Goal: Task Accomplishment & Management: Use online tool/utility

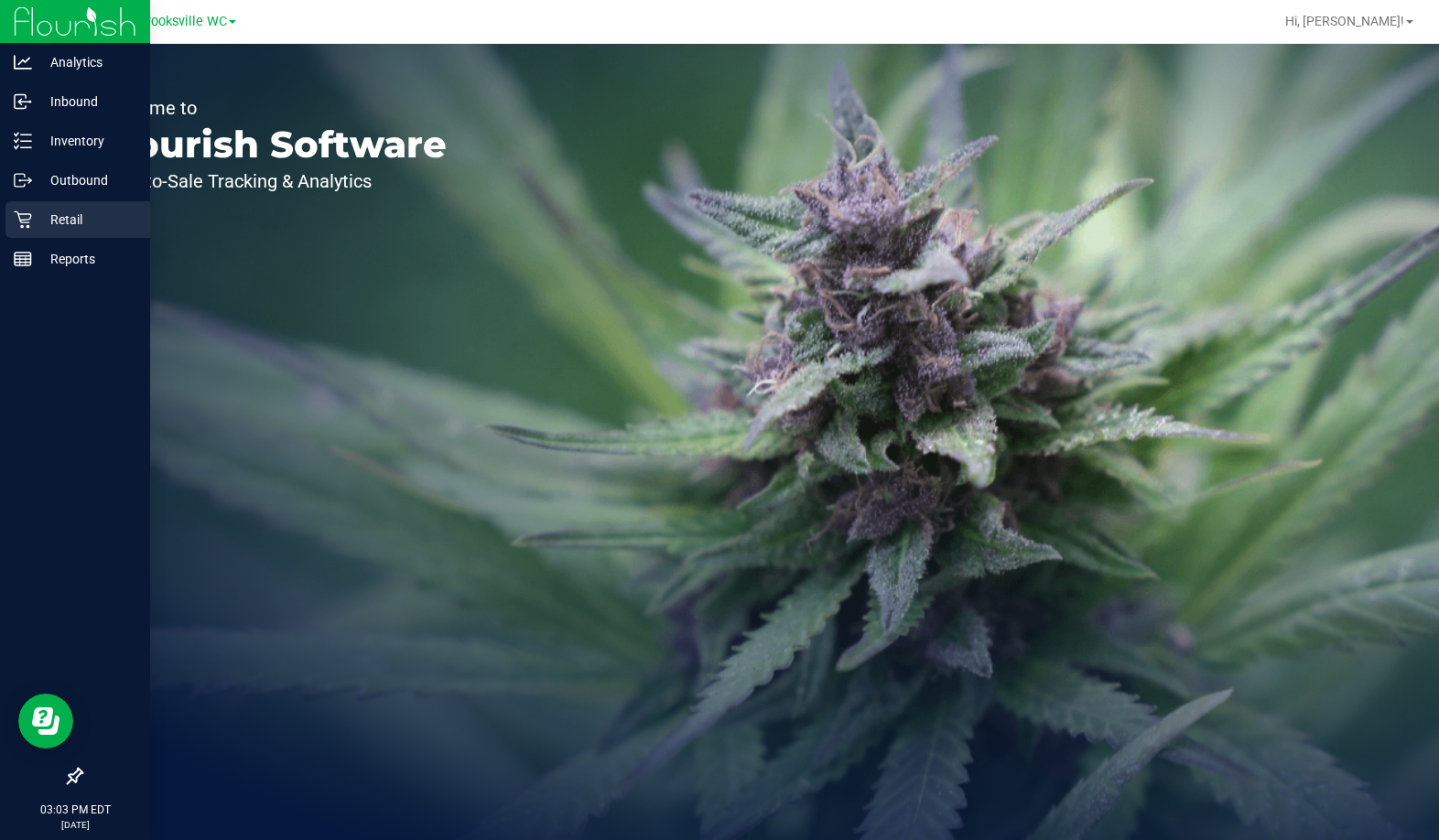
click at [34, 222] on p "Retail" at bounding box center [87, 220] width 110 height 22
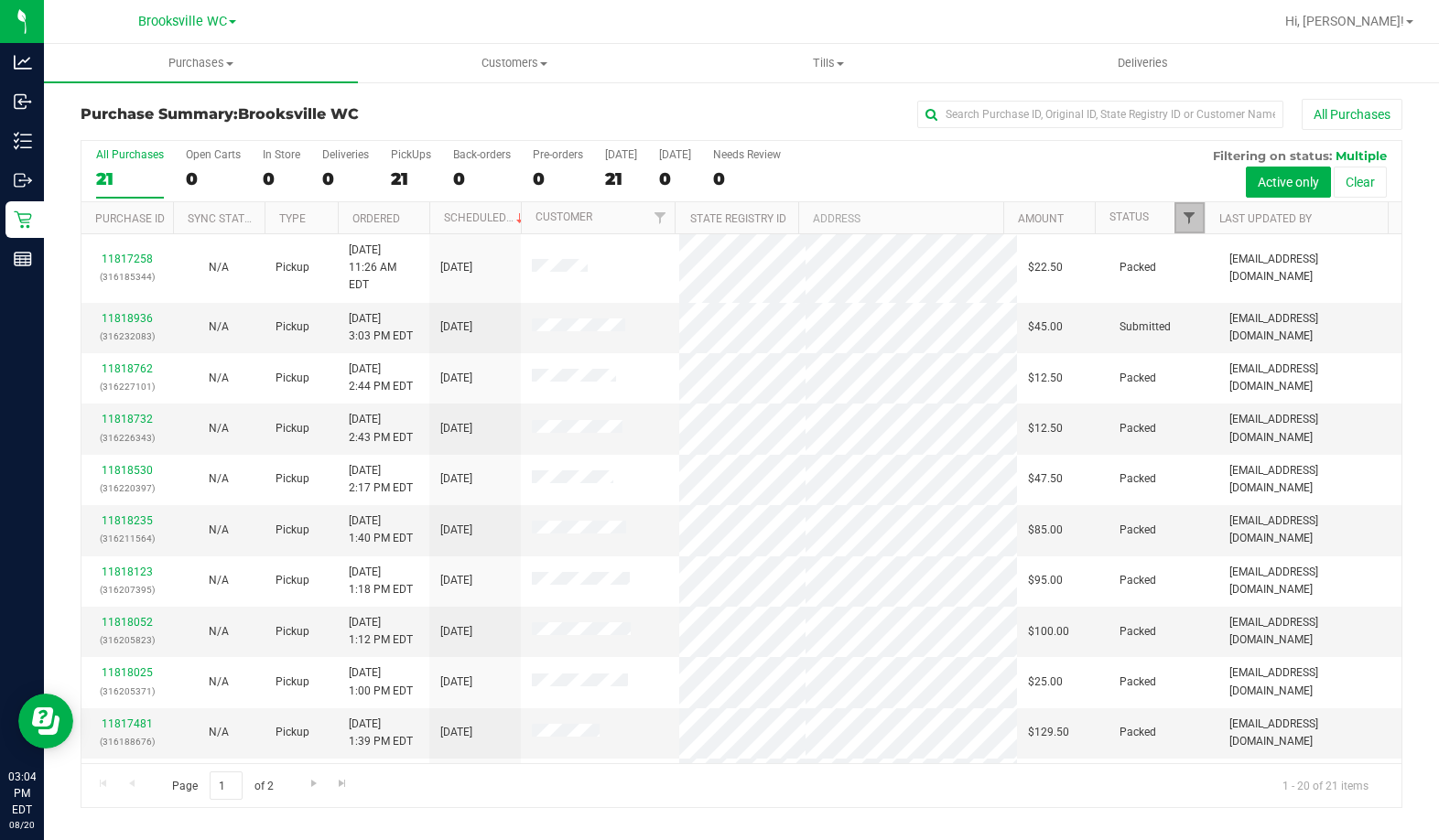
click at [1188, 222] on span "Filter" at bounding box center [1189, 218] width 15 height 15
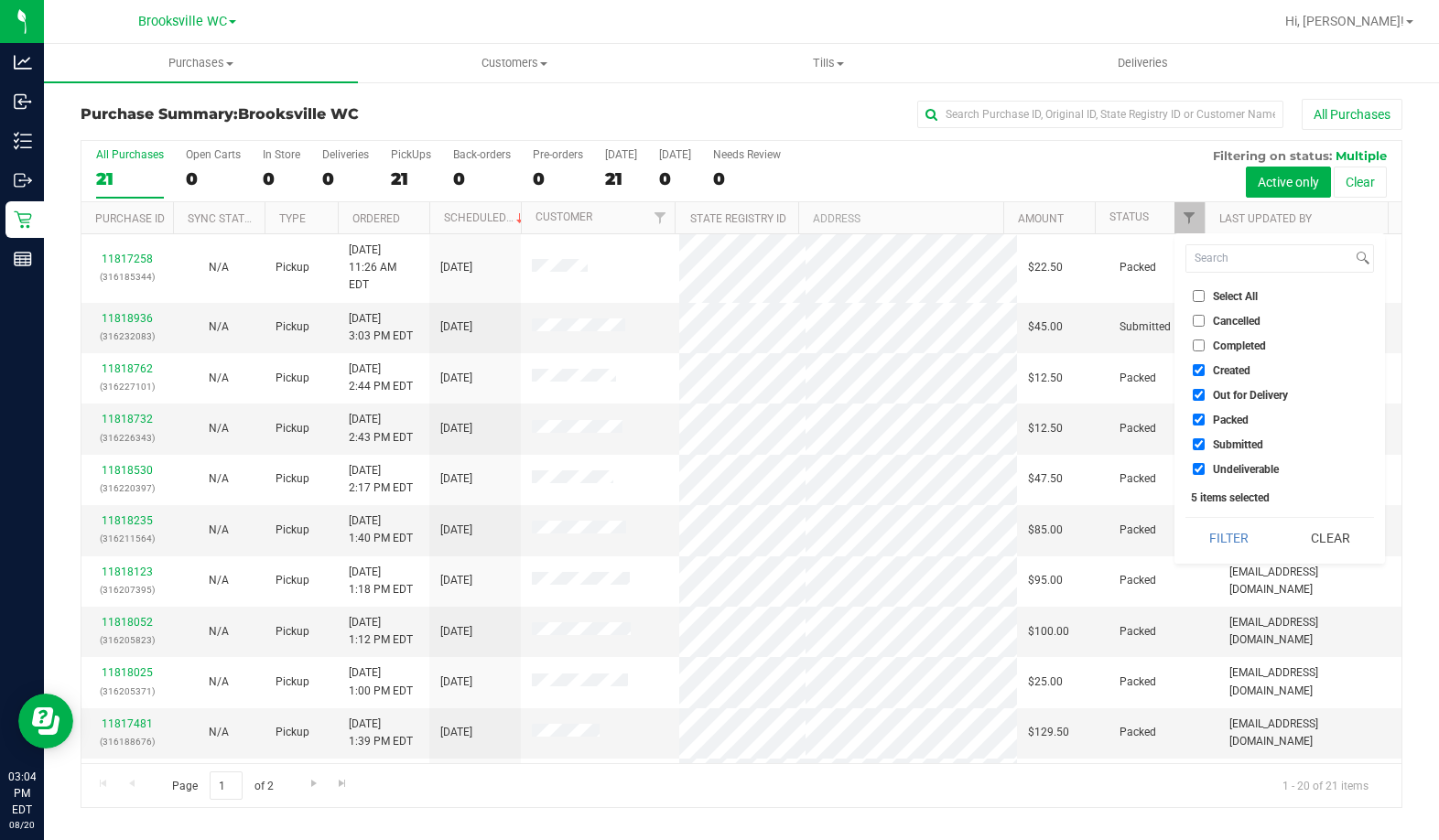
click at [1216, 370] on span "Created" at bounding box center [1231, 371] width 37 height 11
click at [1204, 370] on input "Created" at bounding box center [1198, 370] width 12 height 12
checkbox input "false"
click at [1218, 397] on span "Out for Delivery" at bounding box center [1250, 396] width 75 height 11
click at [1204, 397] on input "Out for Delivery" at bounding box center [1198, 395] width 12 height 12
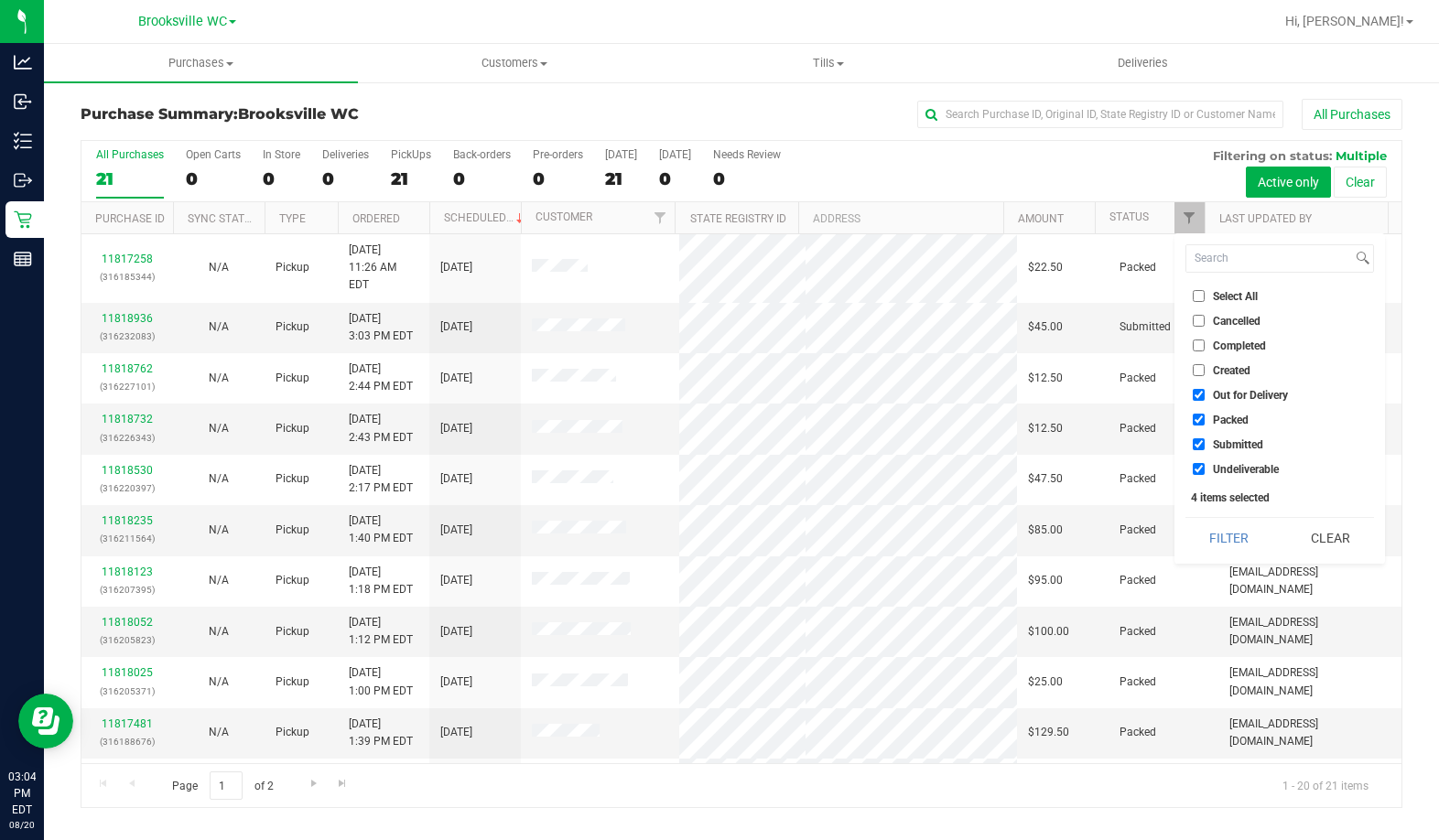
checkbox input "false"
click at [1220, 424] on span "Packed" at bounding box center [1230, 420] width 35 height 11
click at [1204, 424] on input "Packed" at bounding box center [1198, 419] width 12 height 12
checkbox input "false"
click at [1235, 467] on span "Undeliverable" at bounding box center [1245, 469] width 66 height 11
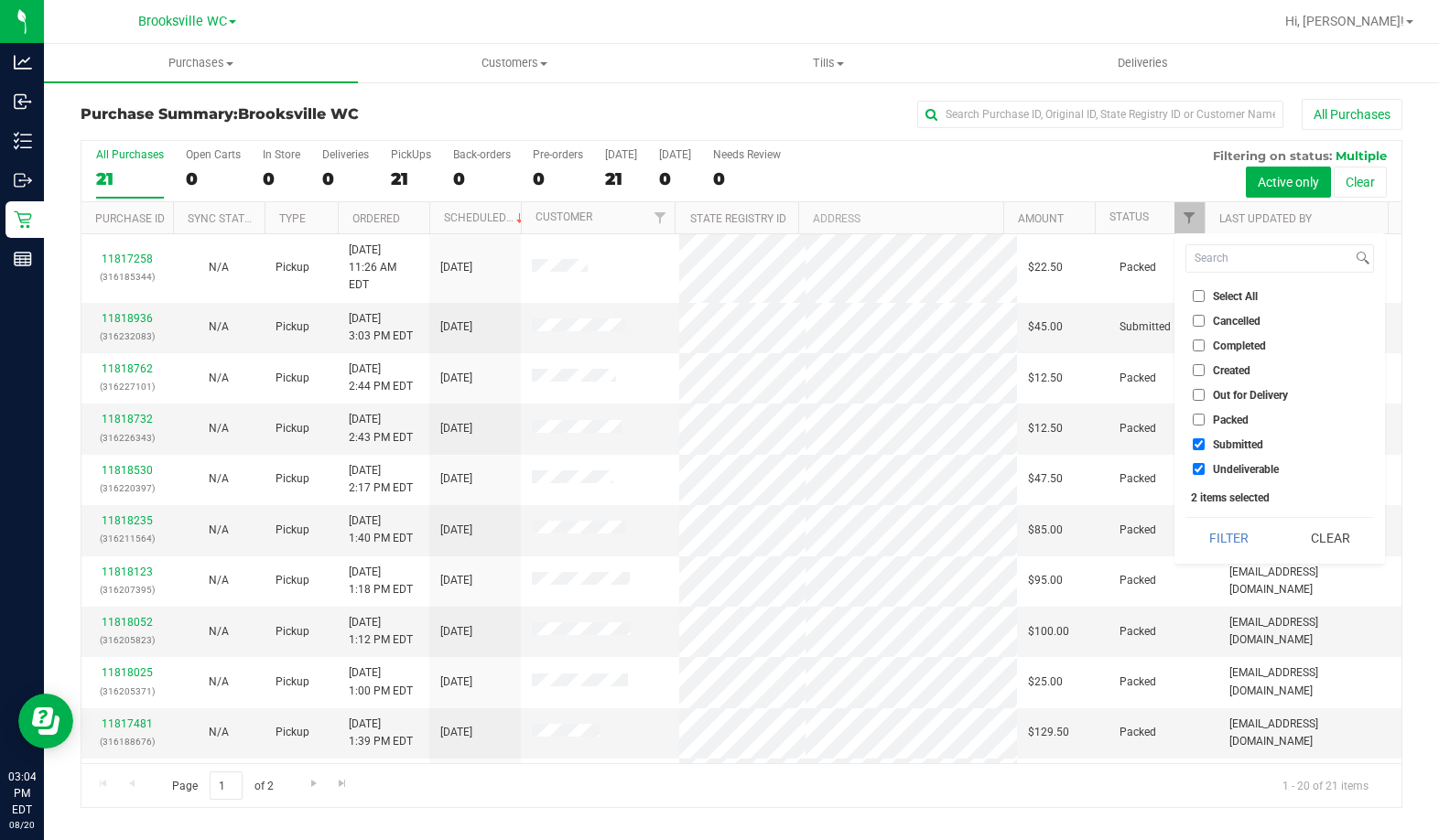
click at [1204, 467] on input "Undeliverable" at bounding box center [1198, 468] width 12 height 12
checkbox input "false"
click at [1225, 541] on button "Filter" at bounding box center [1229, 537] width 88 height 40
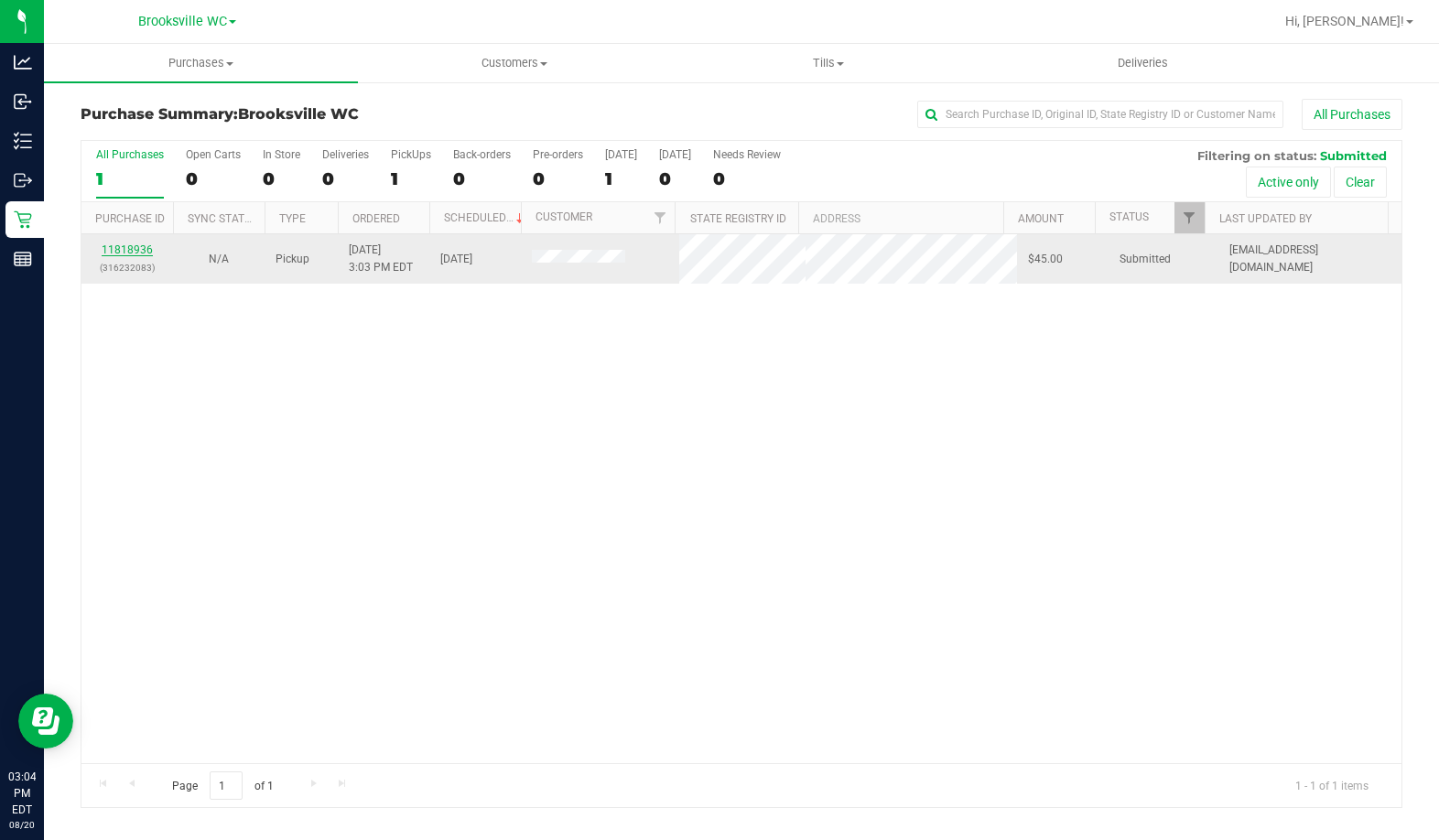
click at [130, 253] on link "11818936" at bounding box center [127, 250] width 51 height 13
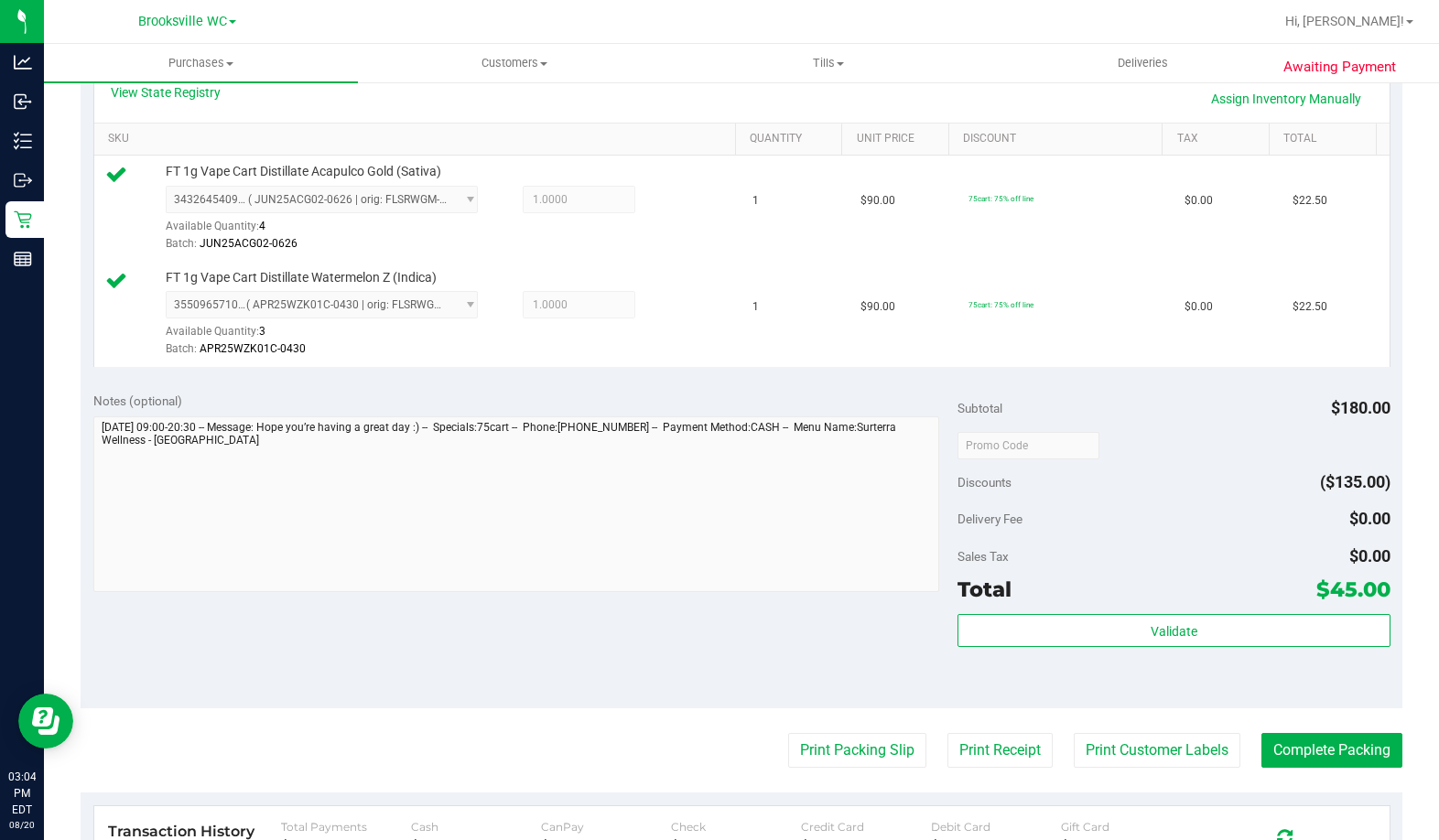
scroll to position [457, 0]
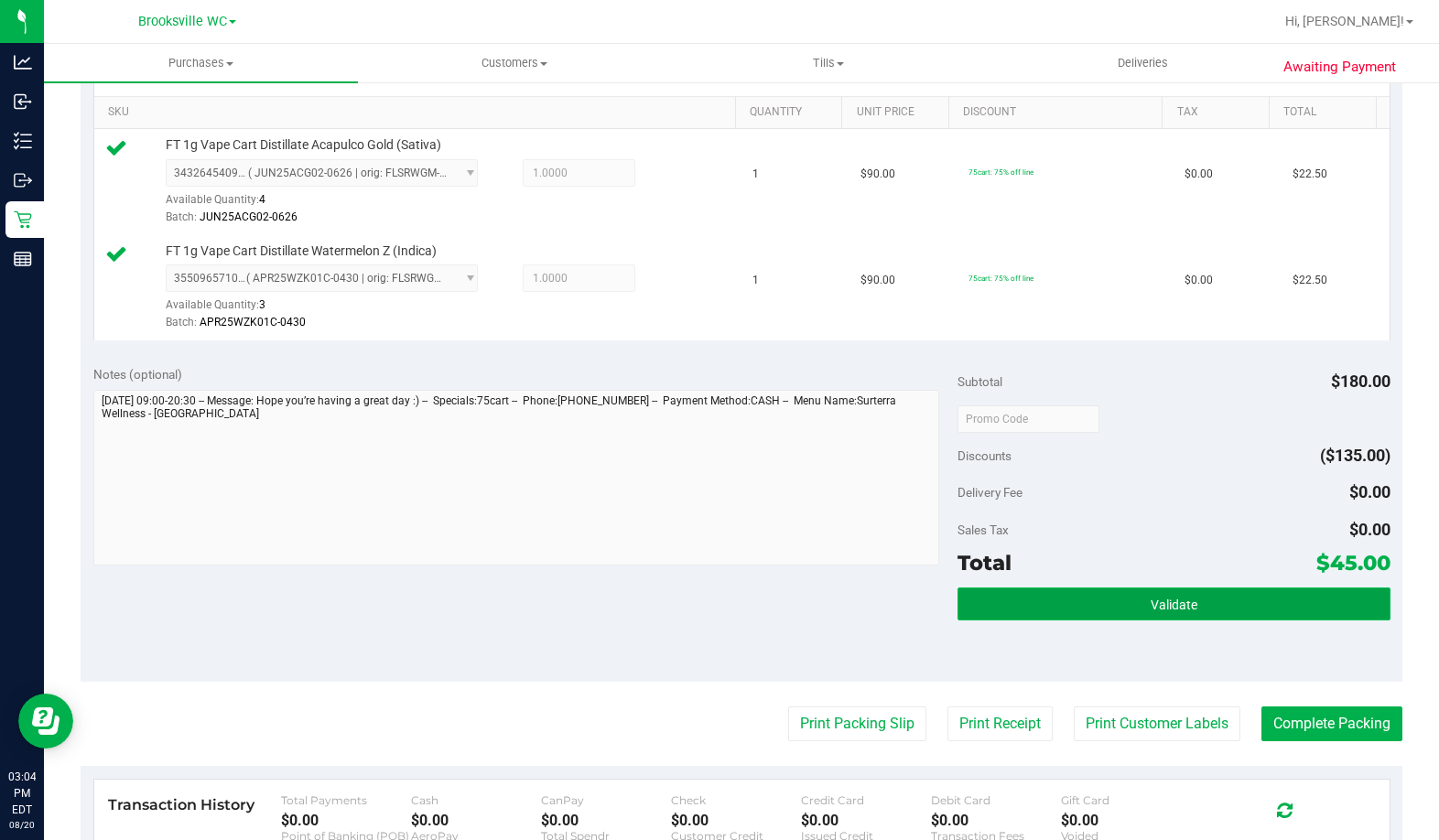
click at [1066, 608] on button "Validate" at bounding box center [1174, 603] width 432 height 33
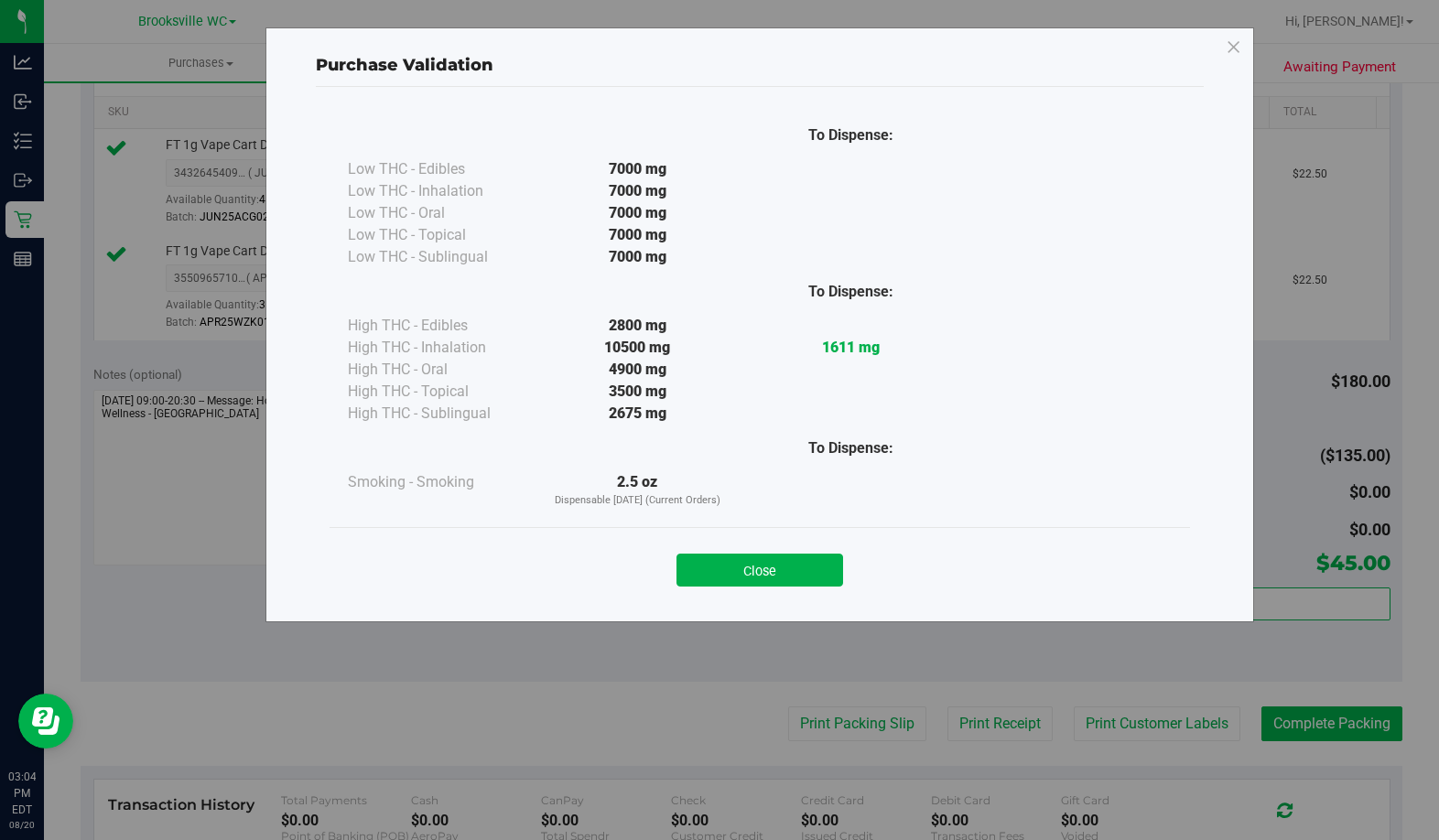
click at [793, 566] on button "Close" at bounding box center [759, 570] width 167 height 33
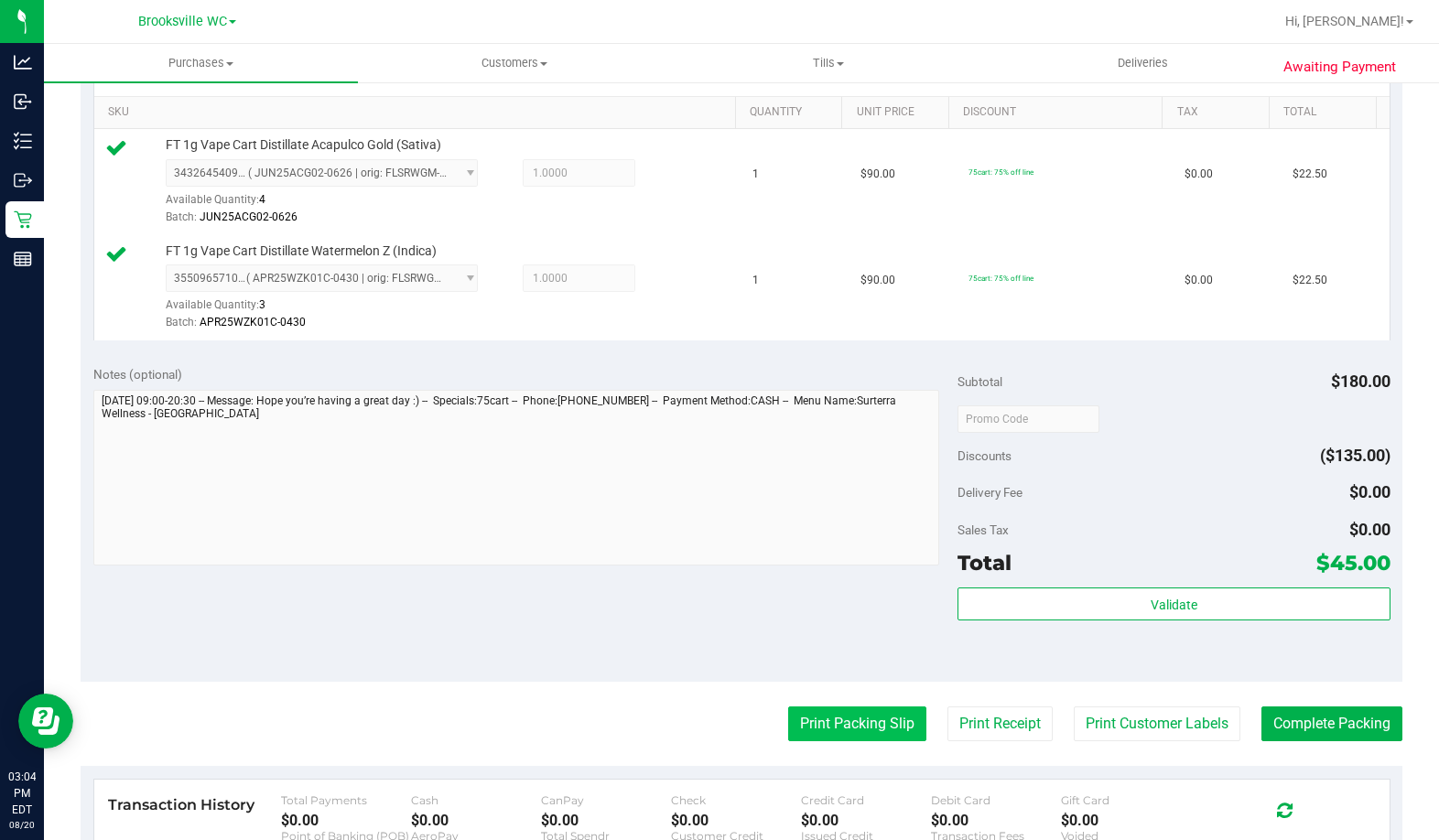
click at [859, 739] on button "Print Packing Slip" at bounding box center [857, 724] width 138 height 34
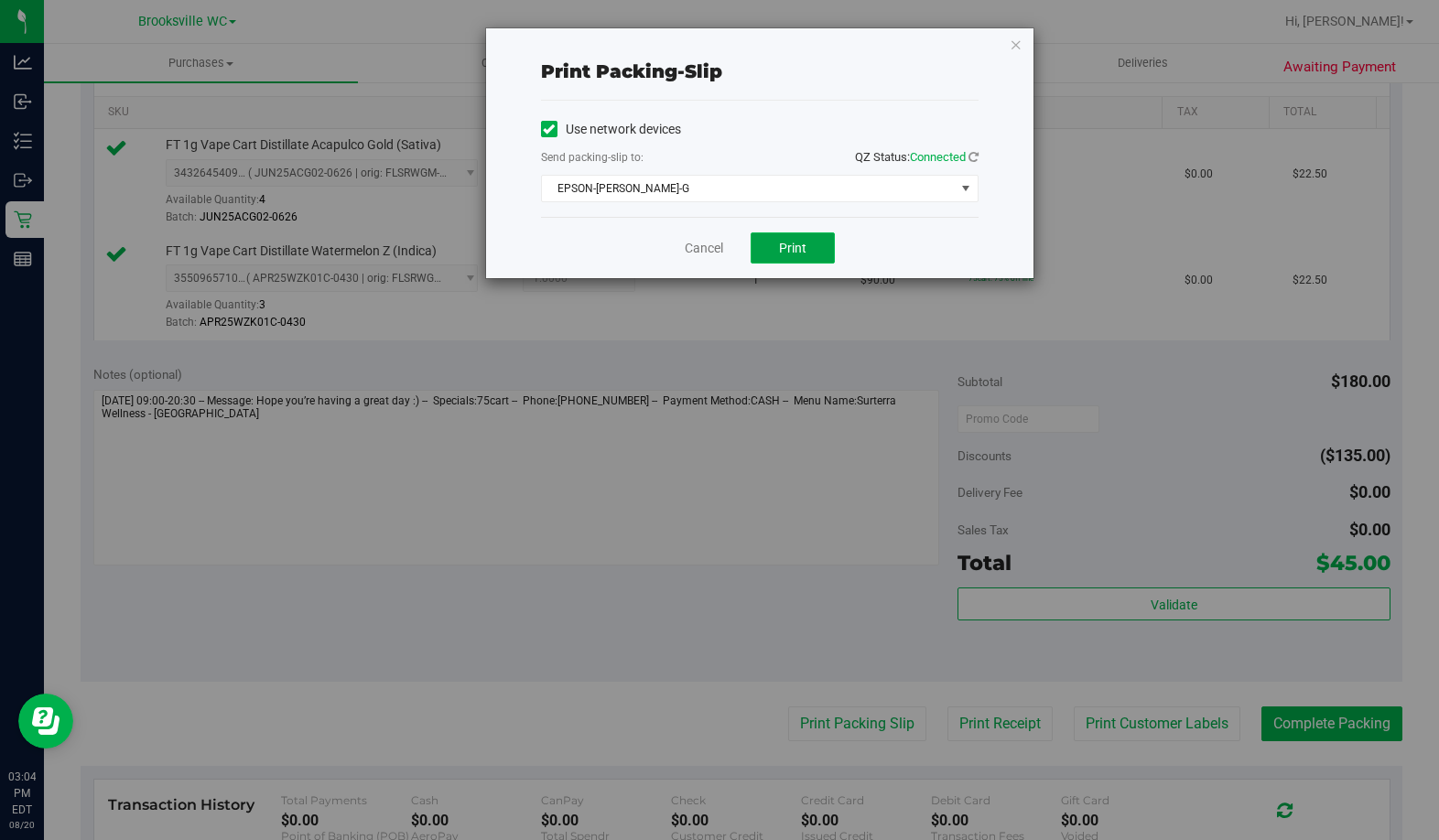
click at [797, 242] on span "Print" at bounding box center [792, 248] width 27 height 15
click at [1019, 53] on icon "button" at bounding box center [1016, 44] width 13 height 22
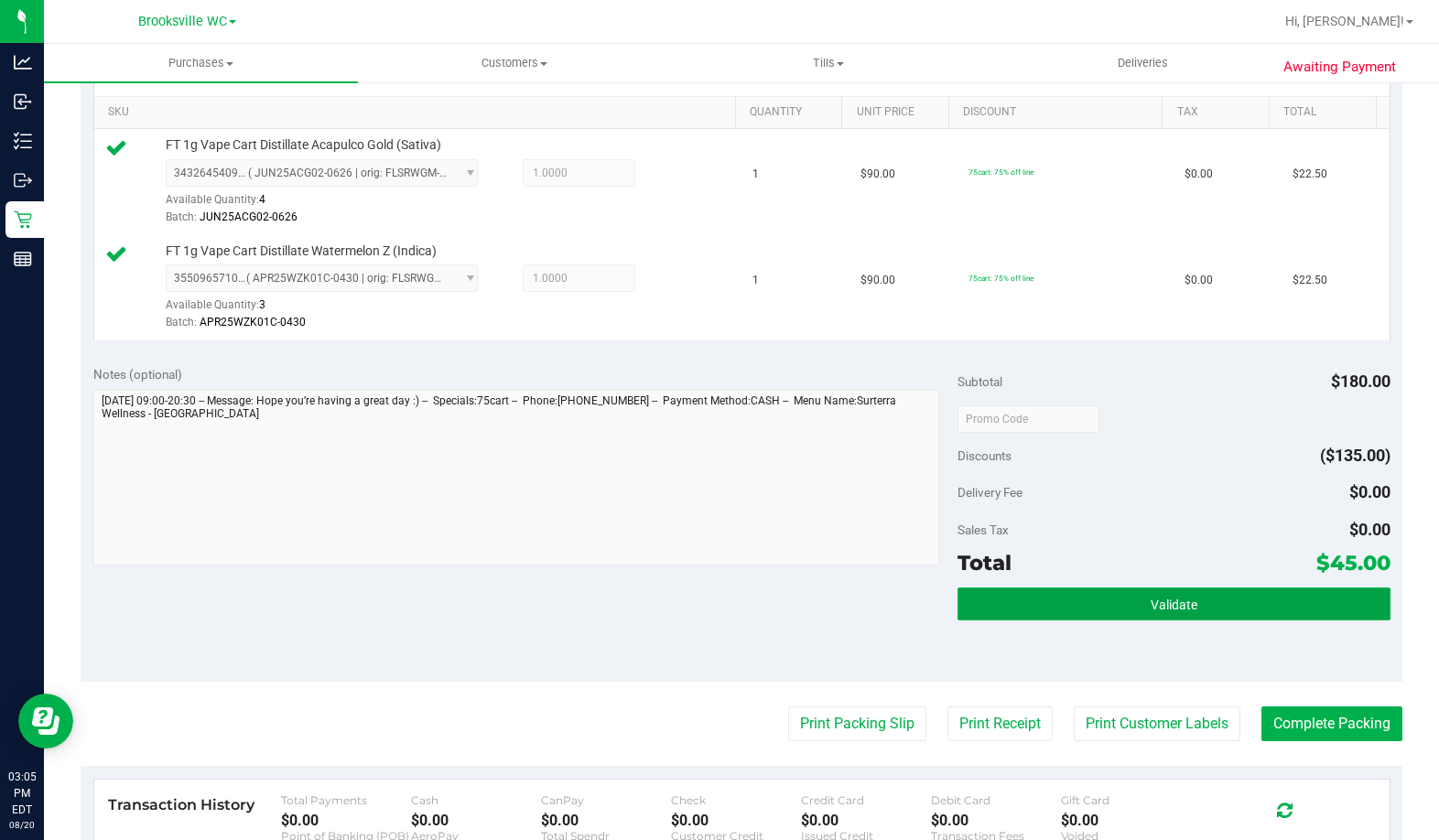
click at [1164, 601] on span "Validate" at bounding box center [1174, 605] width 47 height 15
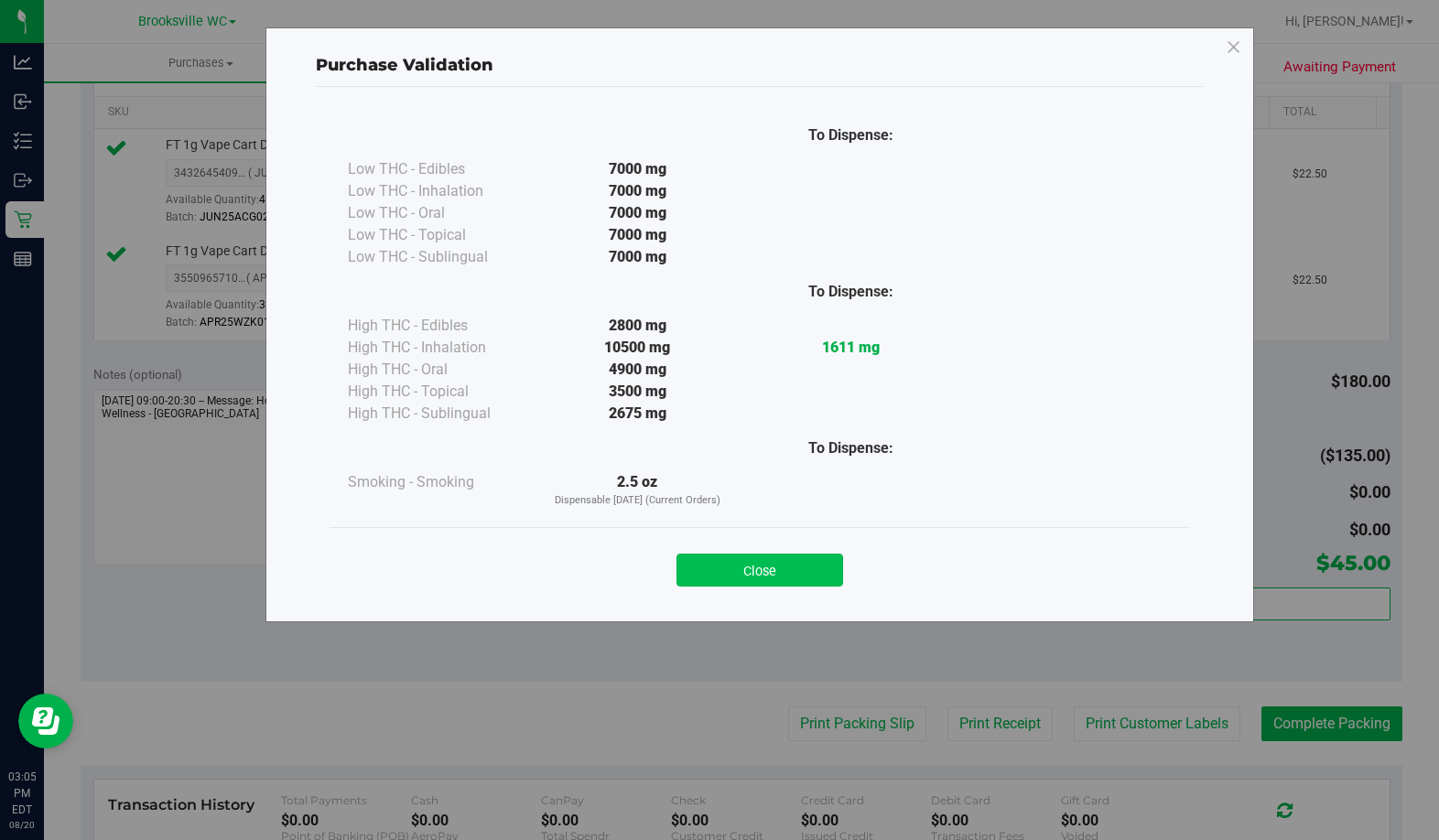
click at [767, 578] on button "Close" at bounding box center [759, 570] width 167 height 33
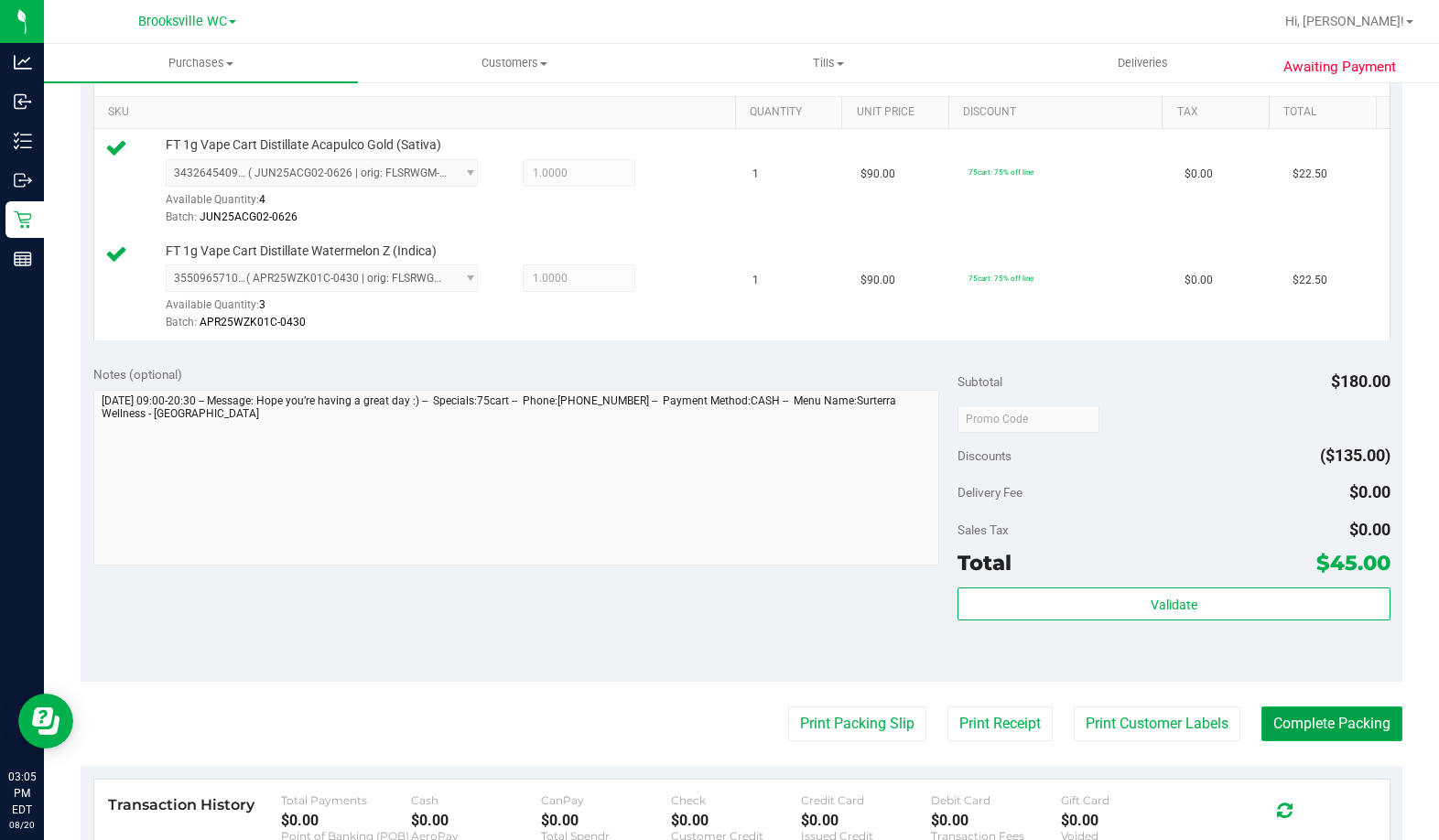
click at [1349, 729] on button "Complete Packing" at bounding box center [1331, 724] width 141 height 34
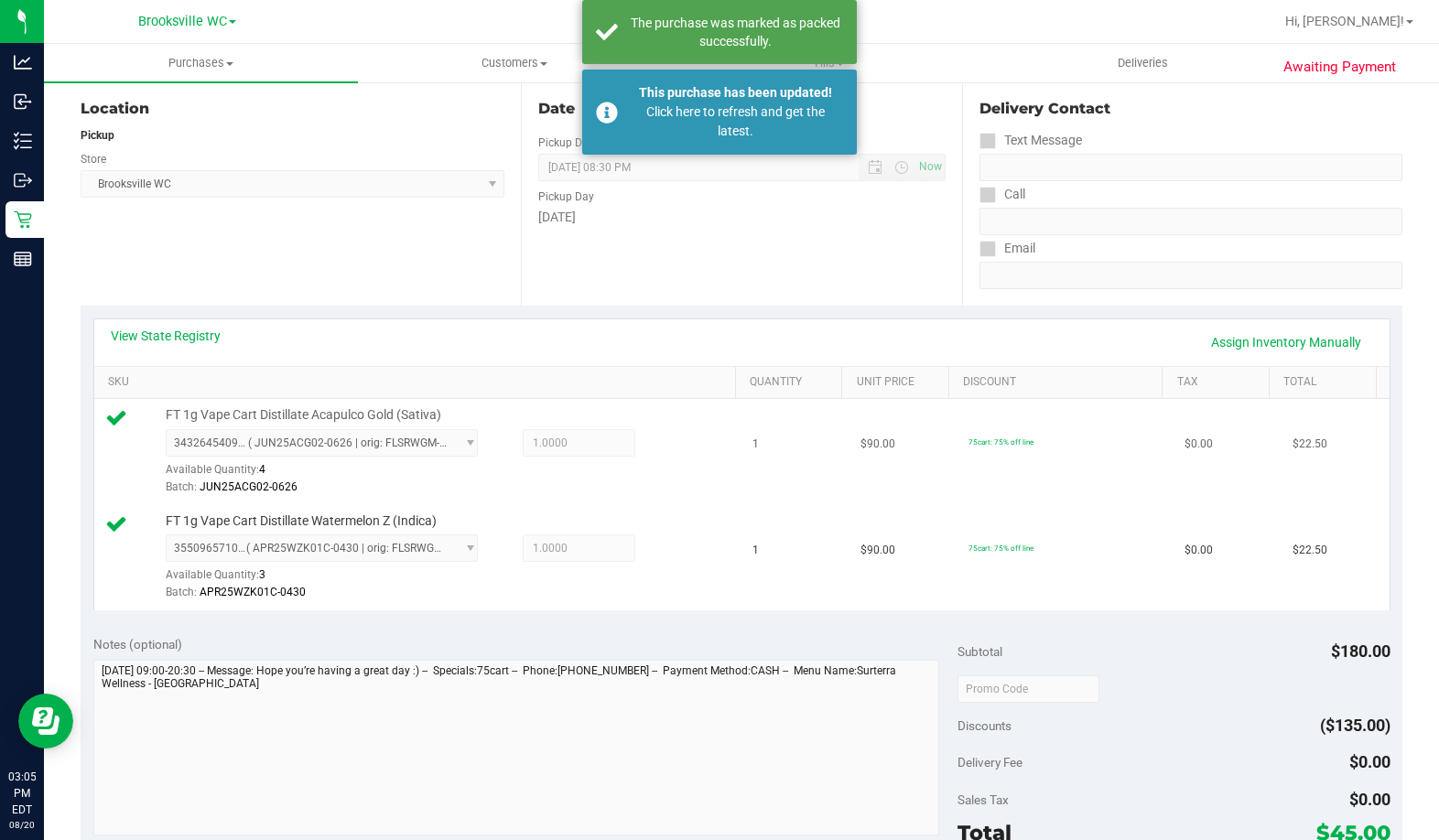
scroll to position [183, 0]
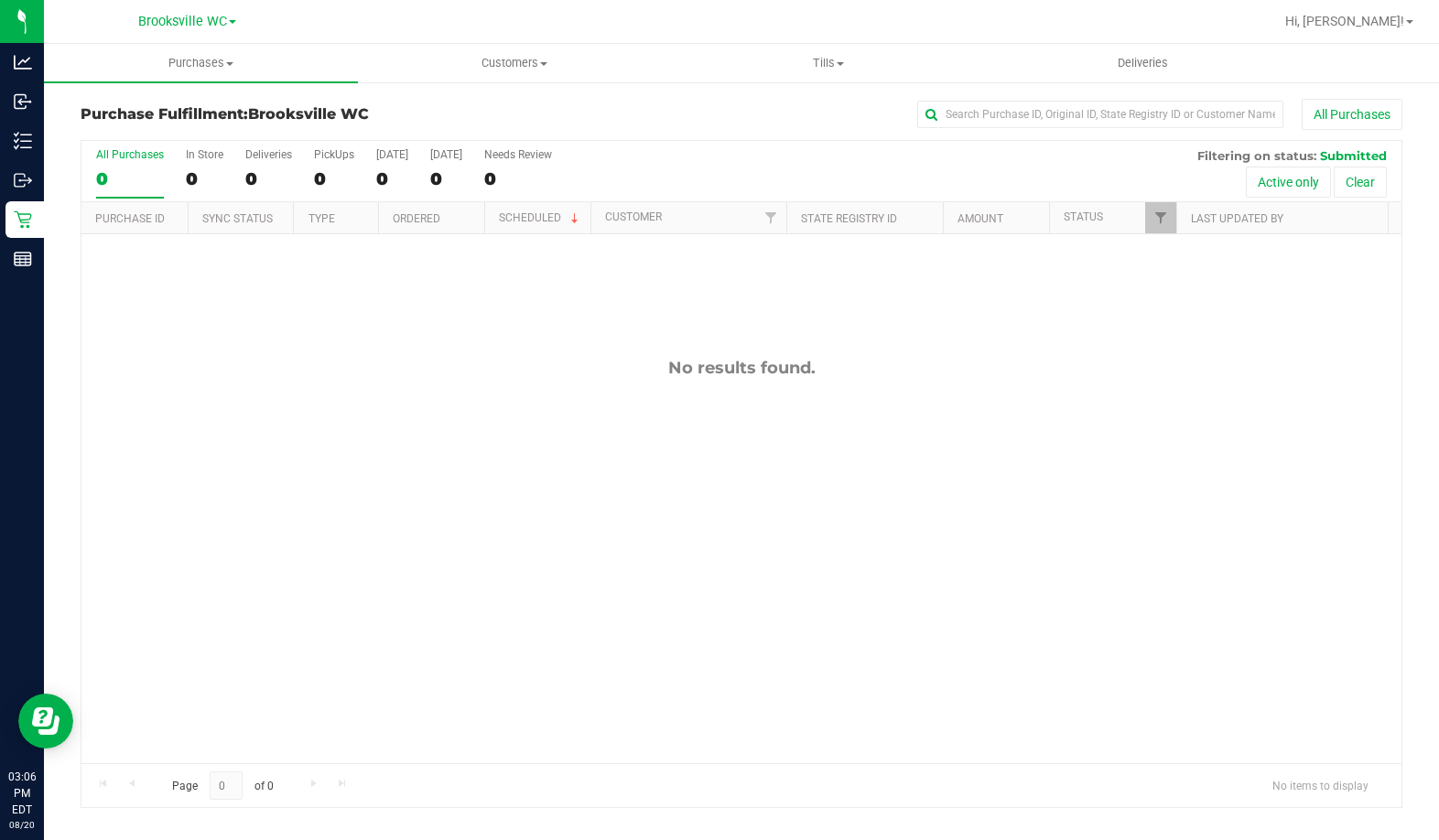
drag, startPoint x: 184, startPoint y: 343, endPoint x: 280, endPoint y: 95, distance: 265.9
click at [184, 344] on div "No results found." at bounding box center [740, 561] width 1320 height 653
click at [599, 404] on div "No results found." at bounding box center [740, 561] width 1320 height 653
click at [219, 410] on div "11818963 (316232070) N/A Pickup [DATE] 3:11 PM EDT 8/20/2025 $18.00 Submitted […" at bounding box center [740, 499] width 1320 height 529
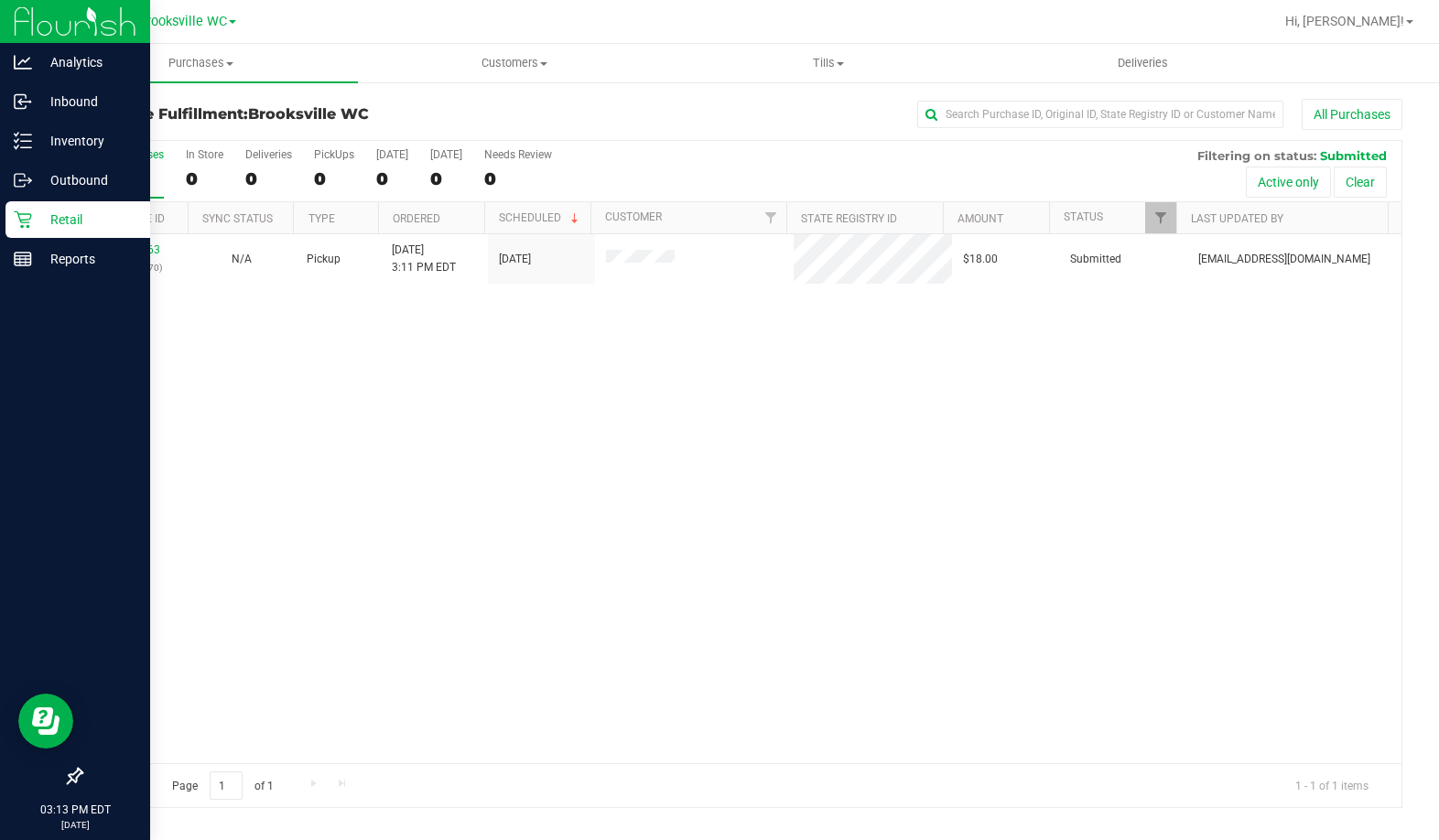
click at [100, 458] on div at bounding box center [75, 520] width 150 height 479
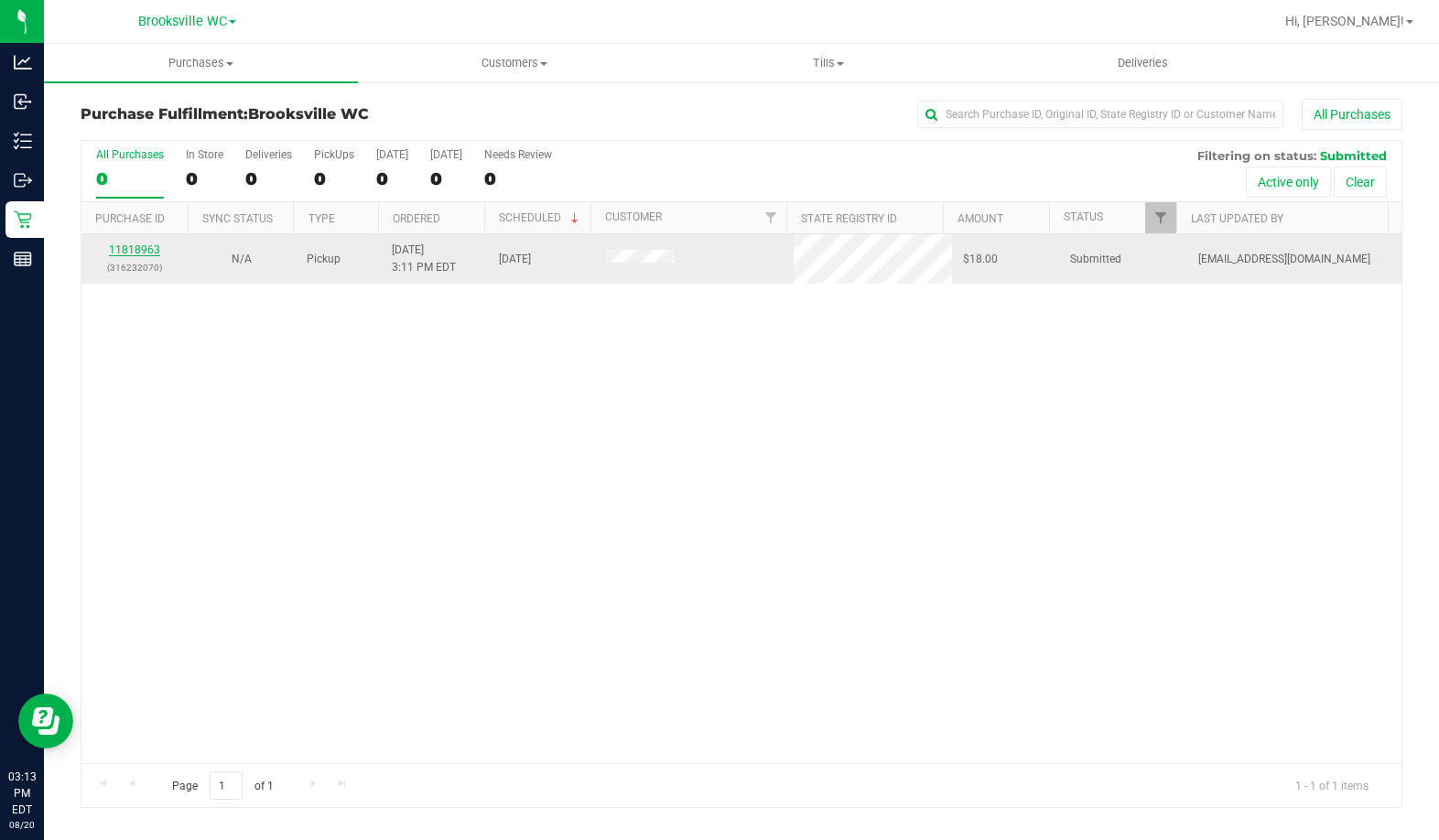
click at [144, 247] on link "11818963" at bounding box center [134, 250] width 51 height 13
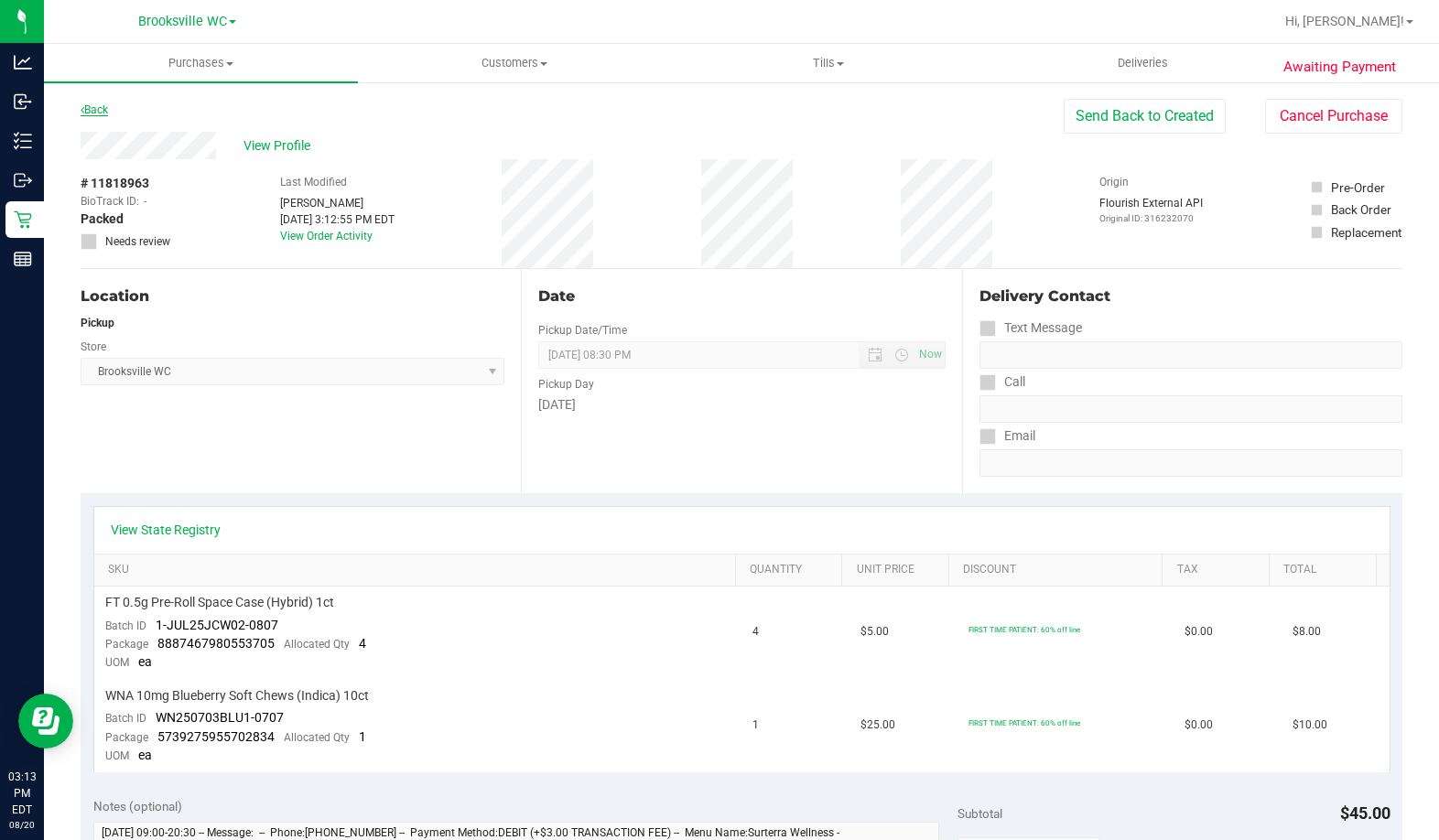
click at [93, 107] on link "Back" at bounding box center [93, 110] width 27 height 13
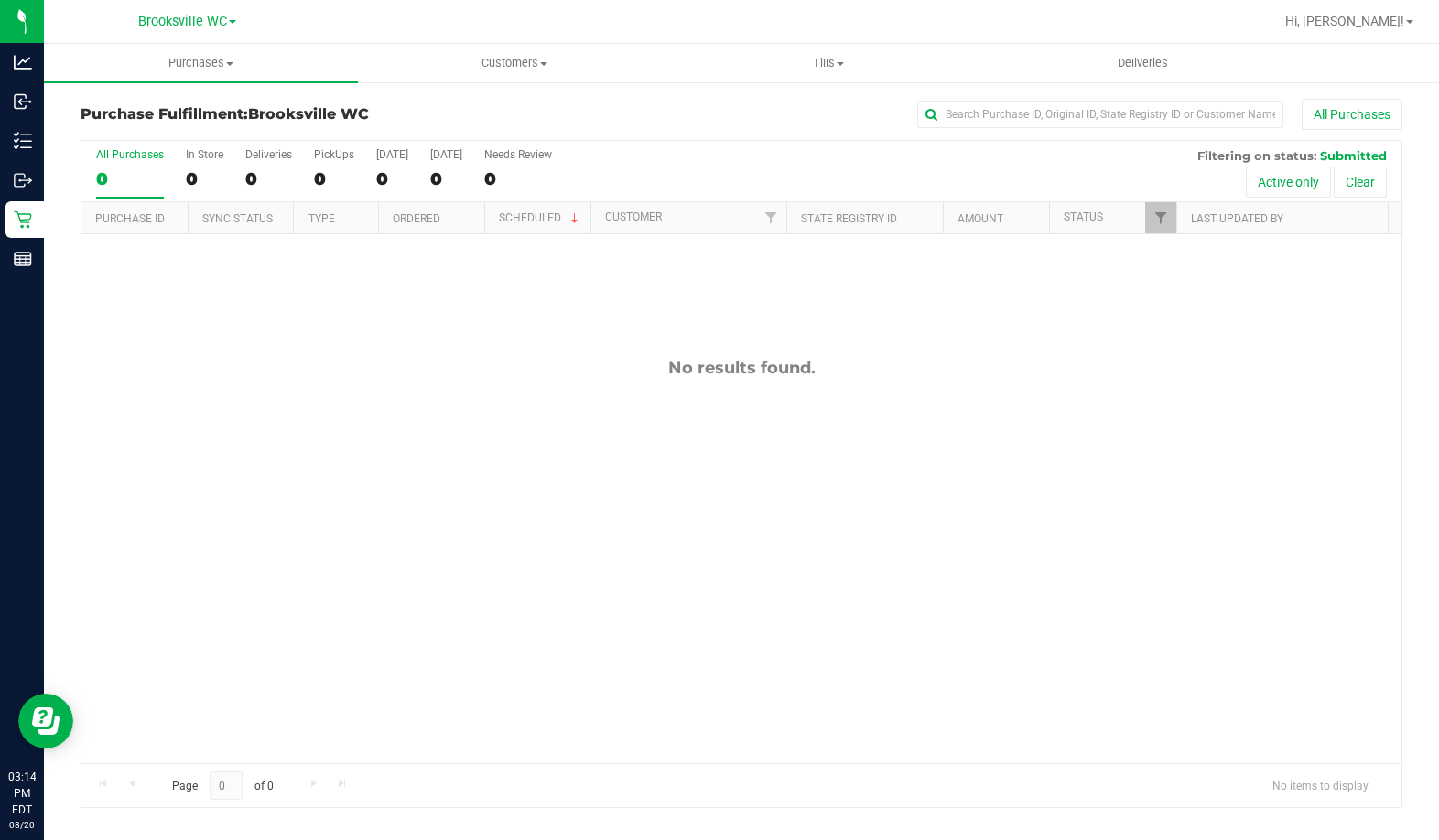
drag, startPoint x: 251, startPoint y: 462, endPoint x: 249, endPoint y: 449, distance: 13.2
click at [251, 462] on div "No results found." at bounding box center [740, 561] width 1320 height 653
click at [249, 531] on div "No results found." at bounding box center [740, 561] width 1320 height 653
click at [44, 399] on div at bounding box center [21, 503] width 44 height 446
click at [195, 502] on div "No results found." at bounding box center [740, 561] width 1320 height 653
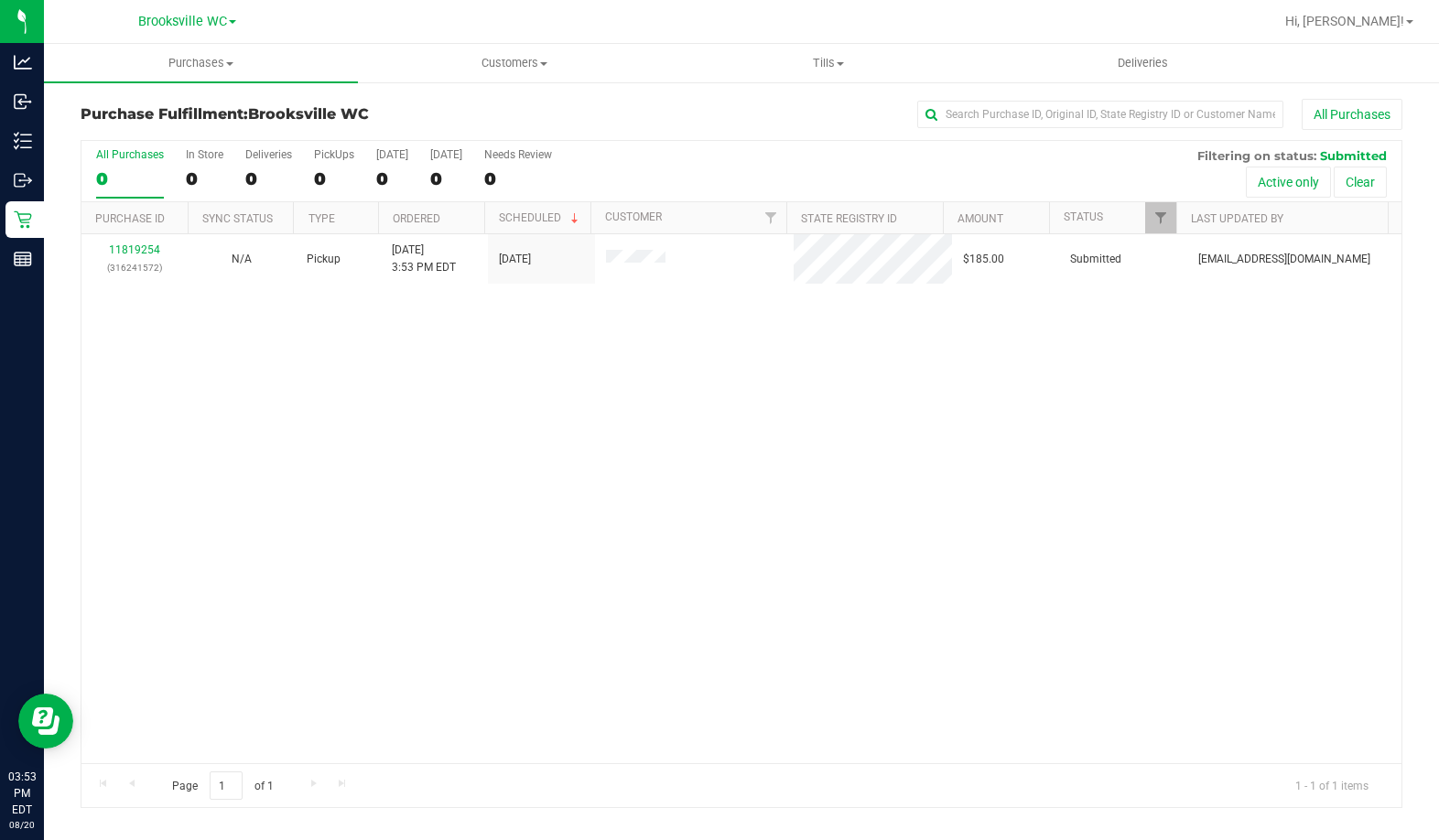
click at [289, 395] on div "11819254 (316241572) N/A Pickup [DATE] 3:53 PM EDT 8/20/2025 $185.00 Submitted …" at bounding box center [740, 499] width 1320 height 529
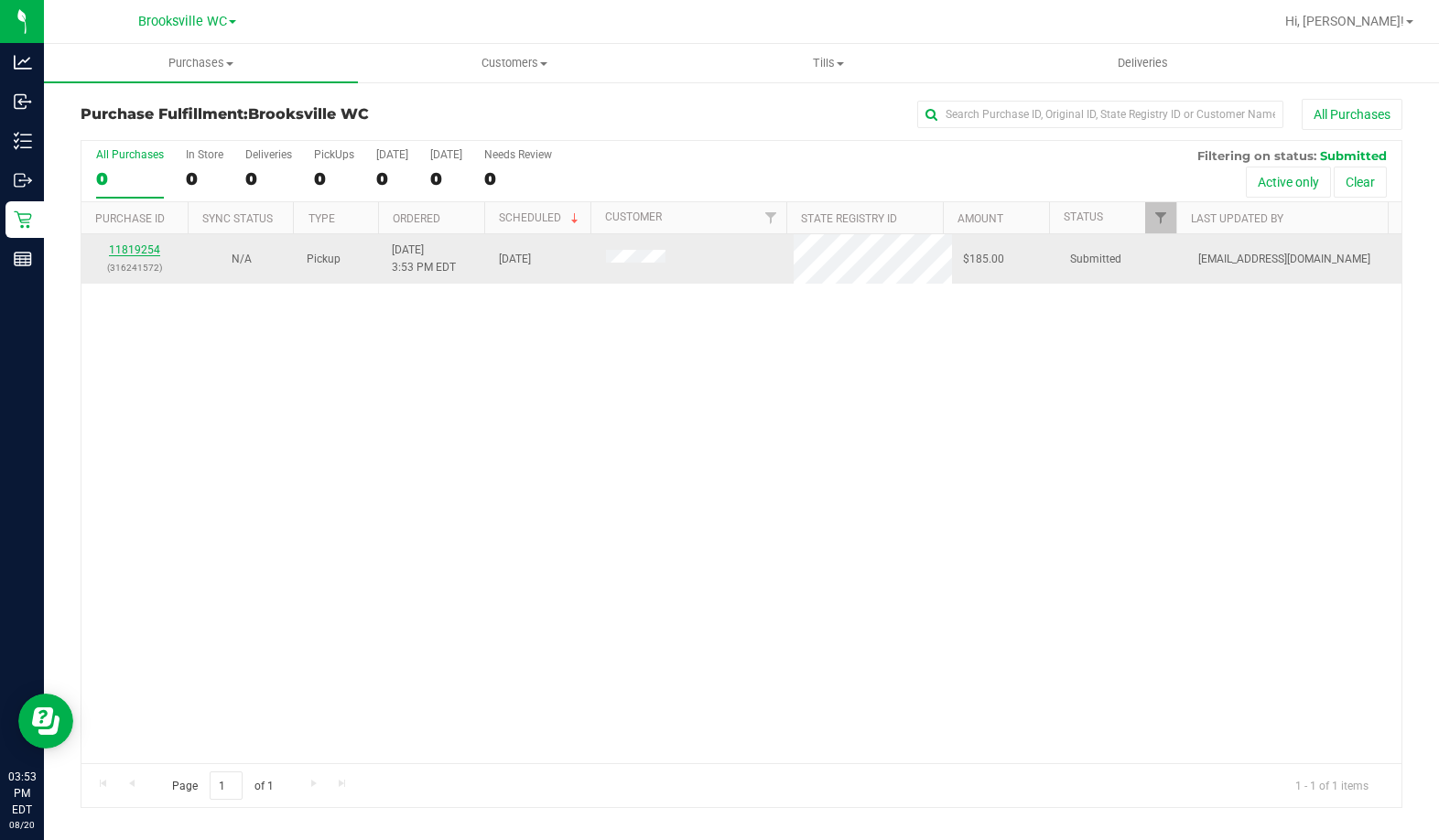
click at [135, 251] on link "11819254" at bounding box center [134, 250] width 51 height 13
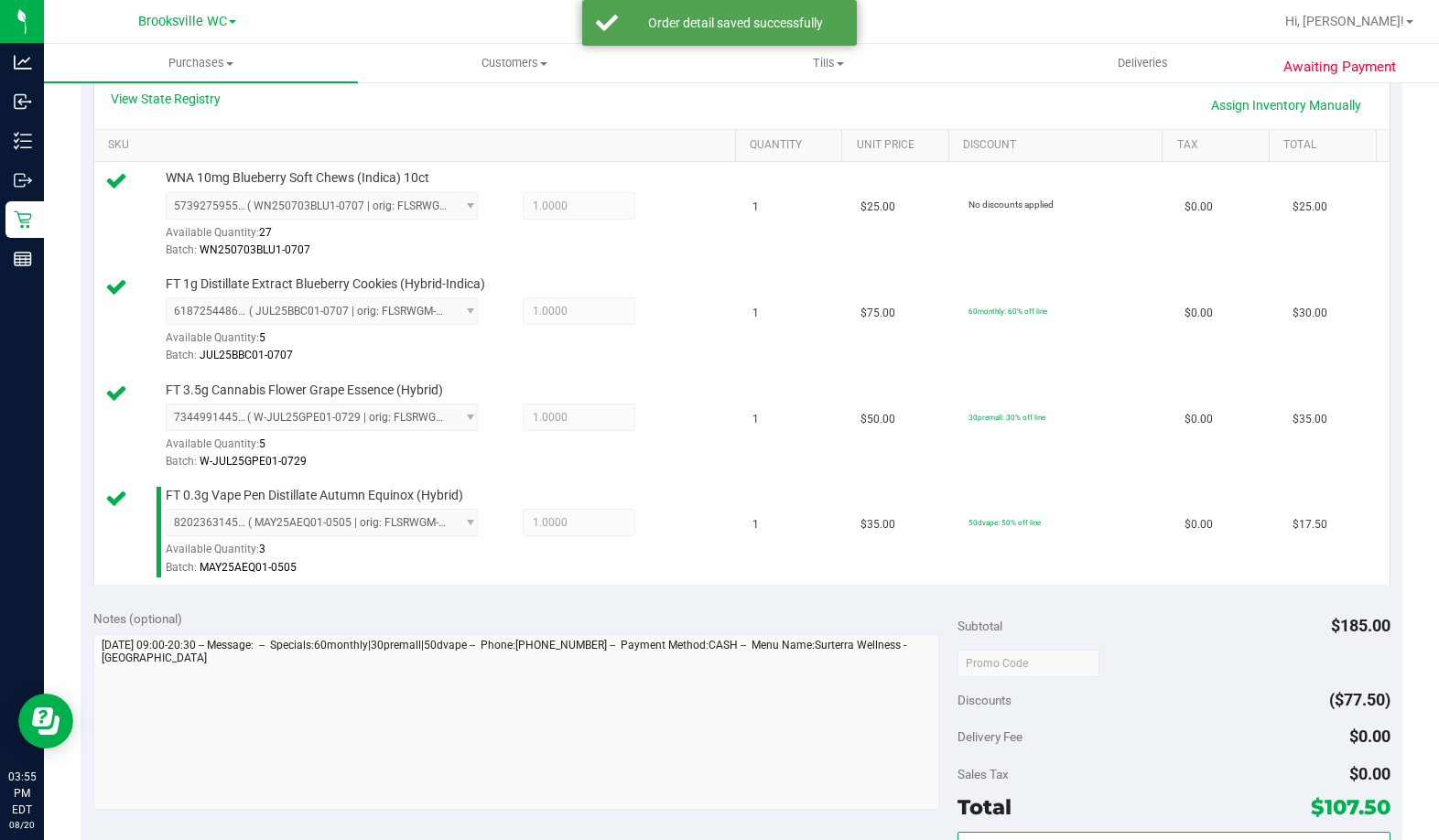
scroll to position [549, 0]
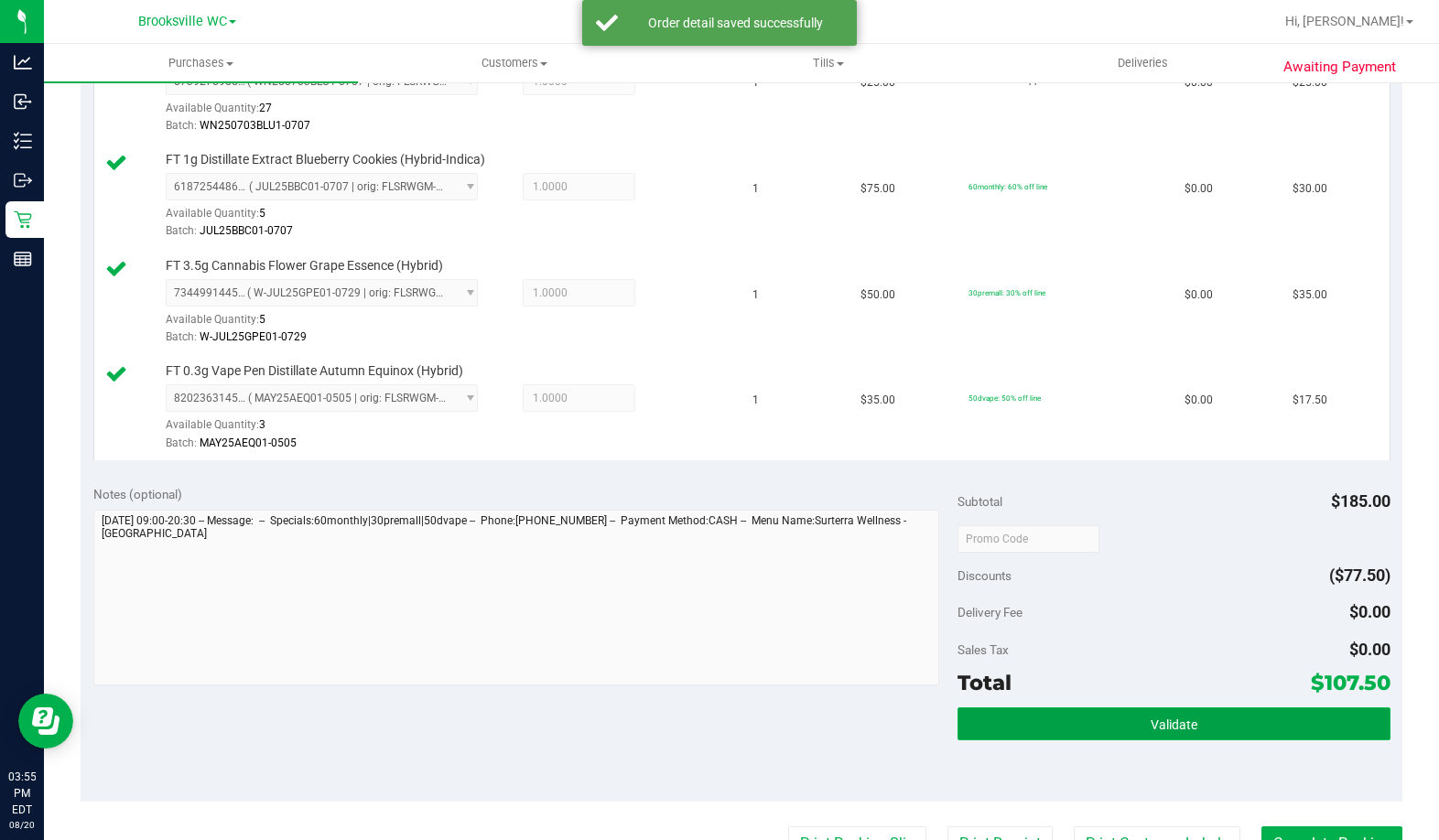
click at [1020, 737] on button "Validate" at bounding box center [1174, 724] width 432 height 33
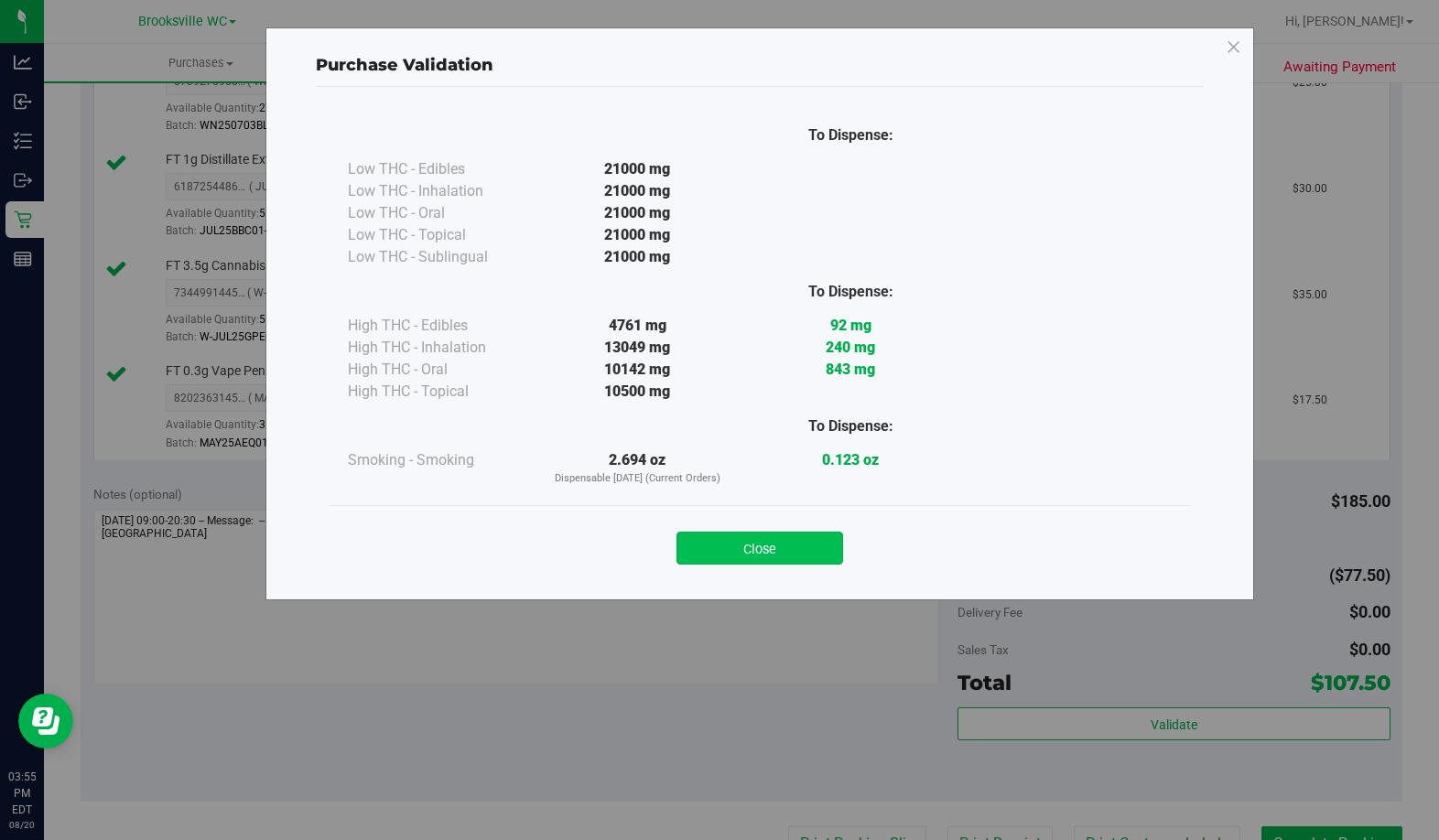
click at [734, 552] on button "Close" at bounding box center [759, 548] width 167 height 33
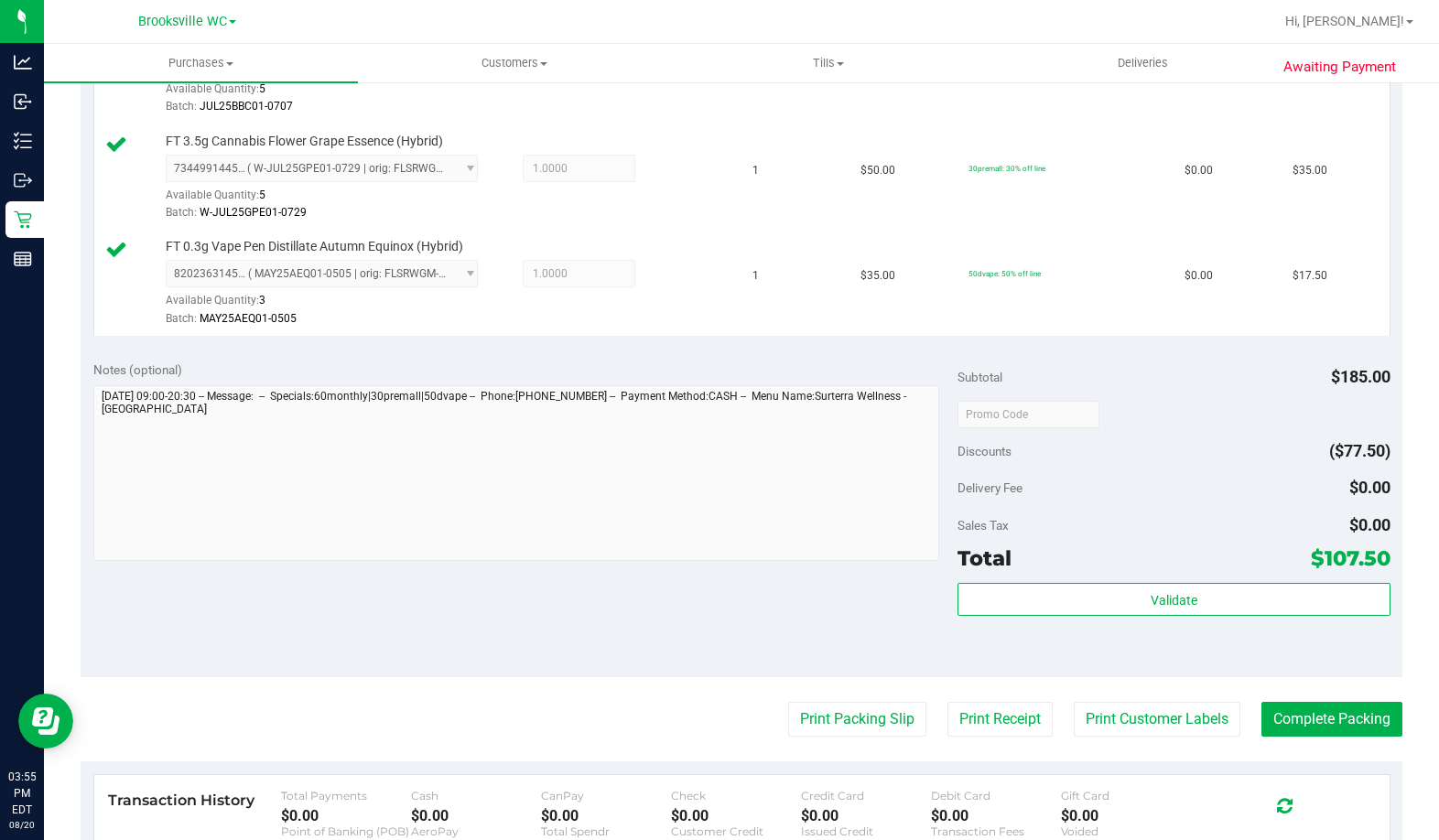
scroll to position [823, 0]
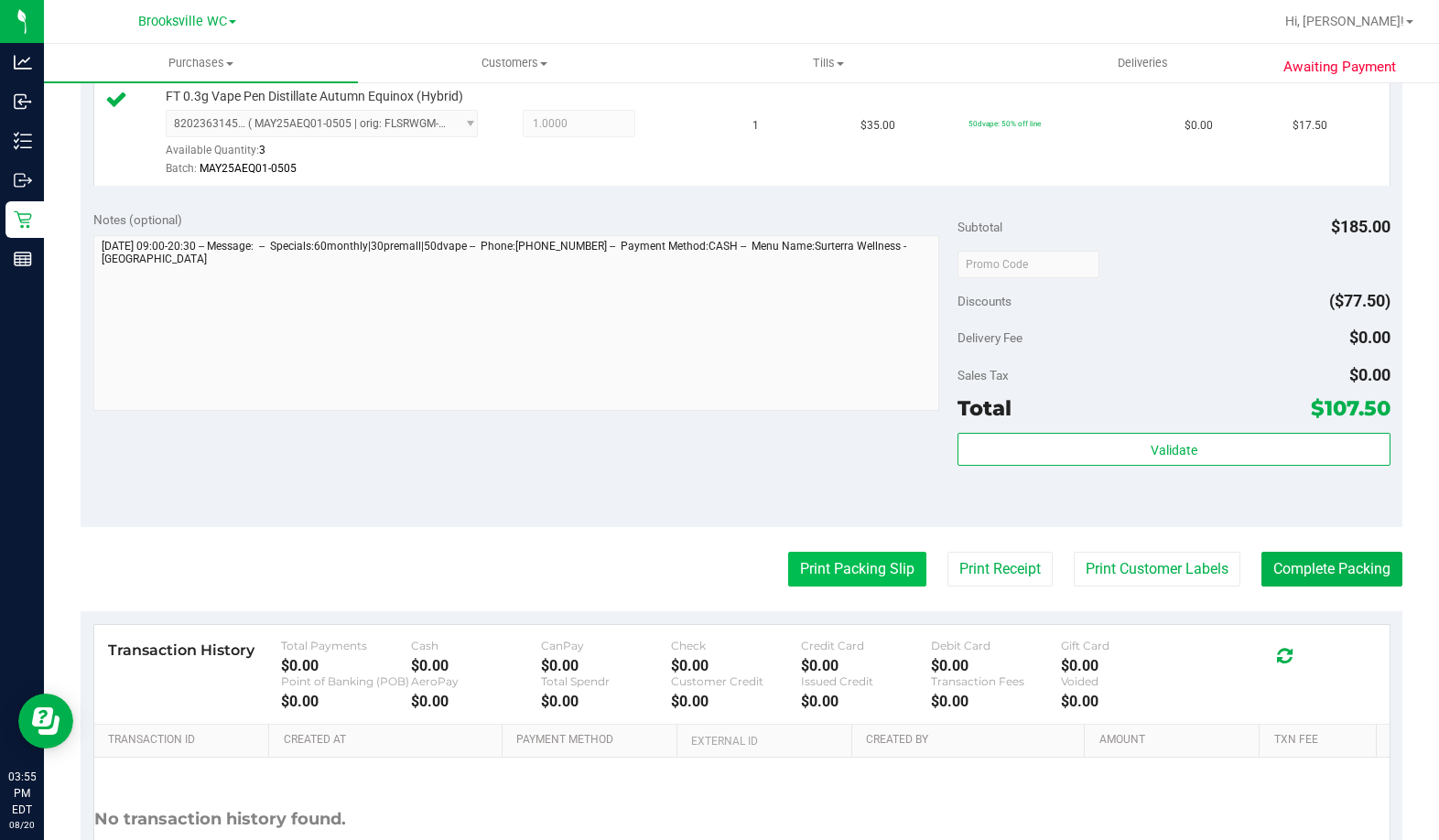
click at [827, 573] on button "Print Packing Slip" at bounding box center [857, 569] width 138 height 34
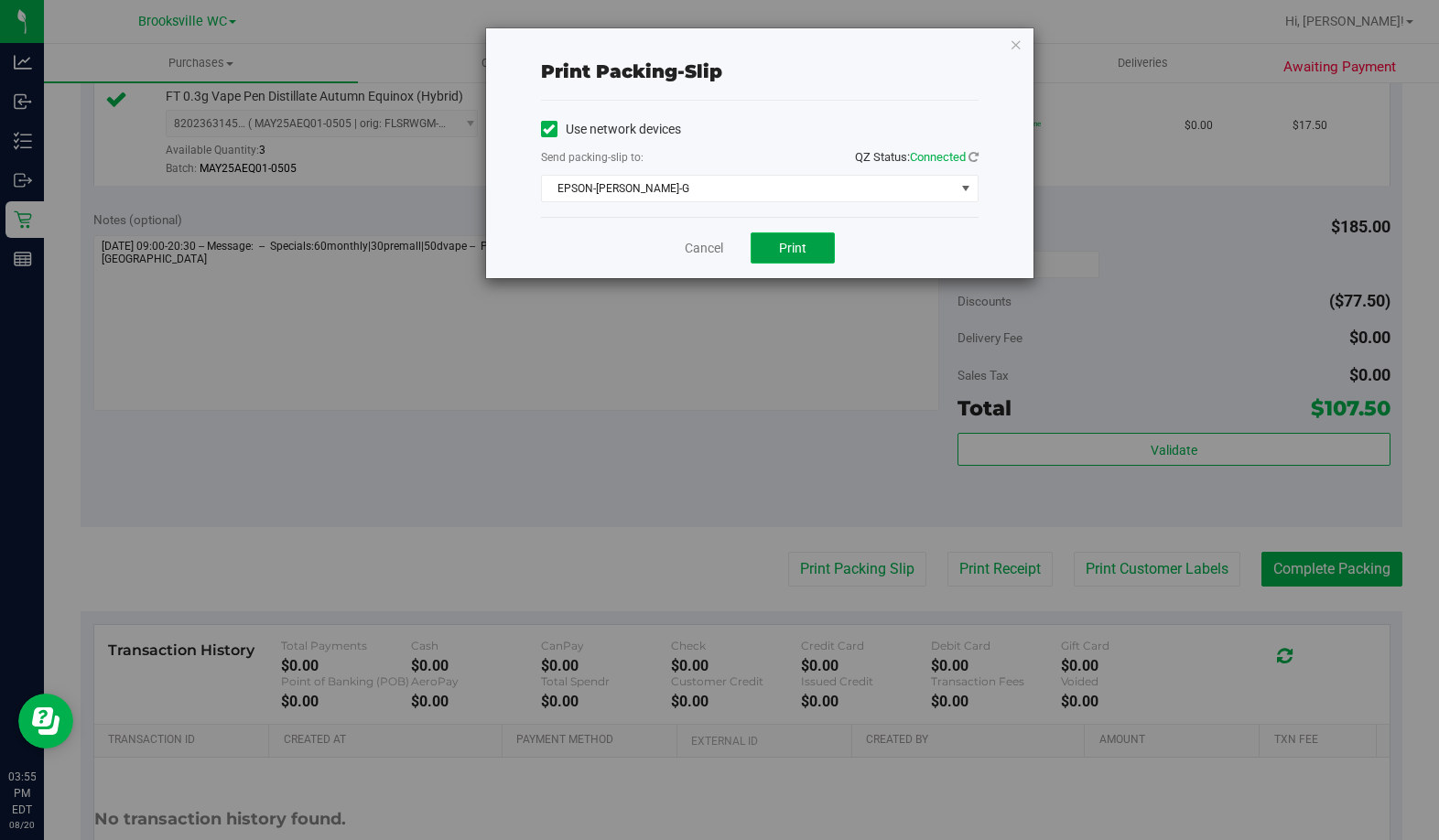
click at [794, 245] on span "Print" at bounding box center [792, 248] width 27 height 15
click at [1010, 51] on icon "button" at bounding box center [1016, 44] width 13 height 22
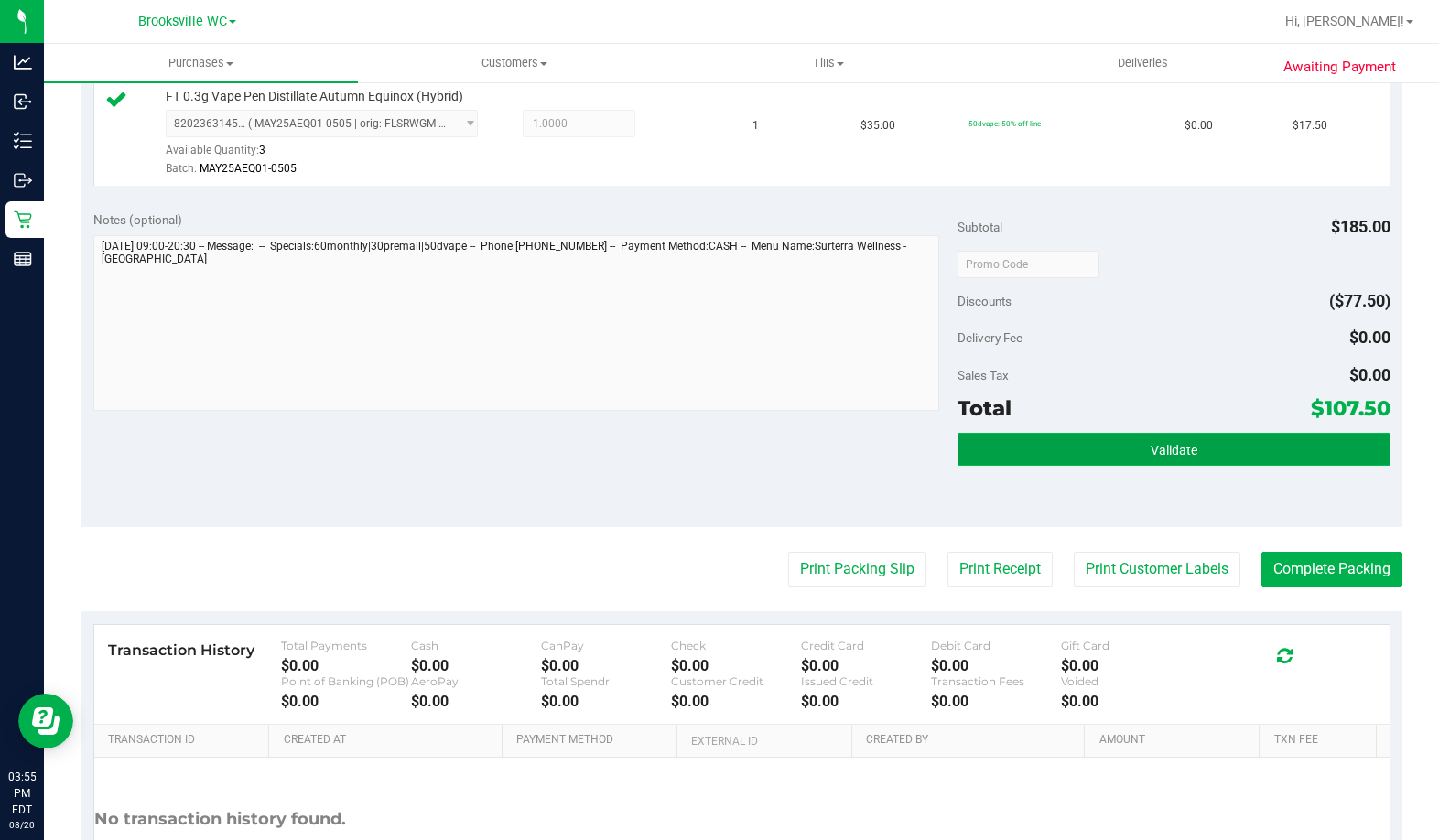
click at [1073, 446] on button "Validate" at bounding box center [1174, 449] width 432 height 33
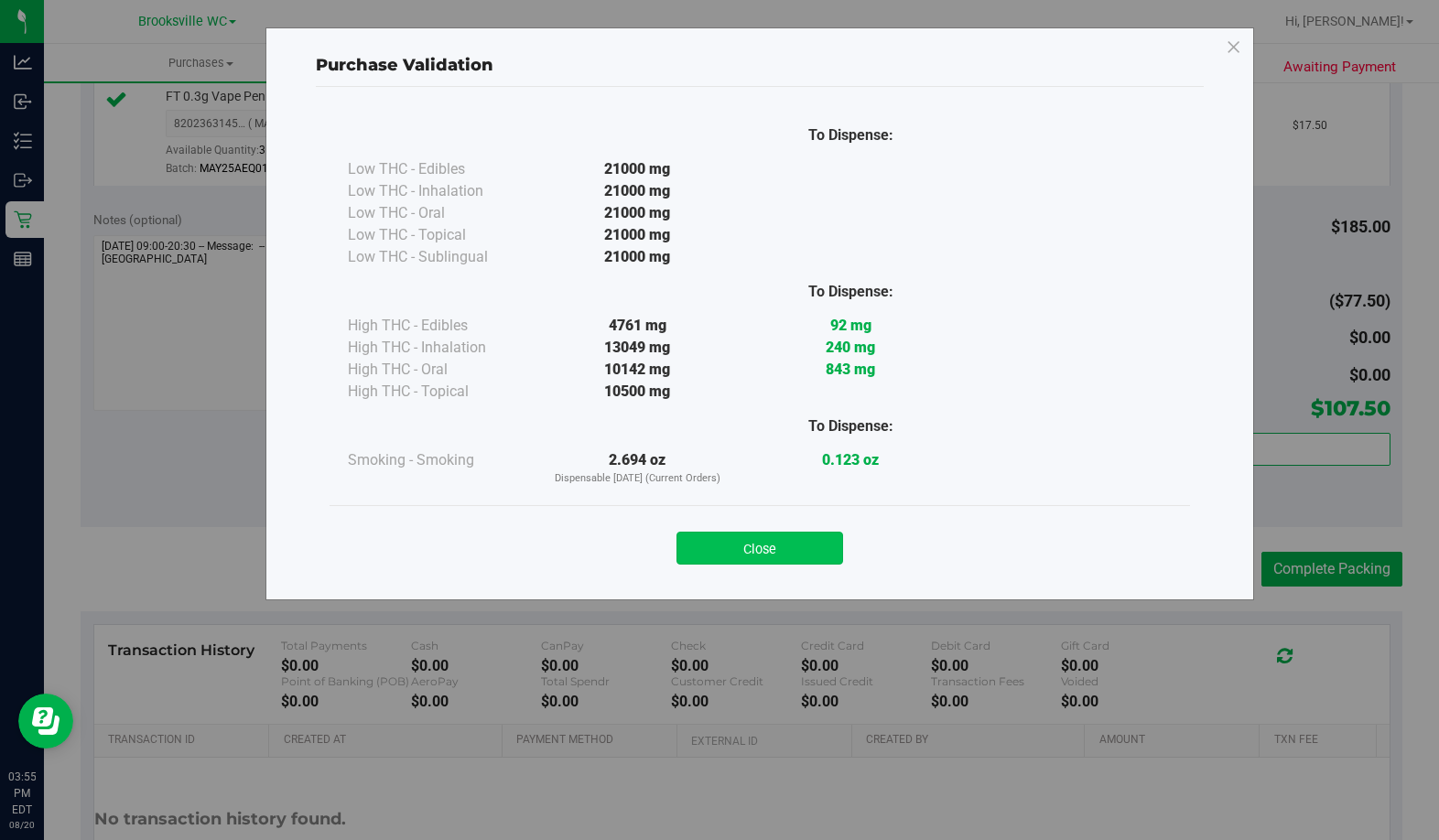
click at [779, 548] on button "Close" at bounding box center [759, 548] width 167 height 33
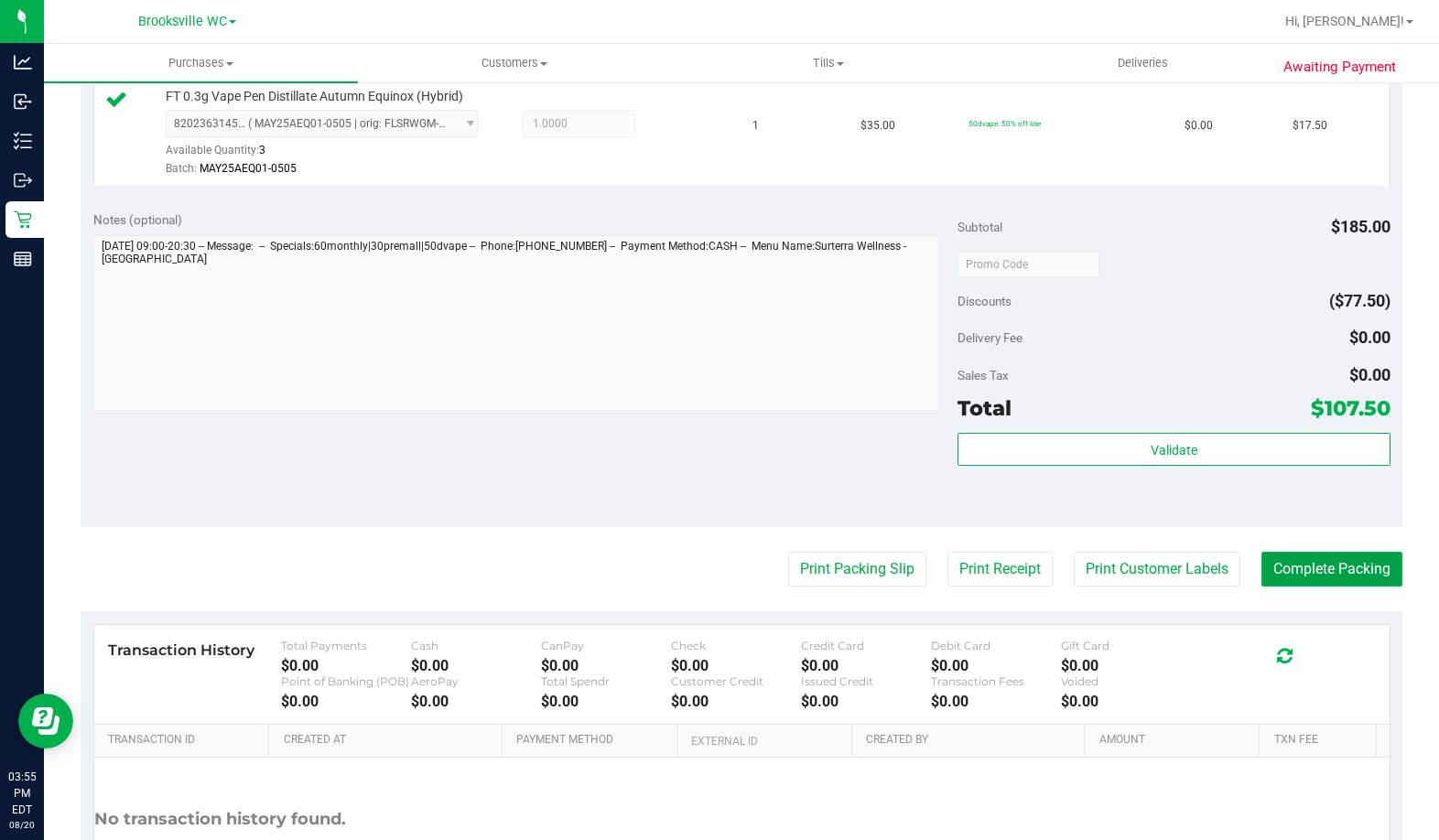
click at [1278, 570] on button "Complete Packing" at bounding box center [1331, 569] width 141 height 34
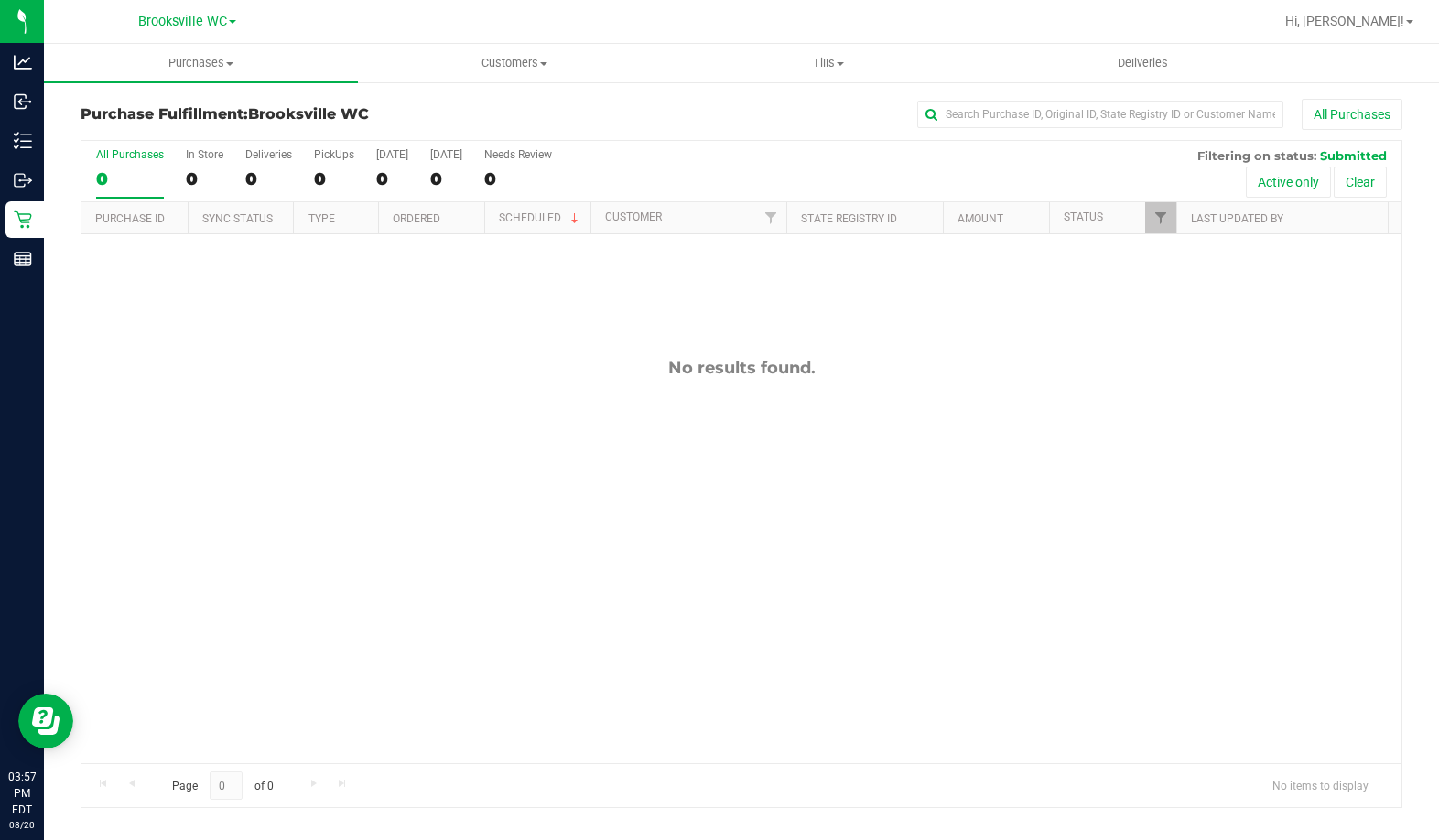
click at [170, 373] on div "No results found." at bounding box center [740, 368] width 1320 height 20
click at [262, 448] on div "11819345 (316245771) N/A Pickup [DATE] 4:05 PM EDT 8/20/2025 $30.00 Submitted […" at bounding box center [740, 499] width 1320 height 529
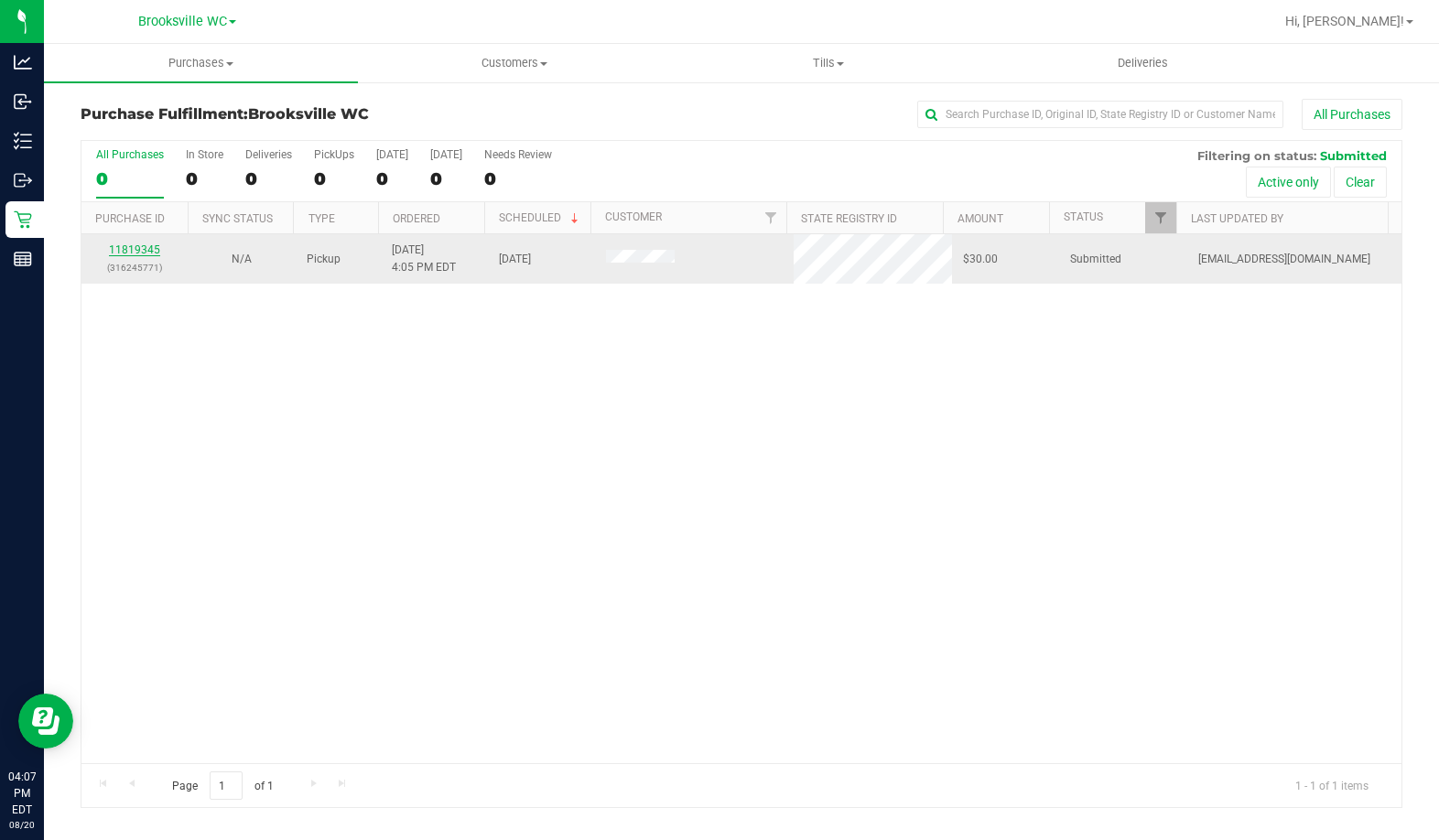
click at [130, 250] on link "11819345" at bounding box center [134, 250] width 51 height 13
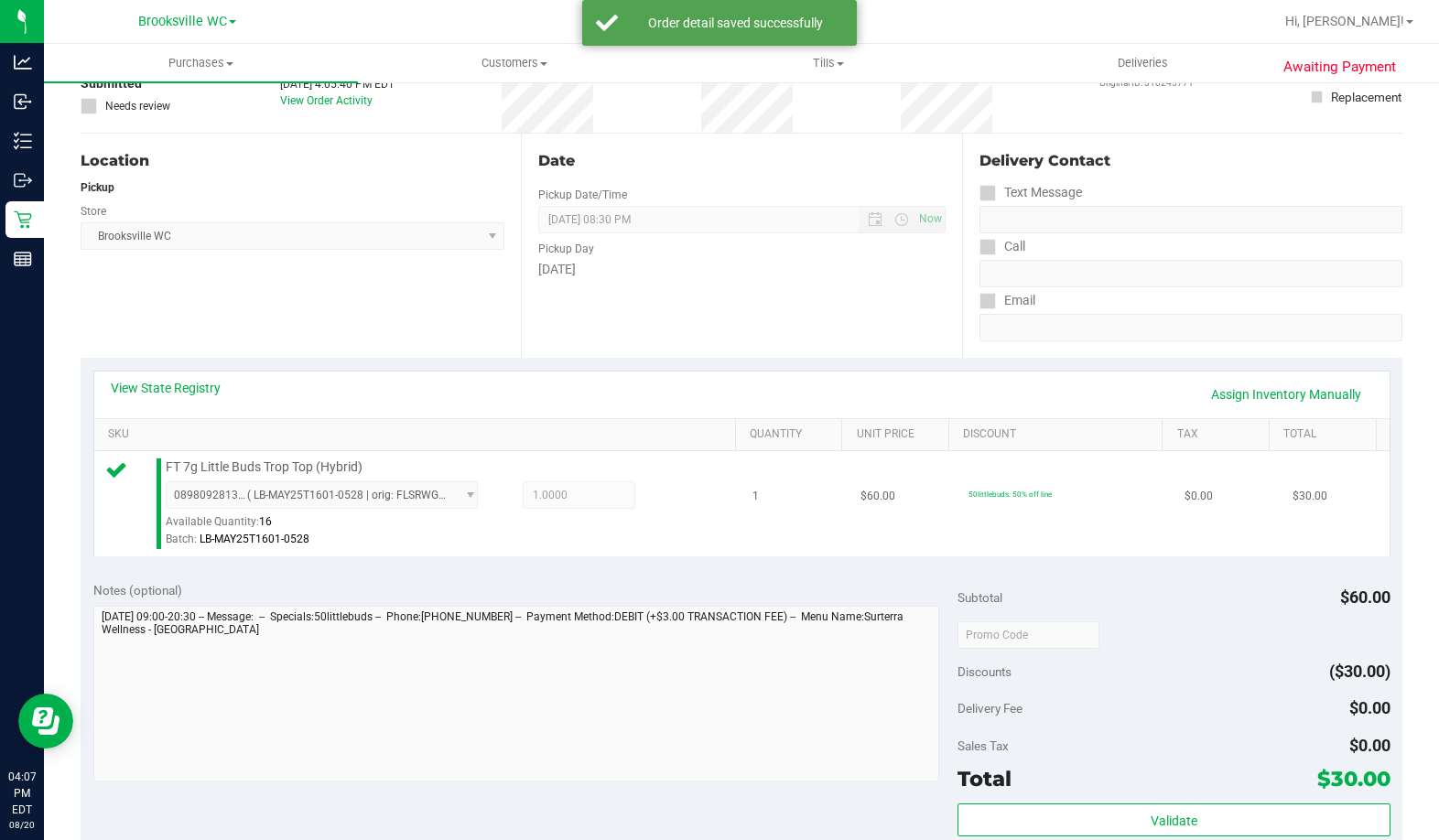
scroll to position [275, 0]
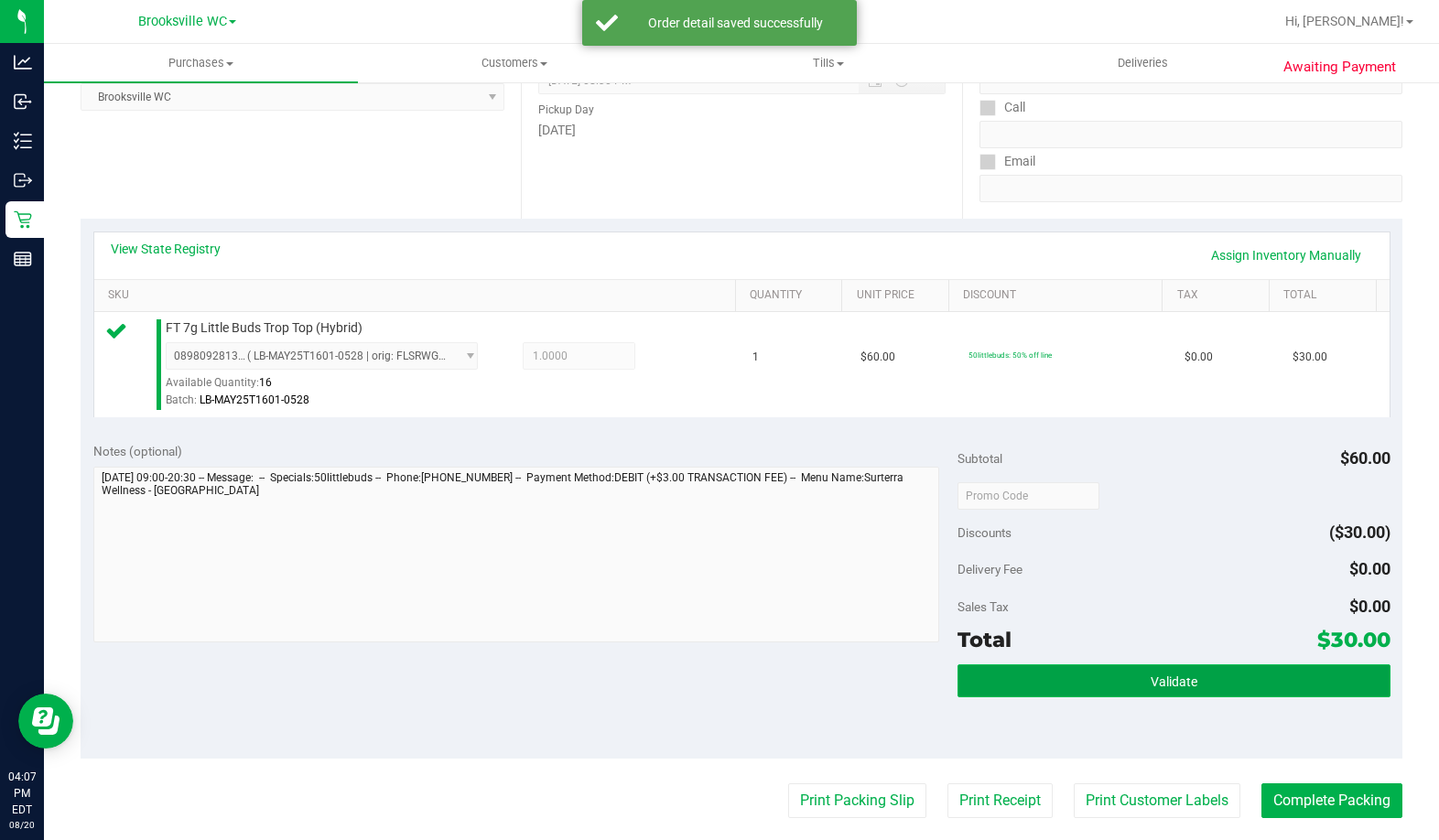
click at [1076, 672] on button "Validate" at bounding box center [1174, 680] width 432 height 33
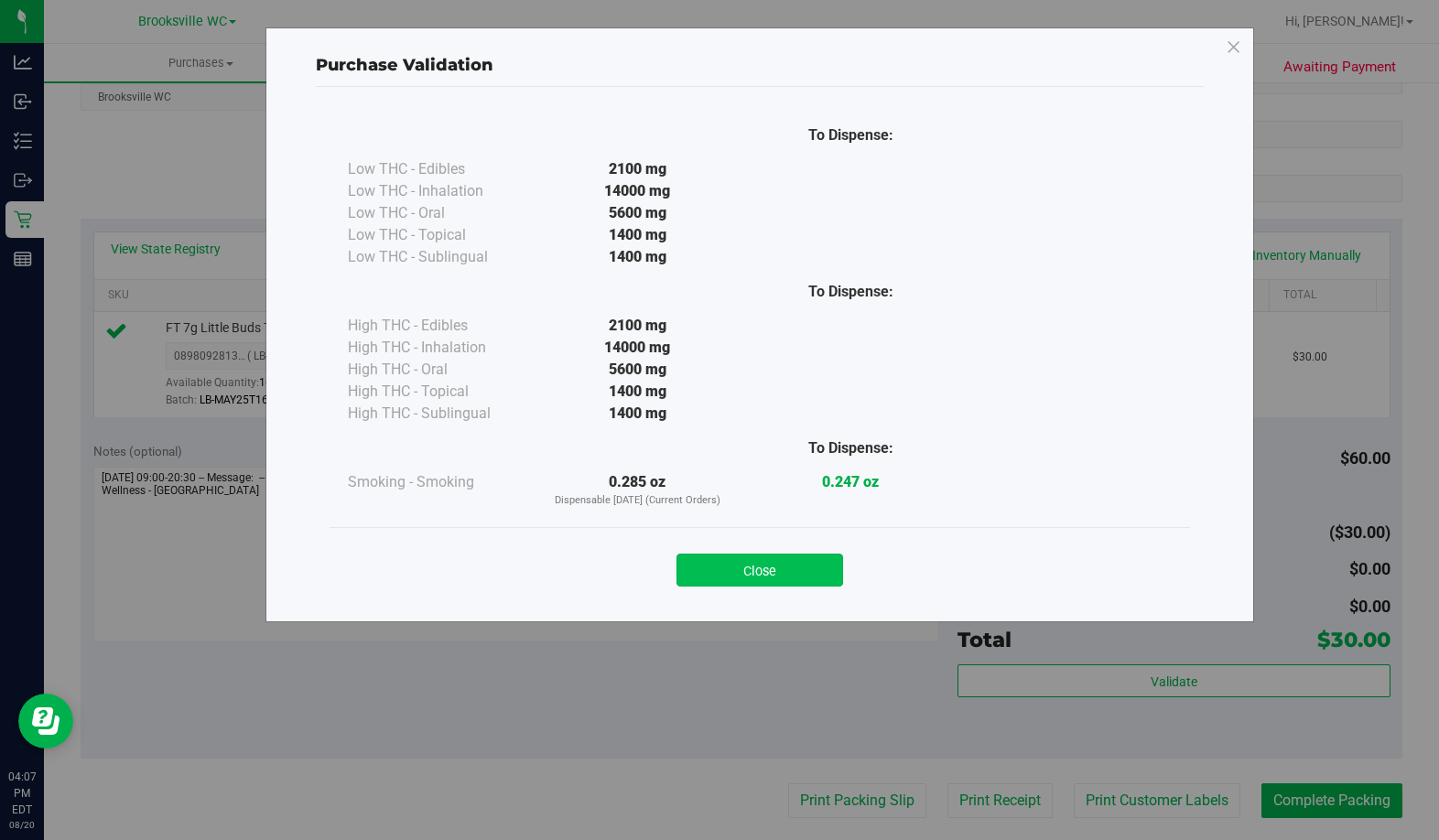
click at [802, 583] on button "Close" at bounding box center [759, 570] width 167 height 33
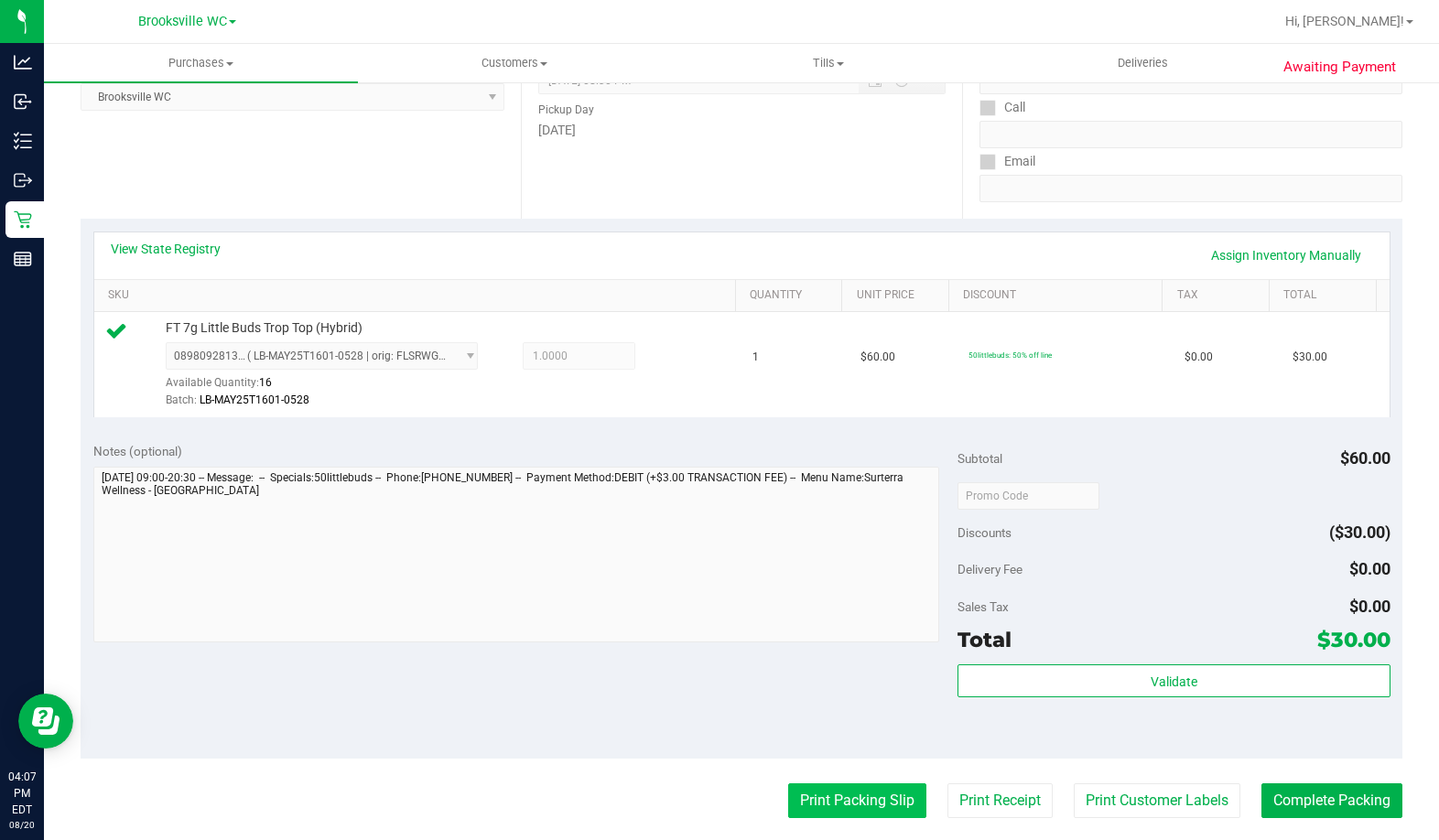
click at [809, 806] on button "Print Packing Slip" at bounding box center [857, 800] width 138 height 34
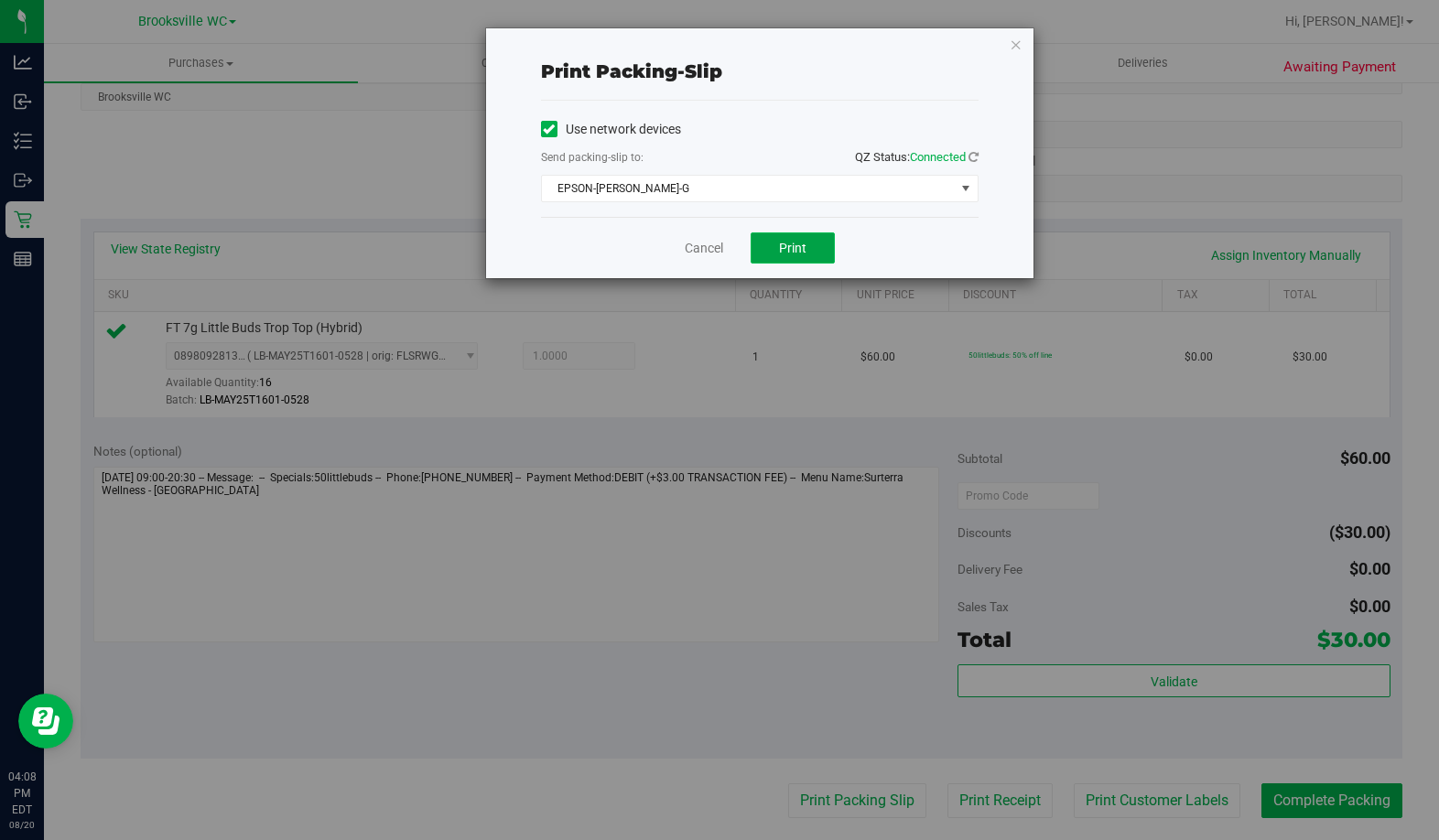
click at [777, 242] on button "Print" at bounding box center [793, 248] width 84 height 31
click at [1016, 46] on icon "button" at bounding box center [1016, 44] width 13 height 22
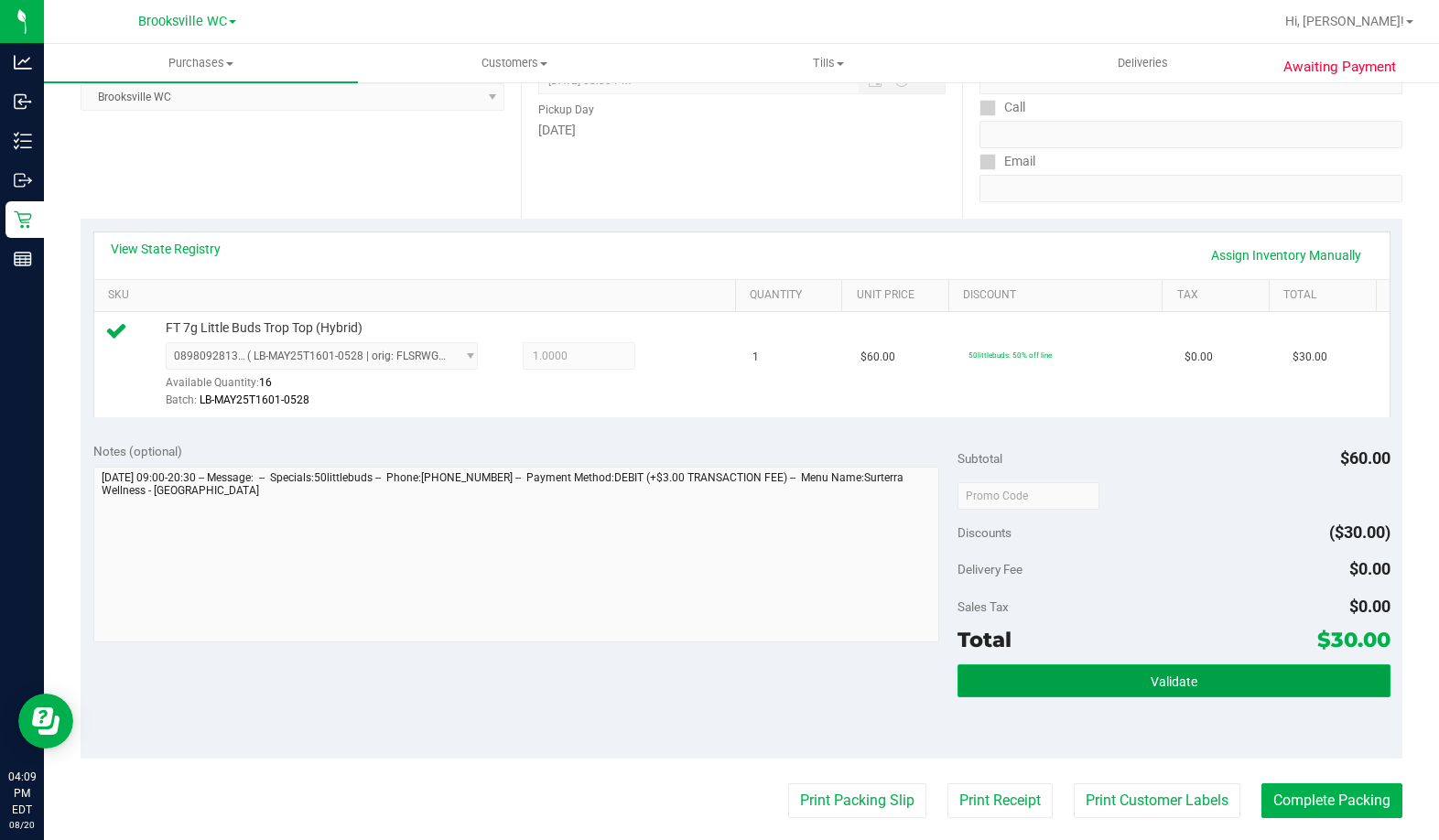
click at [1150, 681] on span "Validate" at bounding box center [1174, 682] width 47 height 15
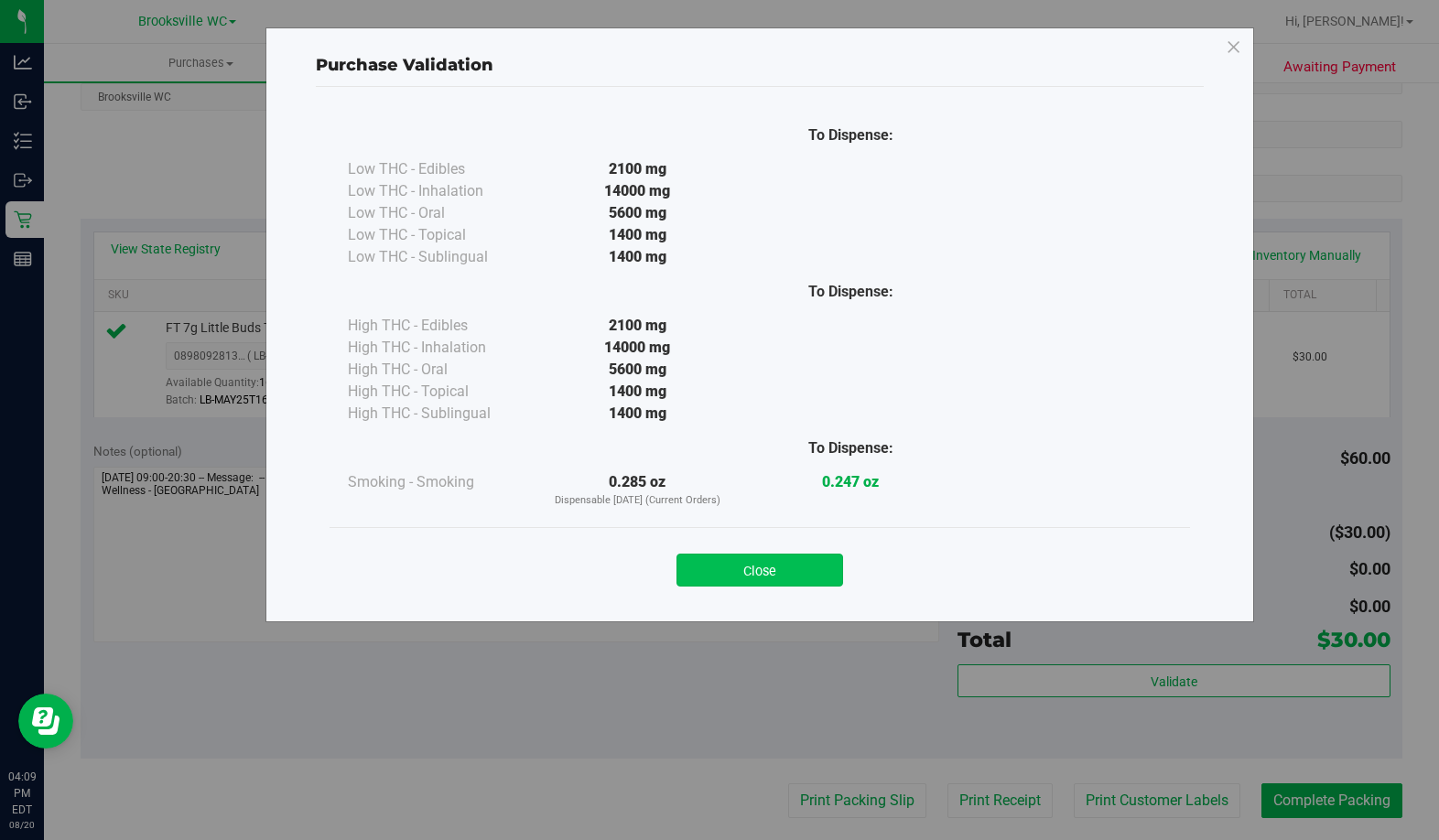
click at [762, 572] on button "Close" at bounding box center [759, 570] width 167 height 33
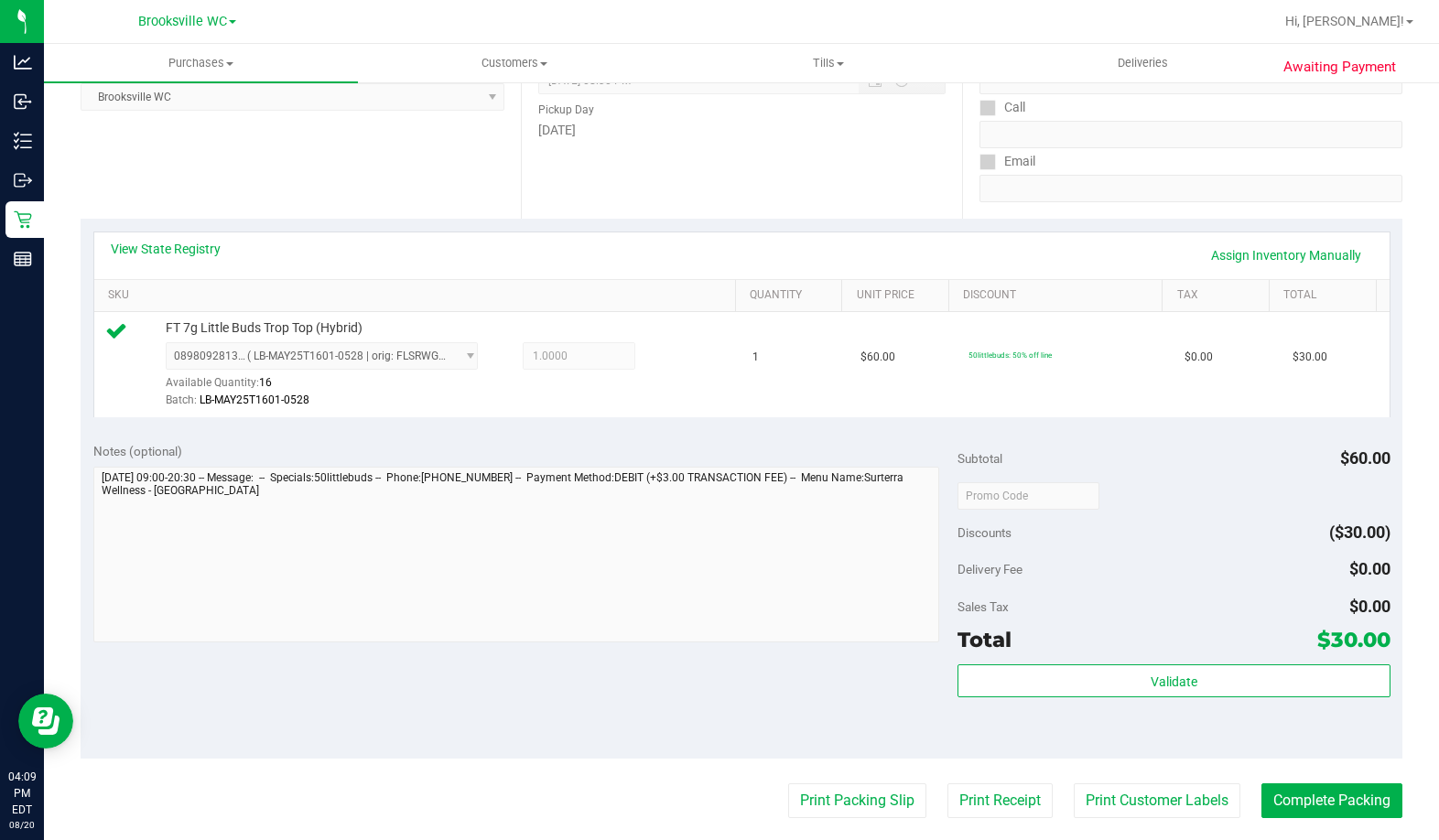
click at [1314, 826] on purchase-details "Back Edit Purchase Cancel Purchase View Profile # 11819345 BioTrack ID: - Submi…" at bounding box center [740, 504] width 1322 height 1361
click at [1314, 810] on button "Complete Packing" at bounding box center [1331, 800] width 141 height 34
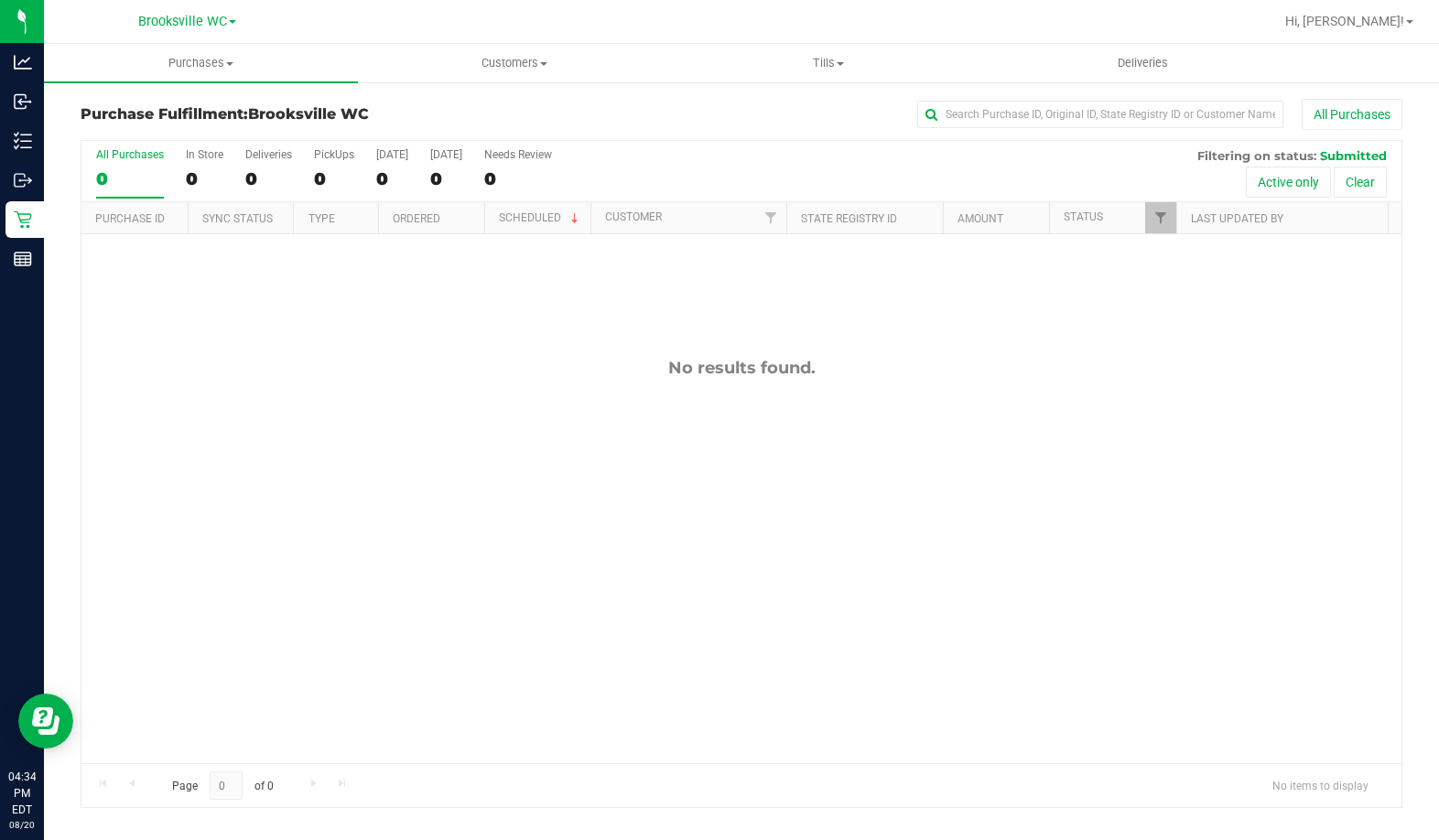
click at [185, 400] on div "No results found." at bounding box center [740, 561] width 1320 height 653
click at [150, 346] on div "11819548 (316251371) N/A Pickup [DATE] 4:34 PM EDT 8/20/2025 $27.50 Submitted […" at bounding box center [740, 499] width 1320 height 529
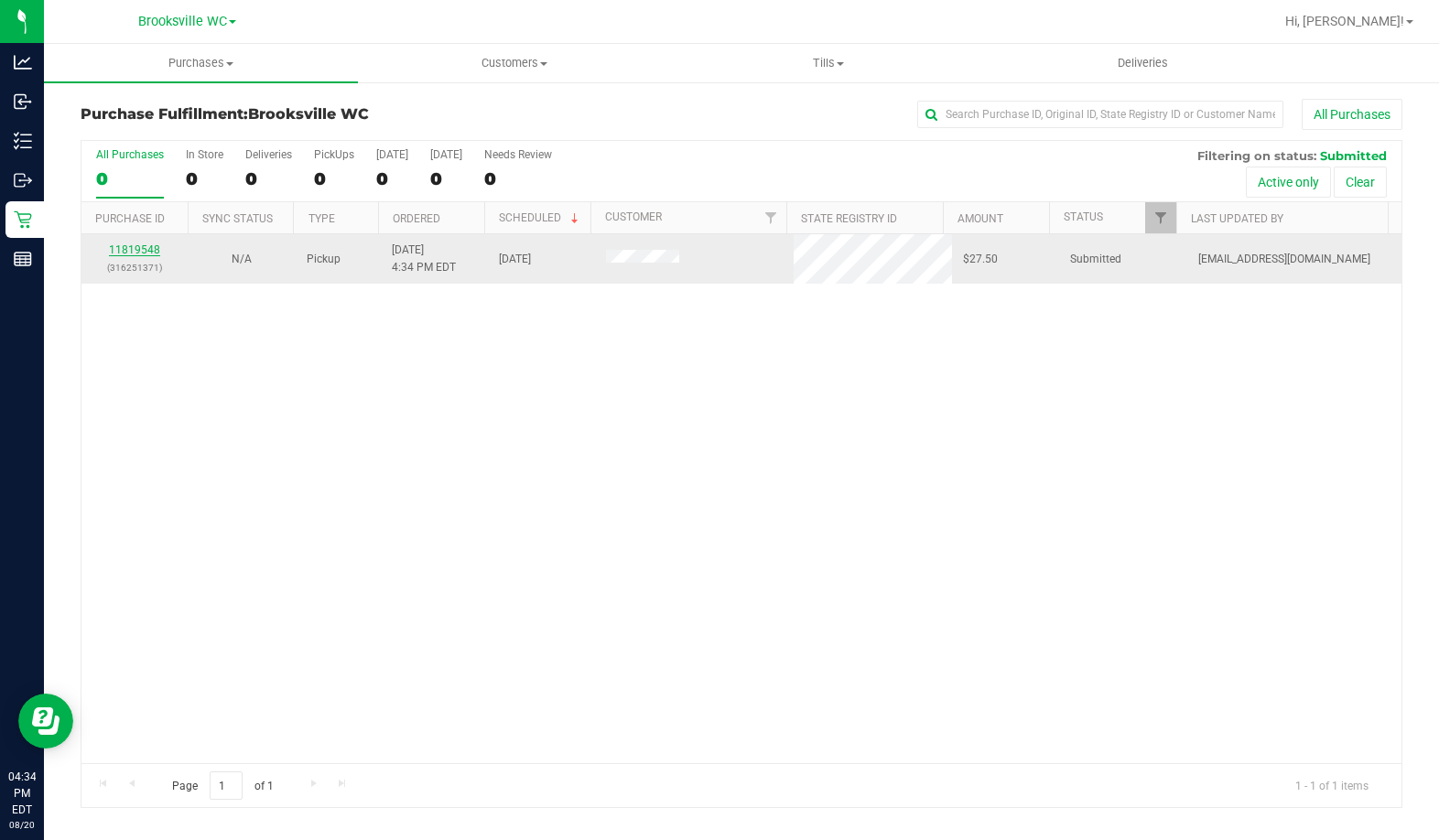
click at [138, 251] on link "11819548" at bounding box center [134, 250] width 51 height 13
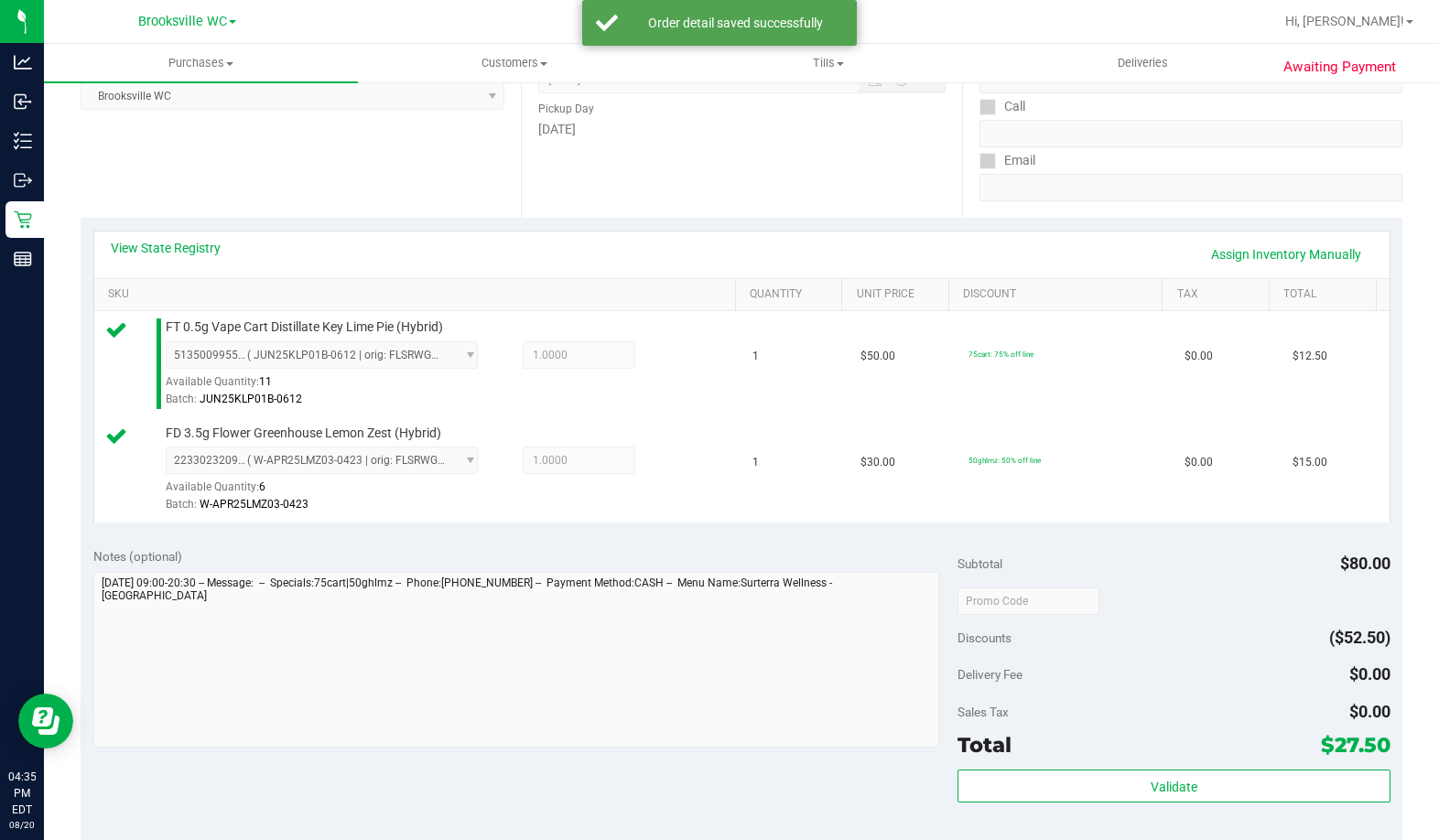
scroll to position [549, 0]
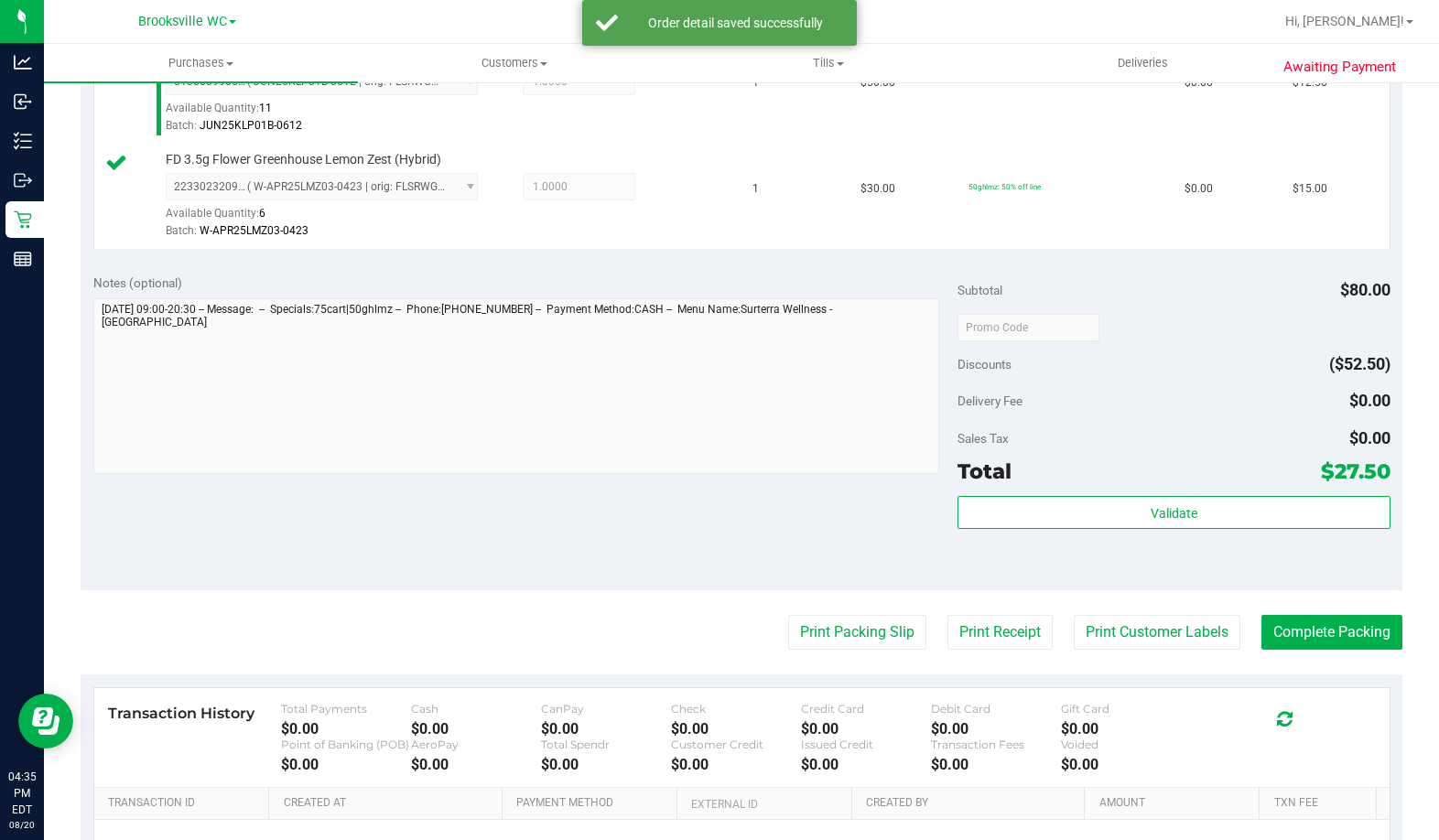
click at [1033, 534] on div "Validate" at bounding box center [1174, 537] width 432 height 82
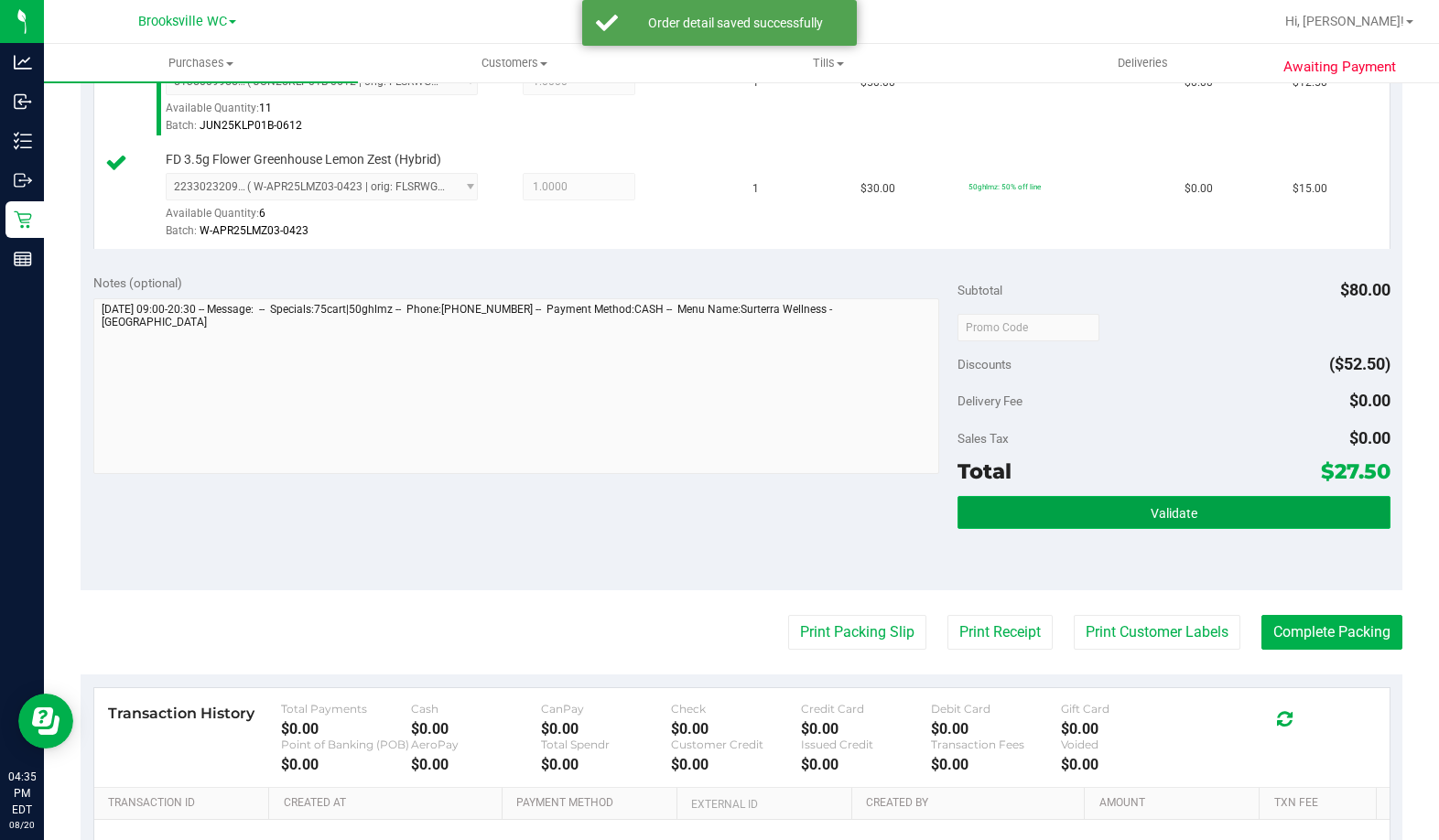
click at [1027, 518] on button "Validate" at bounding box center [1174, 512] width 432 height 33
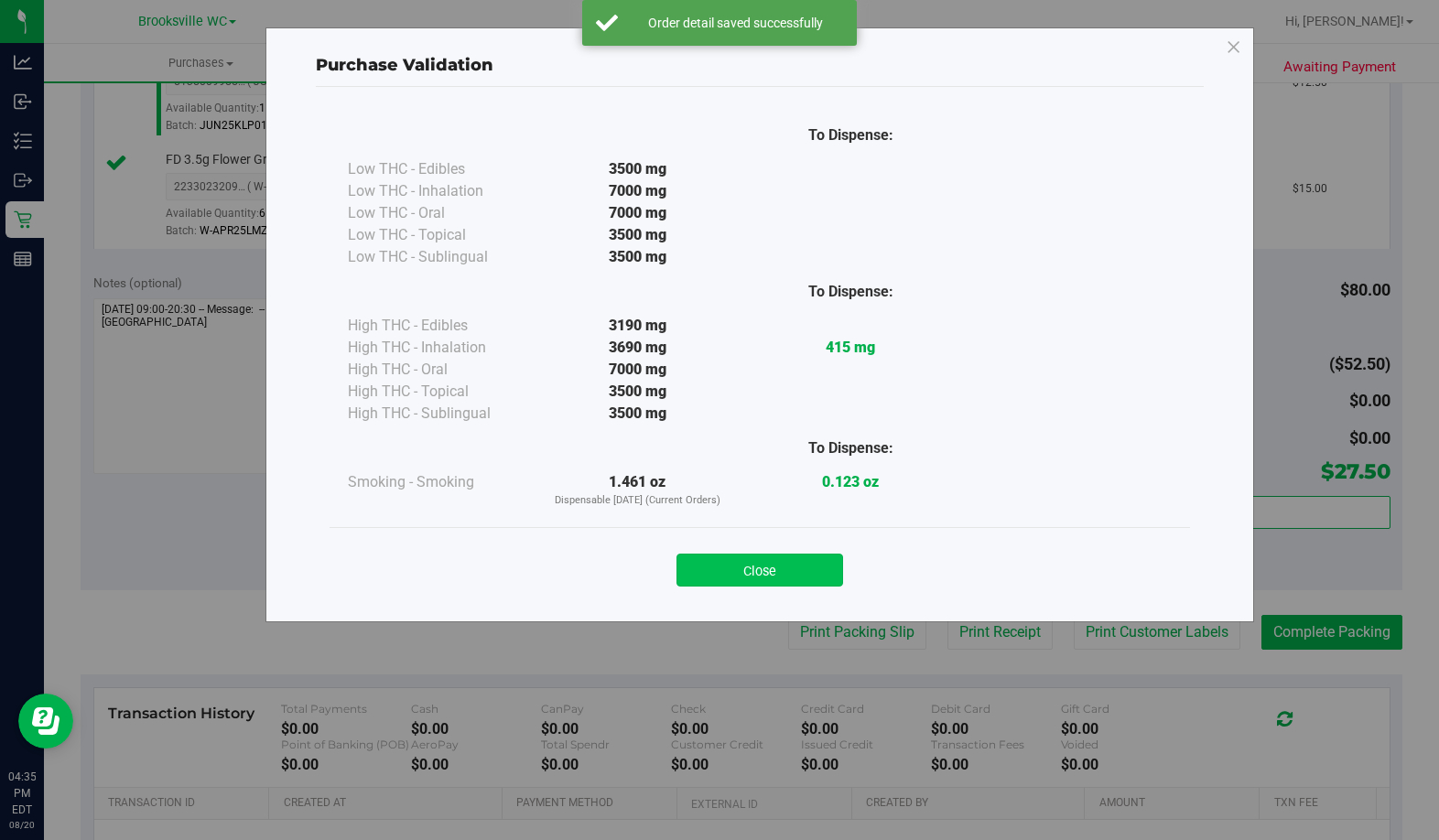
click at [778, 585] on button "Close" at bounding box center [759, 570] width 167 height 33
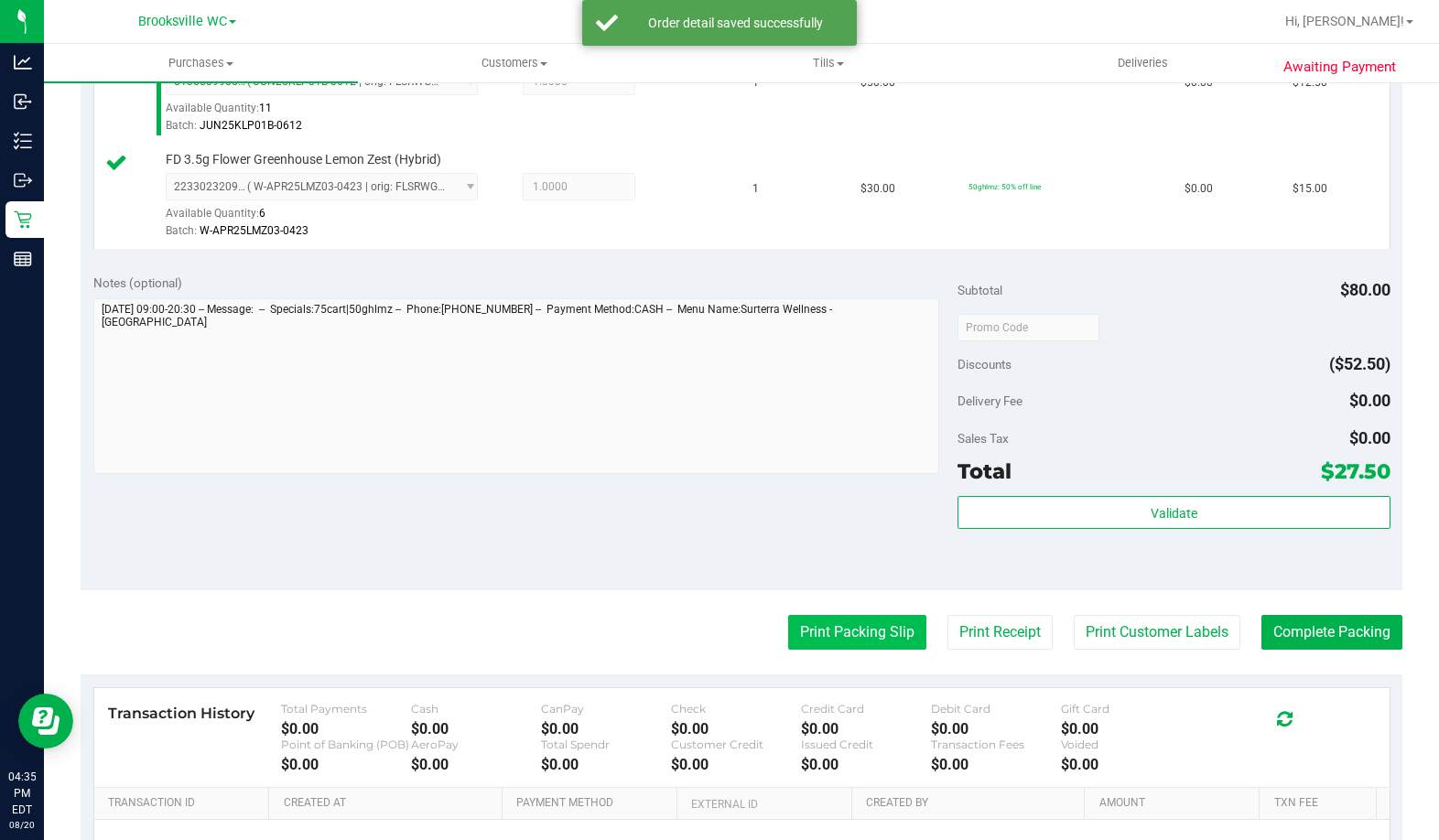
click at [821, 627] on button "Print Packing Slip" at bounding box center [857, 631] width 138 height 34
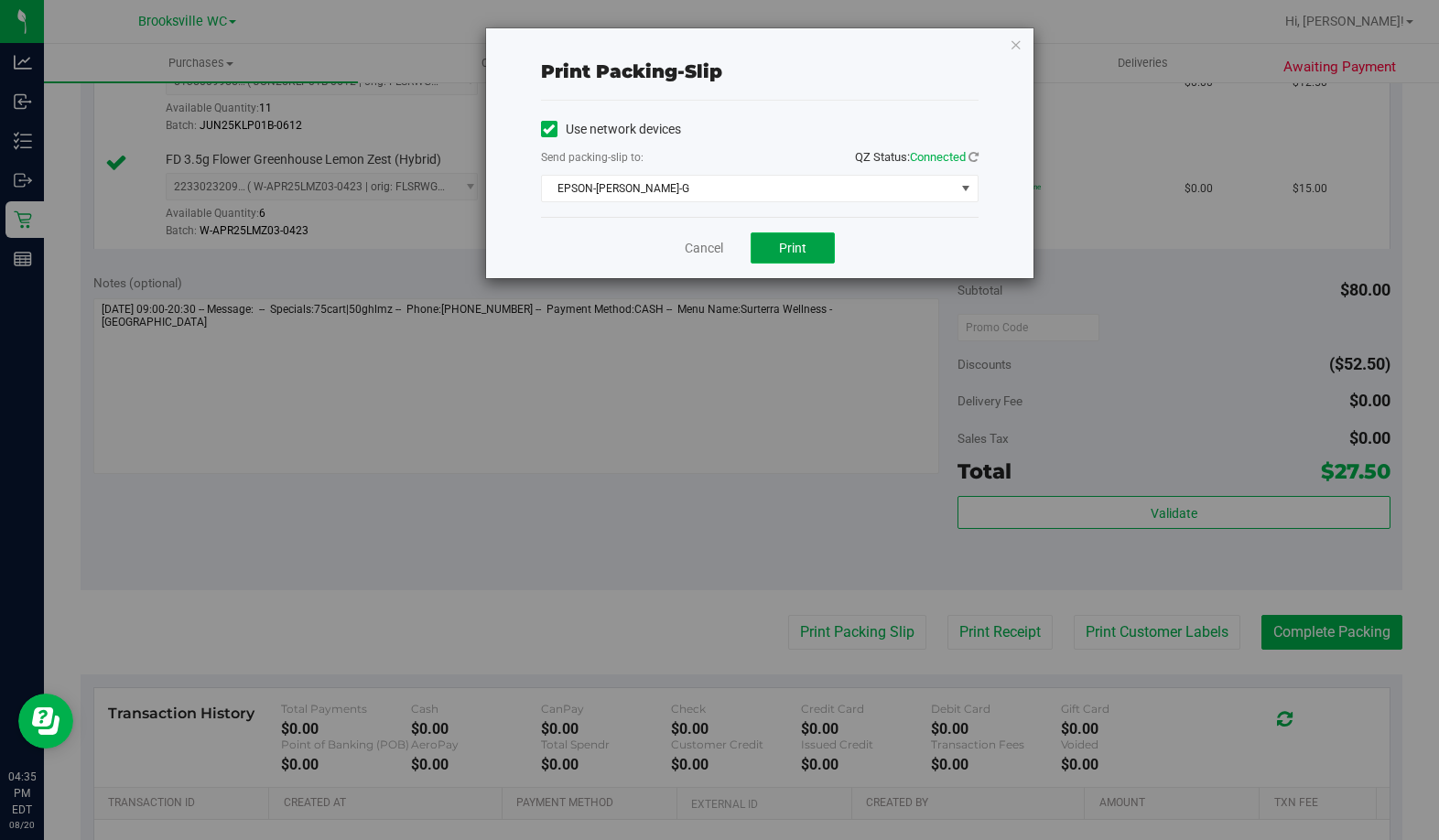
click at [798, 255] on button "Print" at bounding box center [793, 248] width 84 height 31
click at [1011, 47] on icon "button" at bounding box center [1016, 44] width 13 height 22
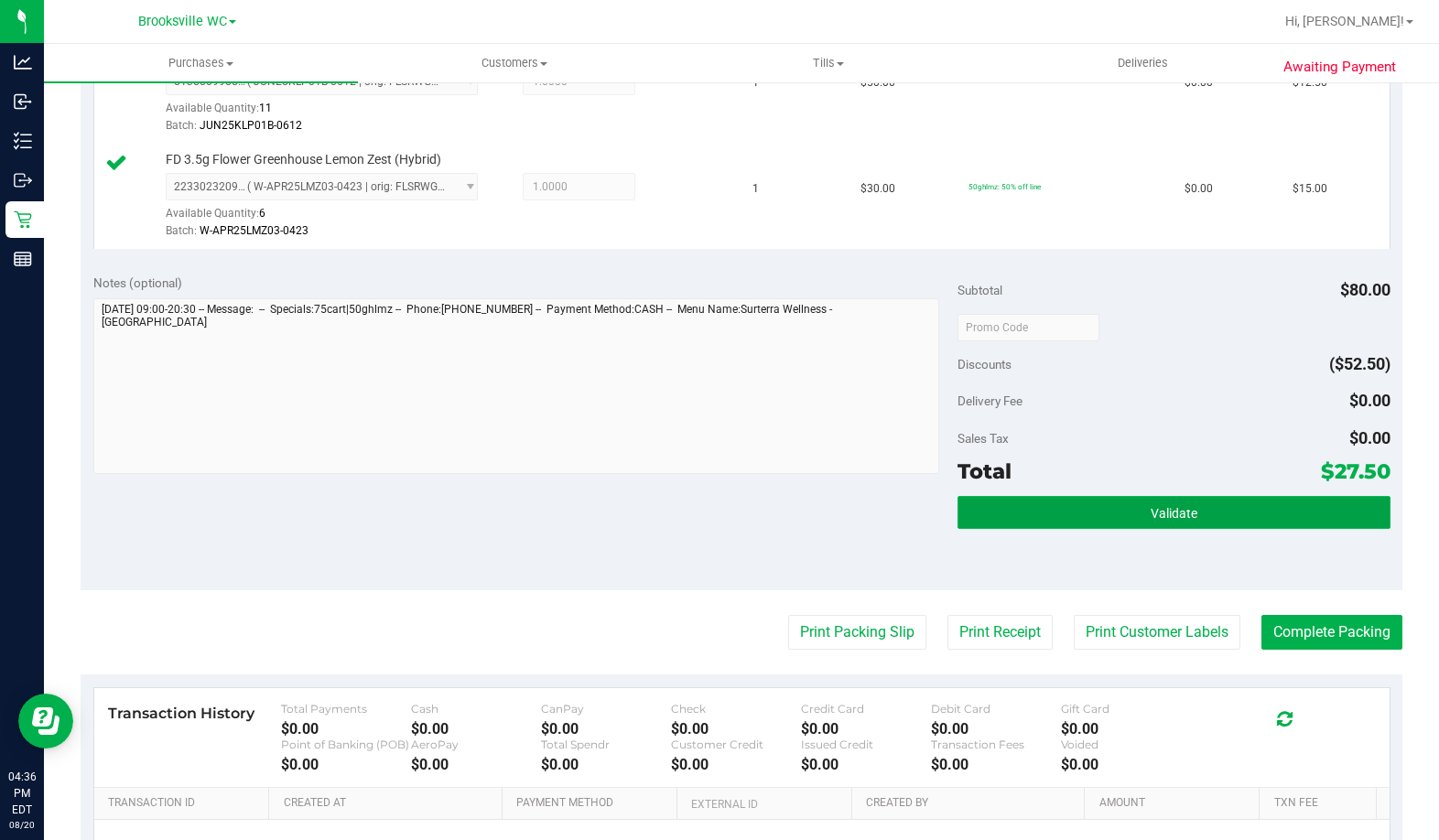
click at [1102, 508] on button "Validate" at bounding box center [1174, 512] width 432 height 33
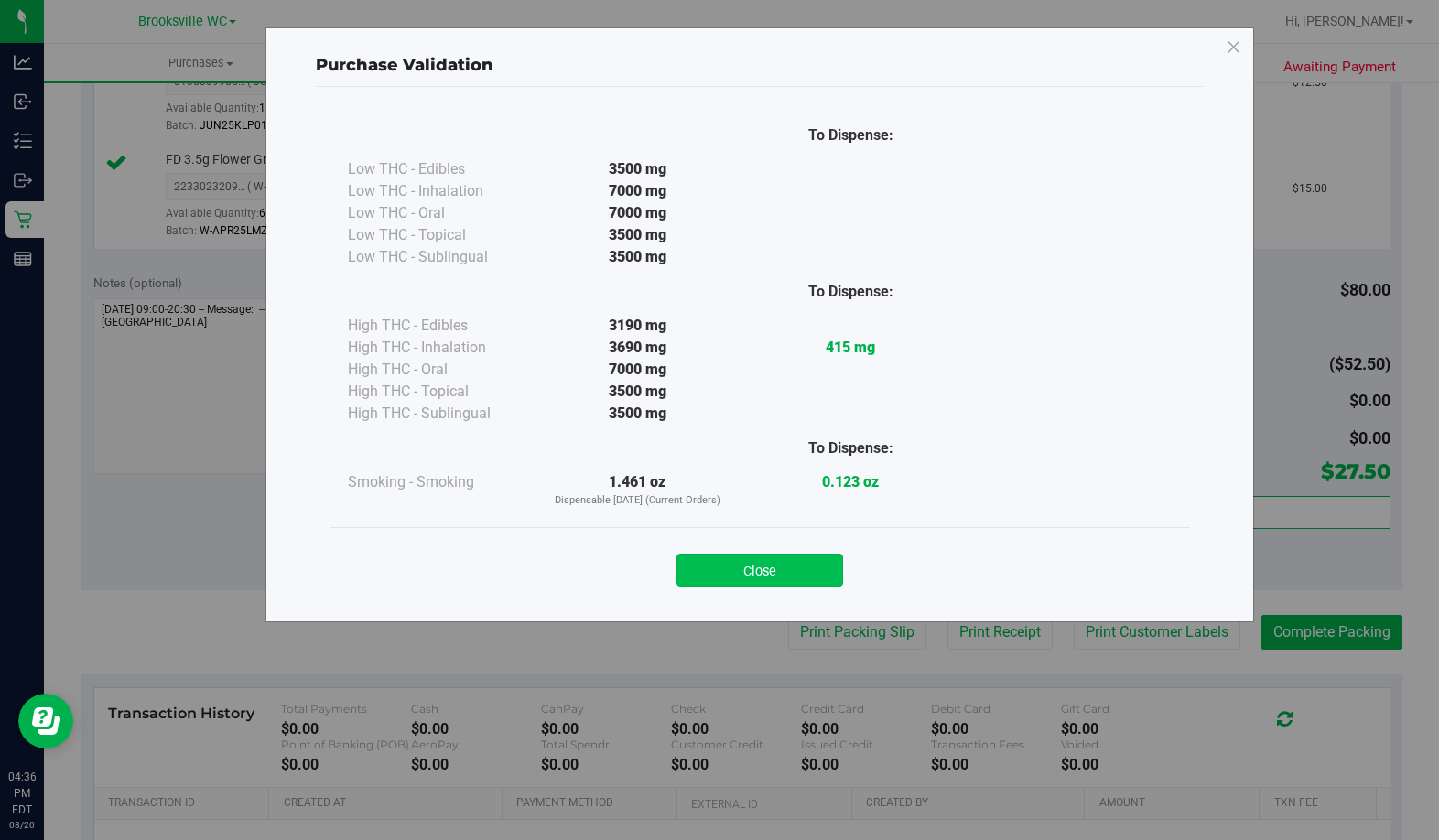
click at [798, 561] on button "Close" at bounding box center [759, 570] width 167 height 33
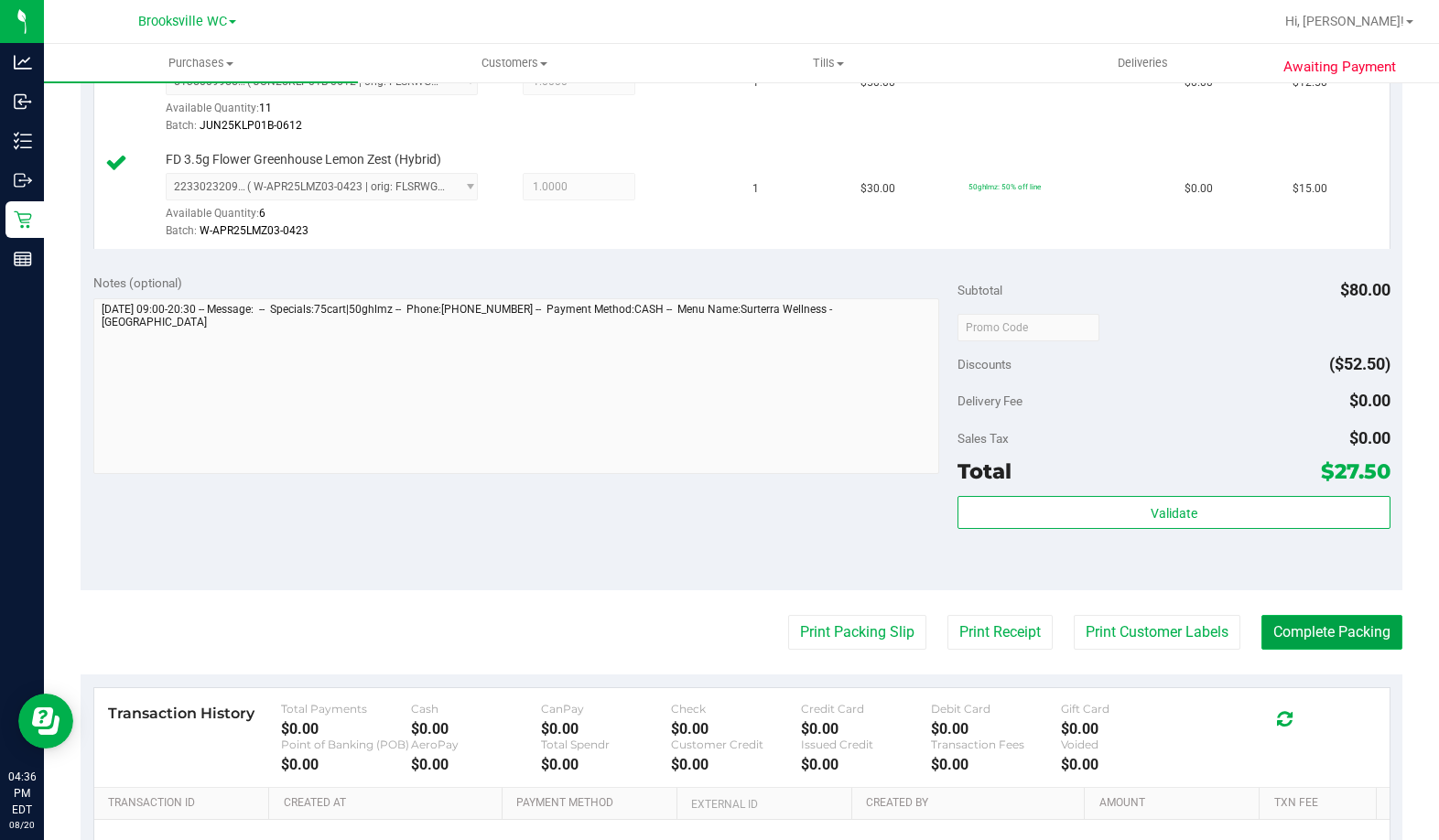
click at [1296, 631] on button "Complete Packing" at bounding box center [1331, 631] width 141 height 34
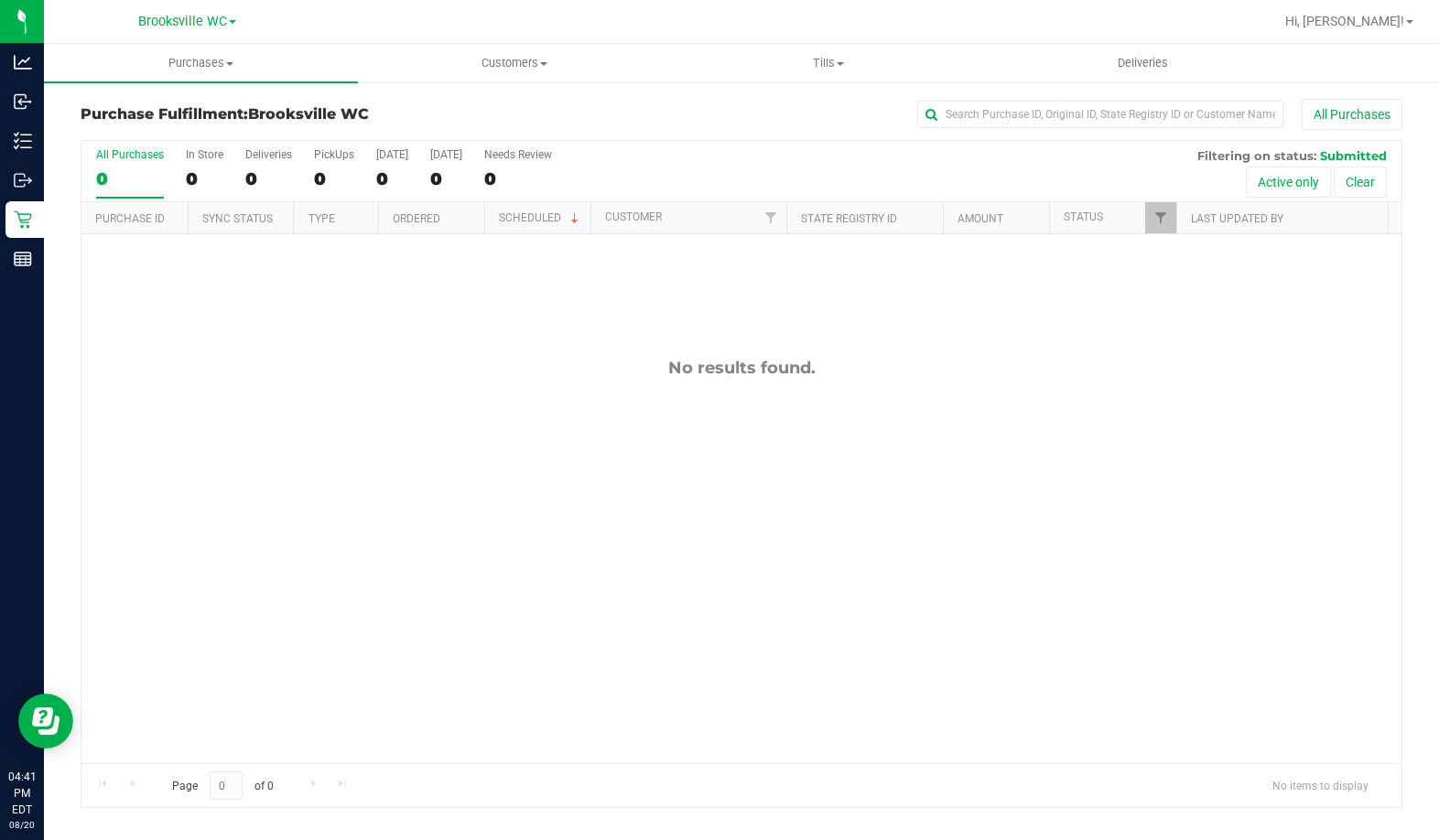
click at [259, 409] on div "No results found." at bounding box center [740, 561] width 1320 height 653
drag, startPoint x: 244, startPoint y: 508, endPoint x: 257, endPoint y: 494, distance: 19.1
click at [245, 508] on div "11819638 (316255152) N/A Pickup [DATE] 4:47 PM EDT 8/20/2025 $45.50 Submitted […" at bounding box center [740, 499] width 1320 height 529
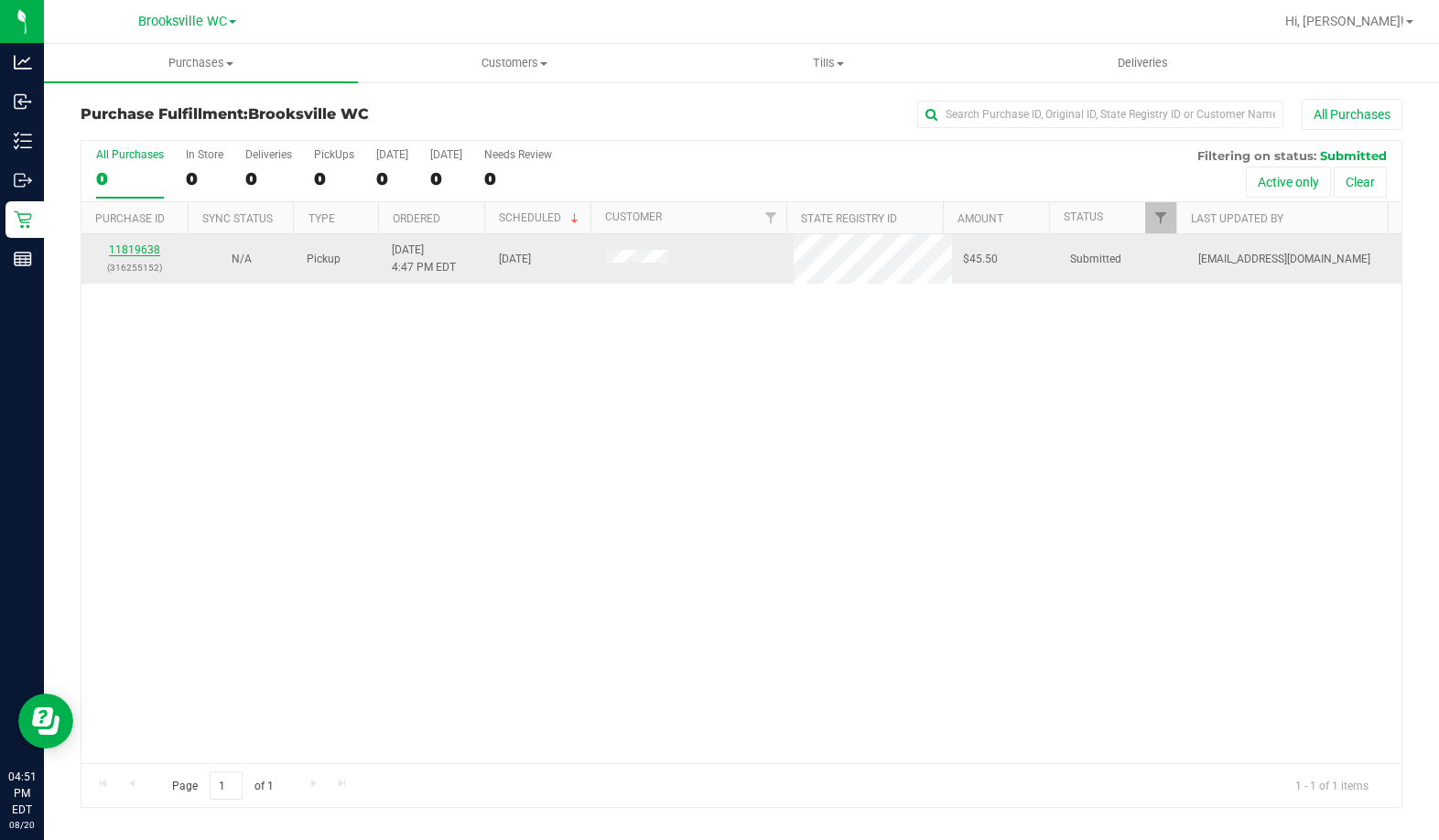
click at [120, 248] on link "11819638" at bounding box center [134, 250] width 51 height 13
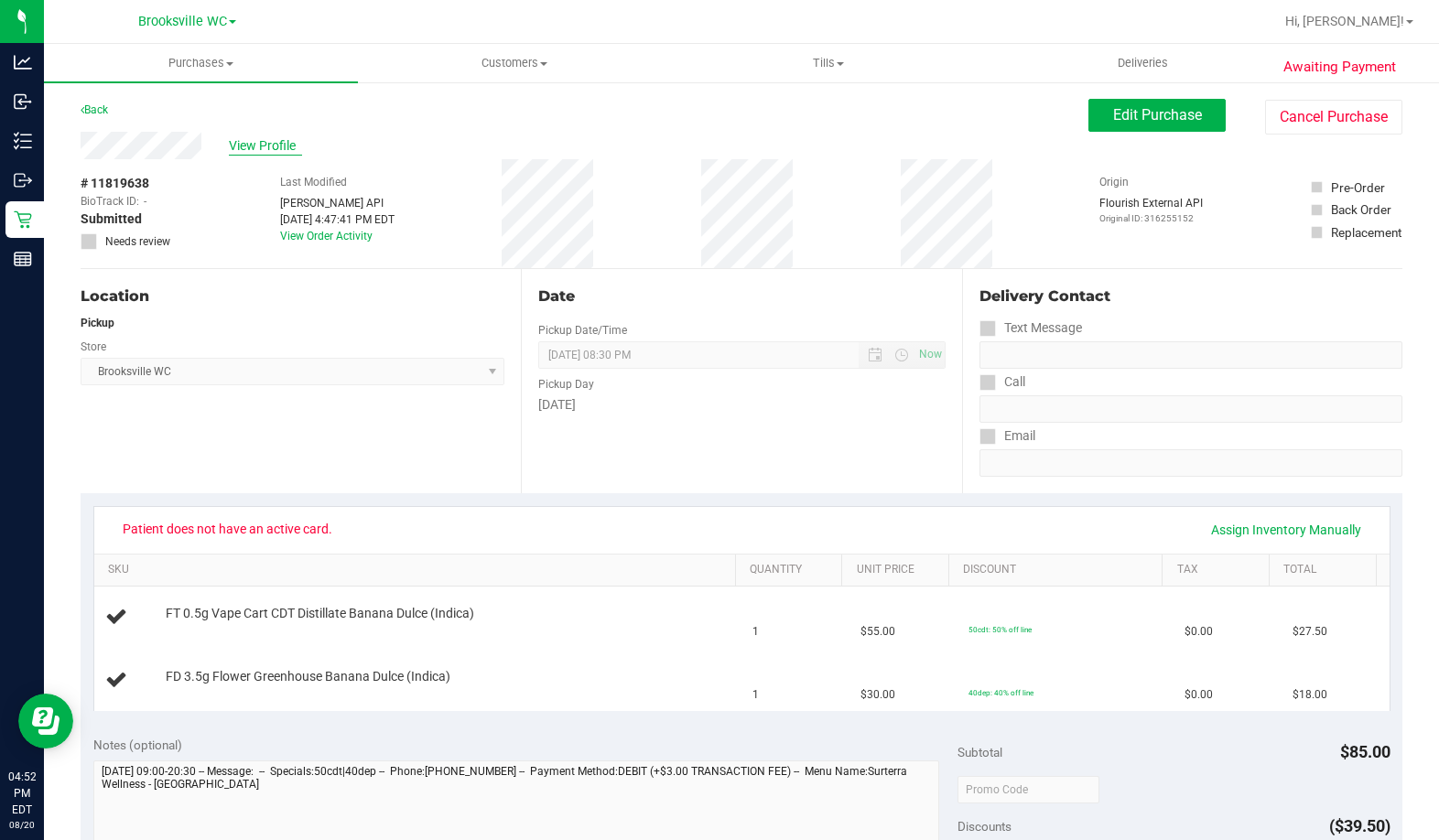
click at [259, 154] on span "View Profile" at bounding box center [265, 145] width 74 height 20
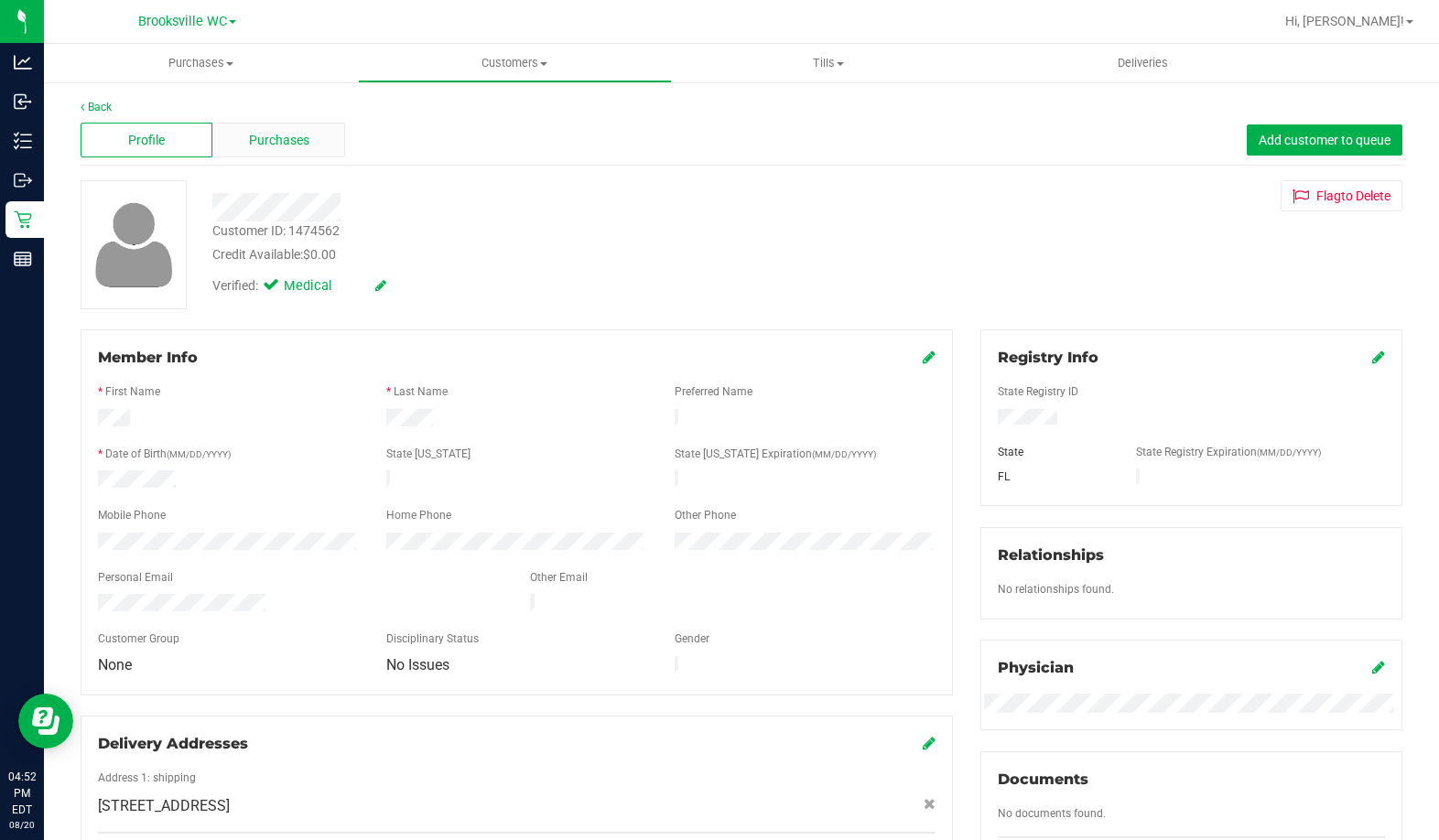
click at [280, 148] on span "Purchases" at bounding box center [278, 141] width 61 height 20
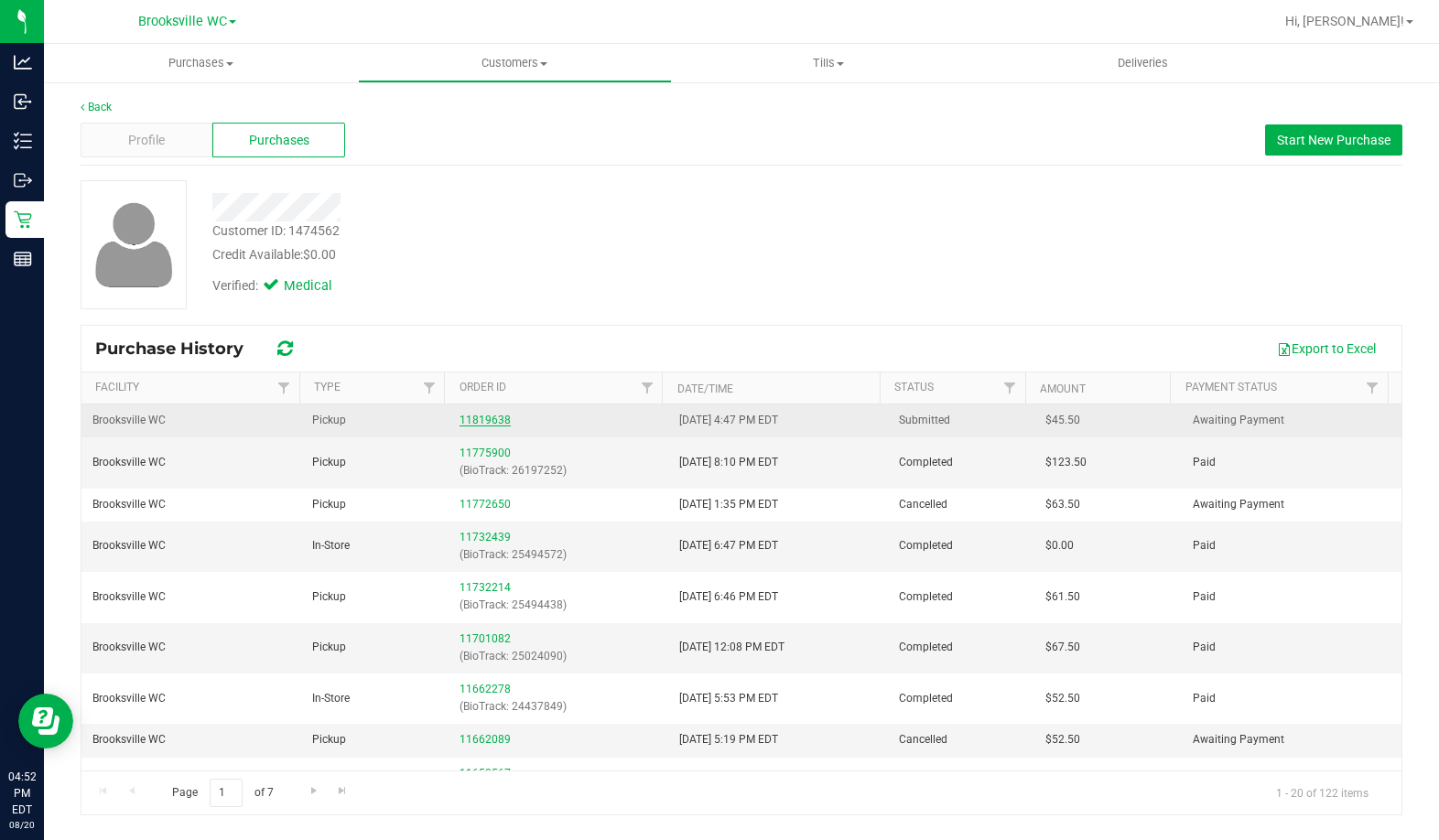
click at [482, 417] on link "11819638" at bounding box center [484, 420] width 51 height 13
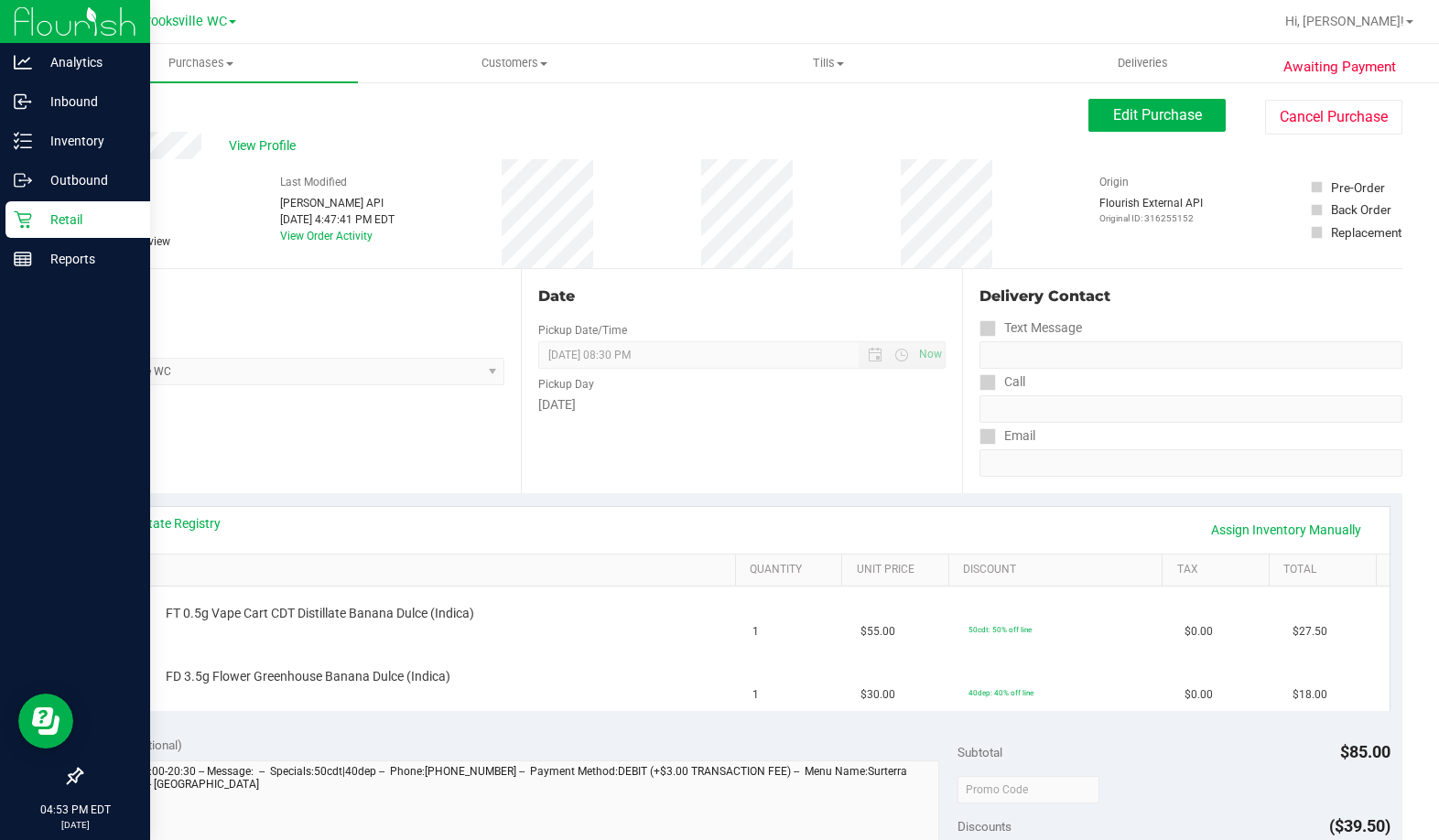
click at [43, 210] on p "Retail" at bounding box center [87, 220] width 110 height 22
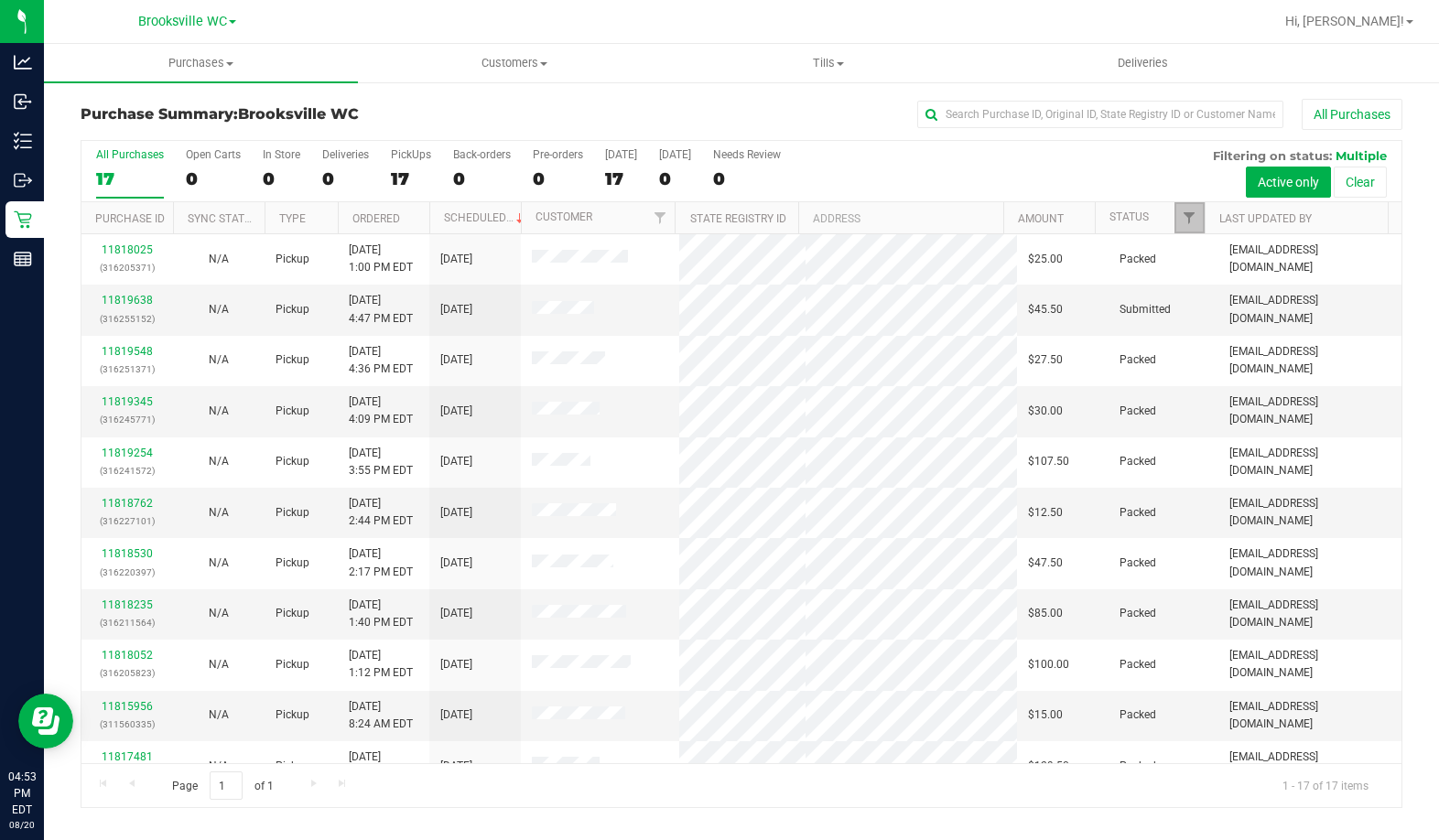
click at [1189, 208] on link "Filter" at bounding box center [1189, 217] width 30 height 31
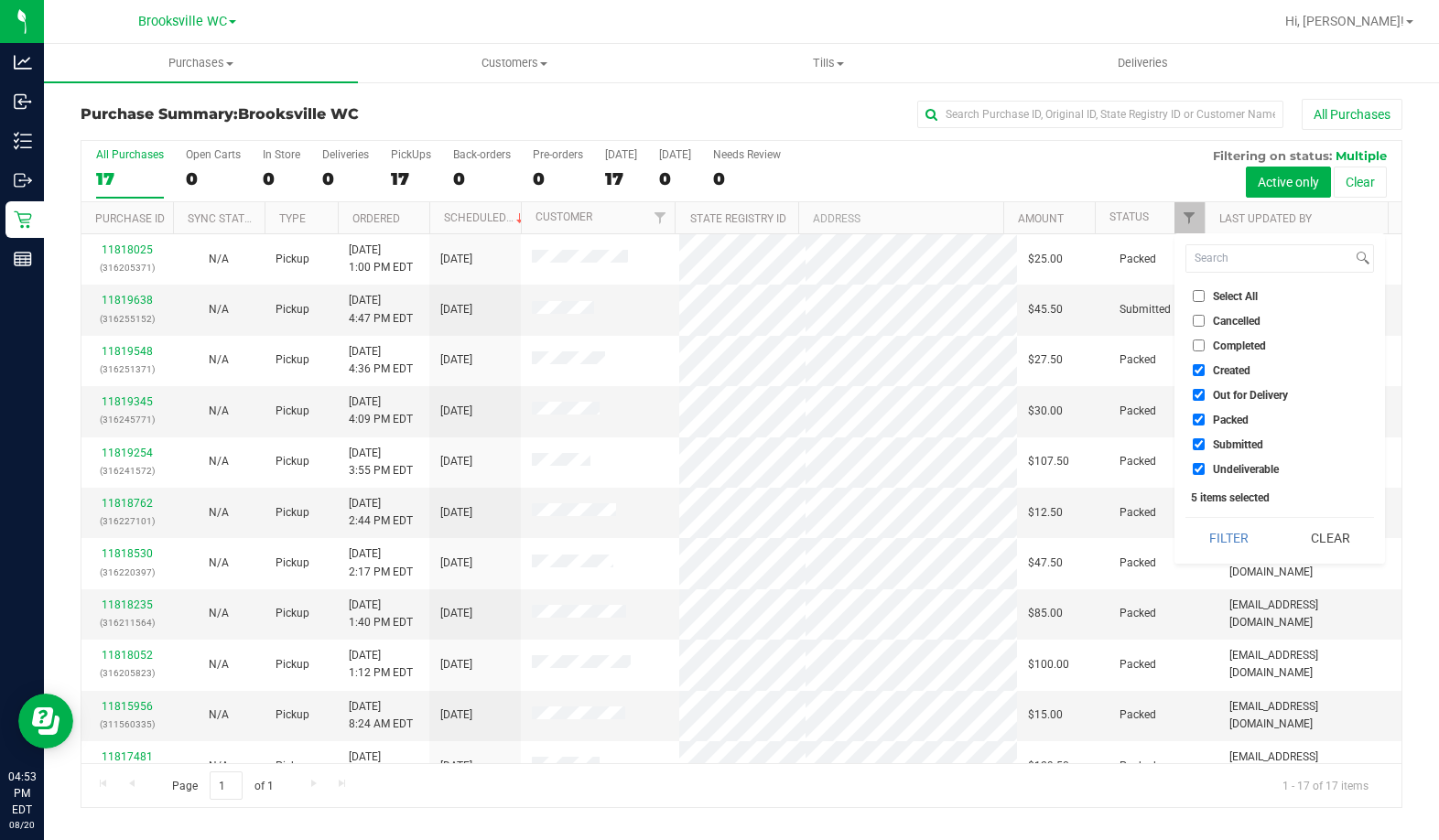
click at [1226, 373] on span "Created" at bounding box center [1231, 371] width 37 height 11
click at [1204, 373] on input "Created" at bounding box center [1198, 370] width 12 height 12
checkbox input "false"
click at [1236, 399] on span "Out for Delivery" at bounding box center [1250, 396] width 75 height 11
click at [1204, 399] on input "Out for Delivery" at bounding box center [1198, 395] width 12 height 12
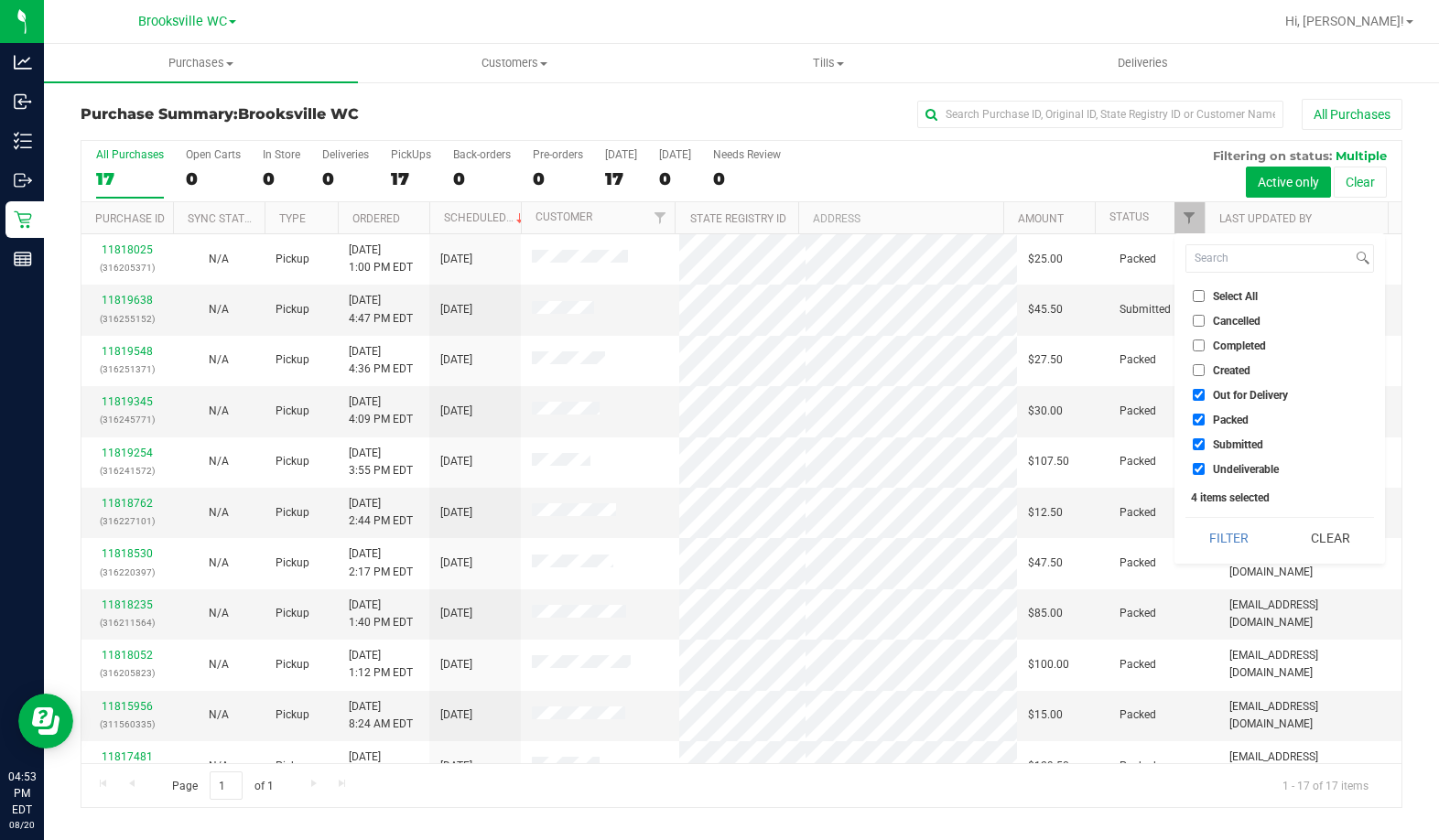
checkbox input "false"
click at [1227, 420] on span "Packed" at bounding box center [1230, 420] width 35 height 11
click at [1204, 420] on input "Packed" at bounding box center [1198, 419] width 12 height 12
checkbox input "false"
click at [1227, 469] on span "Undeliverable" at bounding box center [1245, 469] width 66 height 11
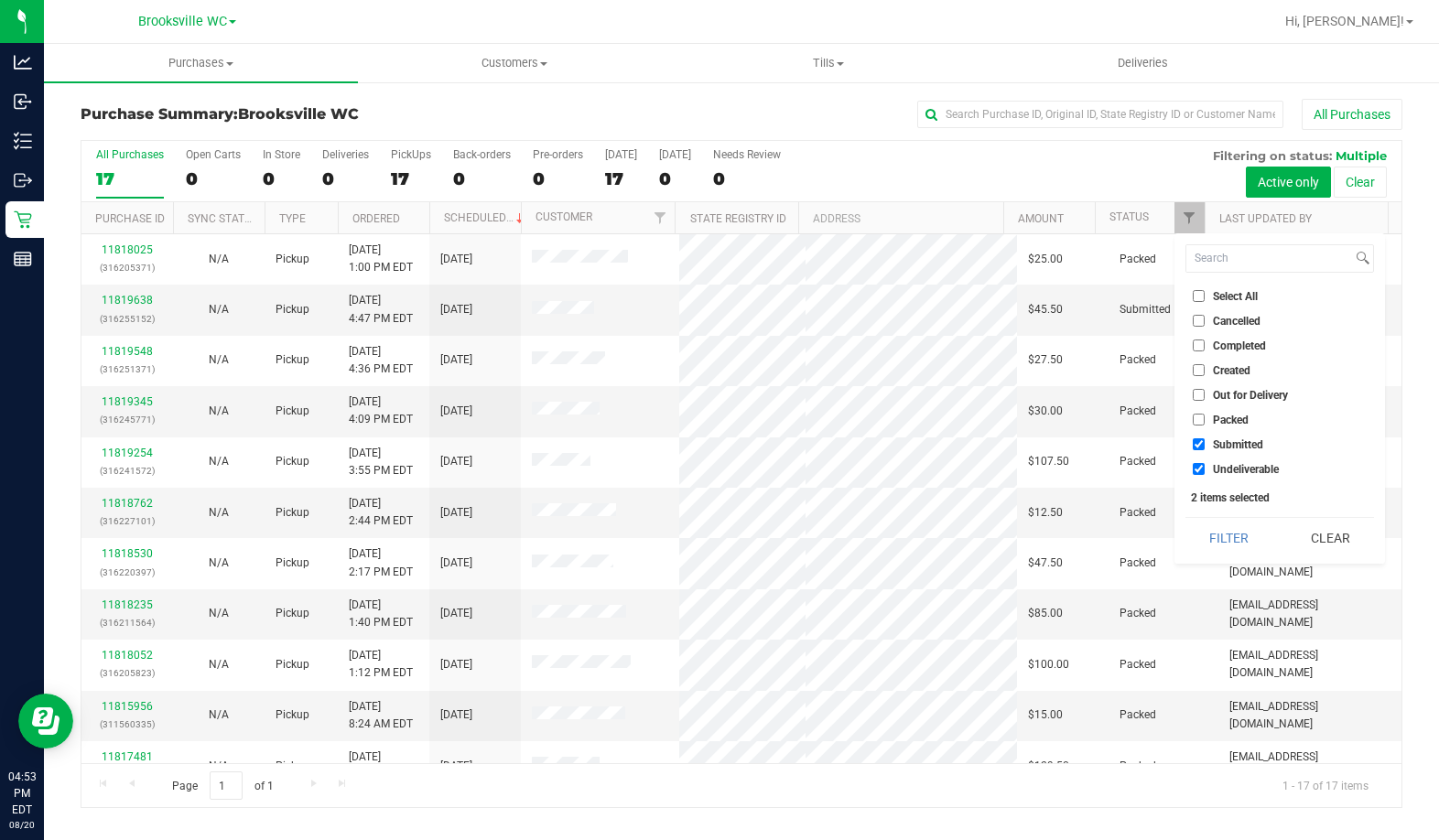
click at [1204, 469] on input "Undeliverable" at bounding box center [1198, 468] width 12 height 12
checkbox input "false"
click at [1225, 530] on button "Filter" at bounding box center [1229, 537] width 88 height 40
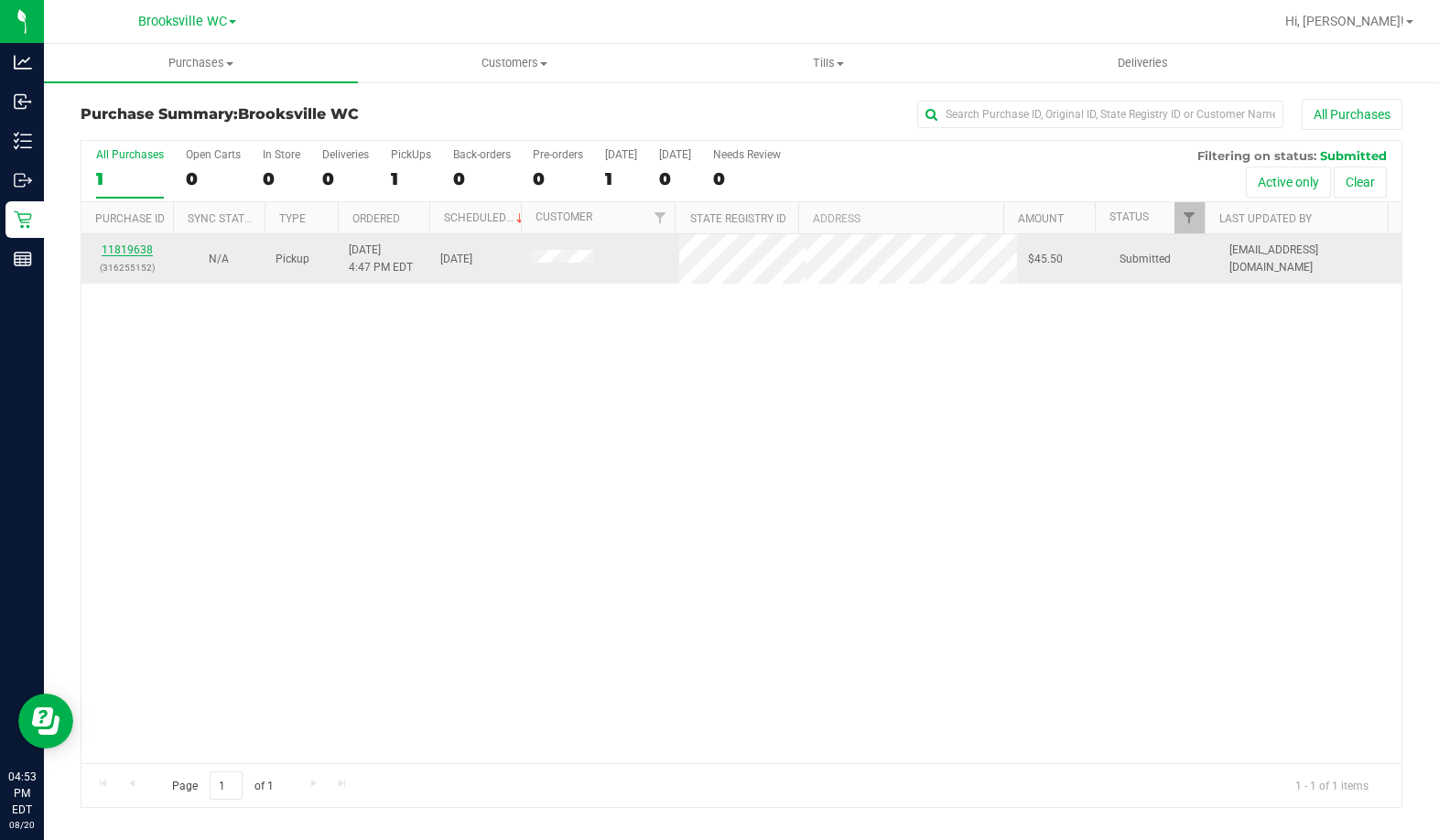
click at [146, 249] on link "11819638" at bounding box center [127, 250] width 51 height 13
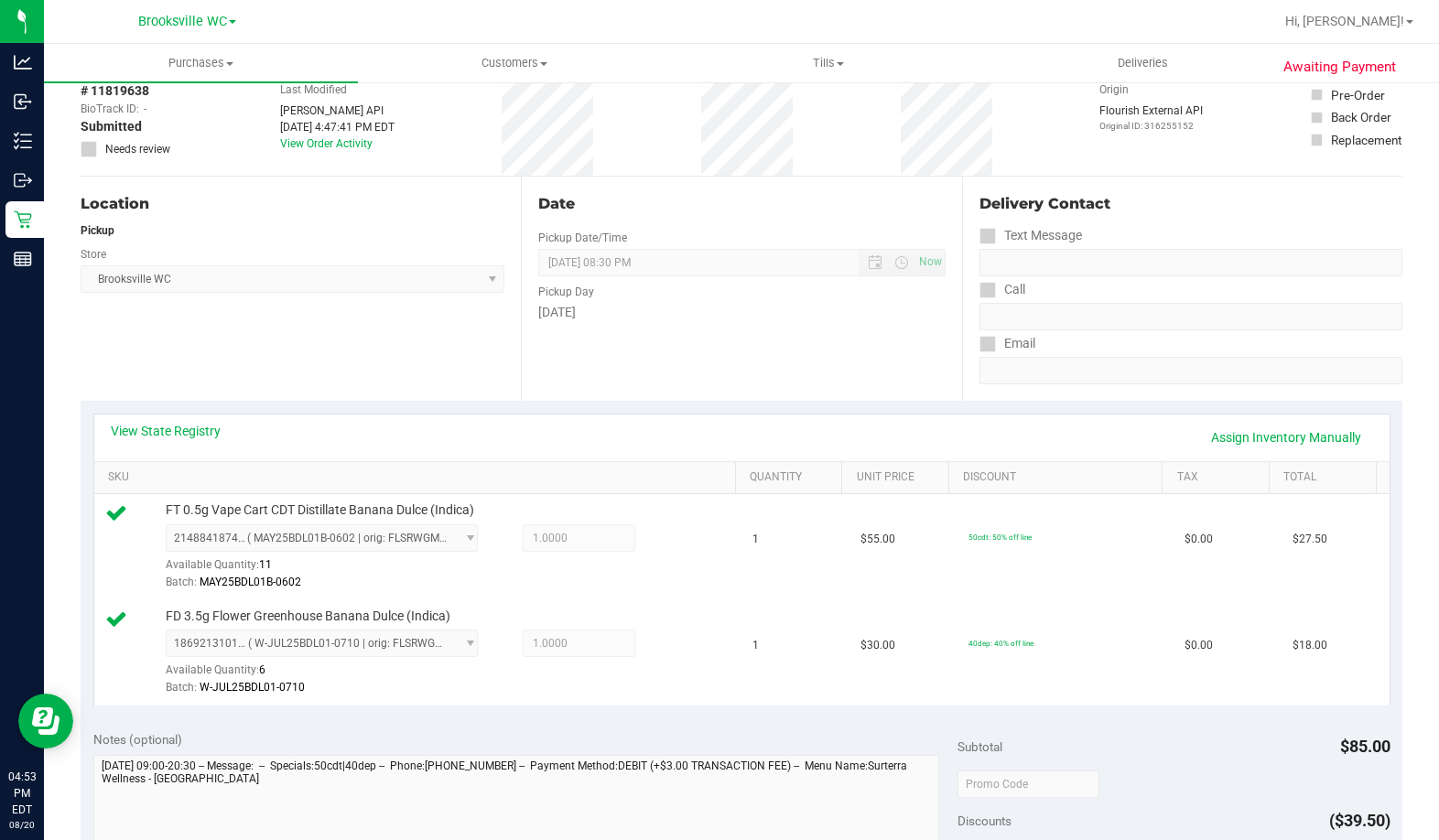
scroll to position [275, 0]
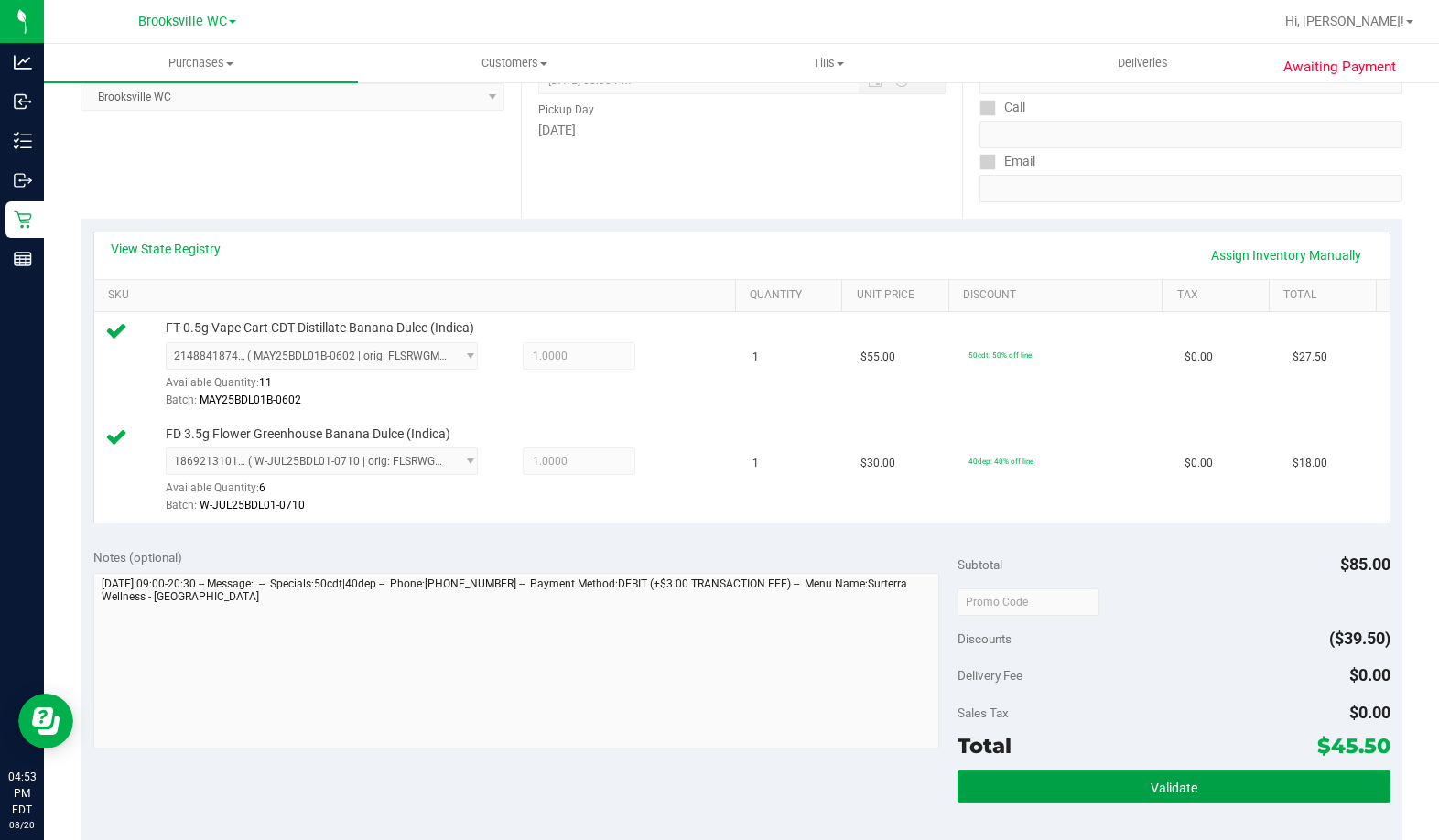
click at [1158, 787] on span "Validate" at bounding box center [1174, 788] width 47 height 15
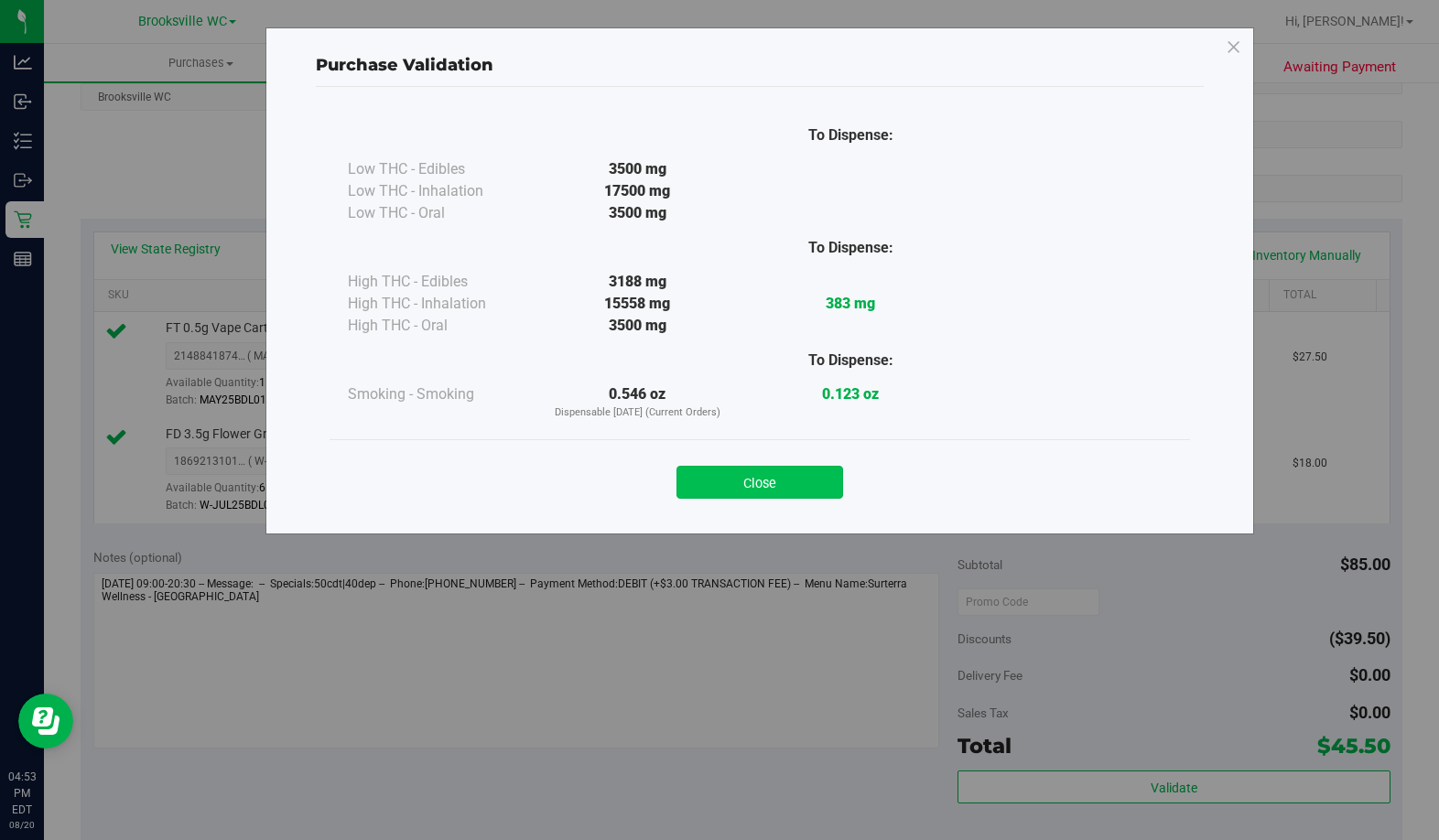
click at [791, 483] on button "Close" at bounding box center [759, 481] width 167 height 33
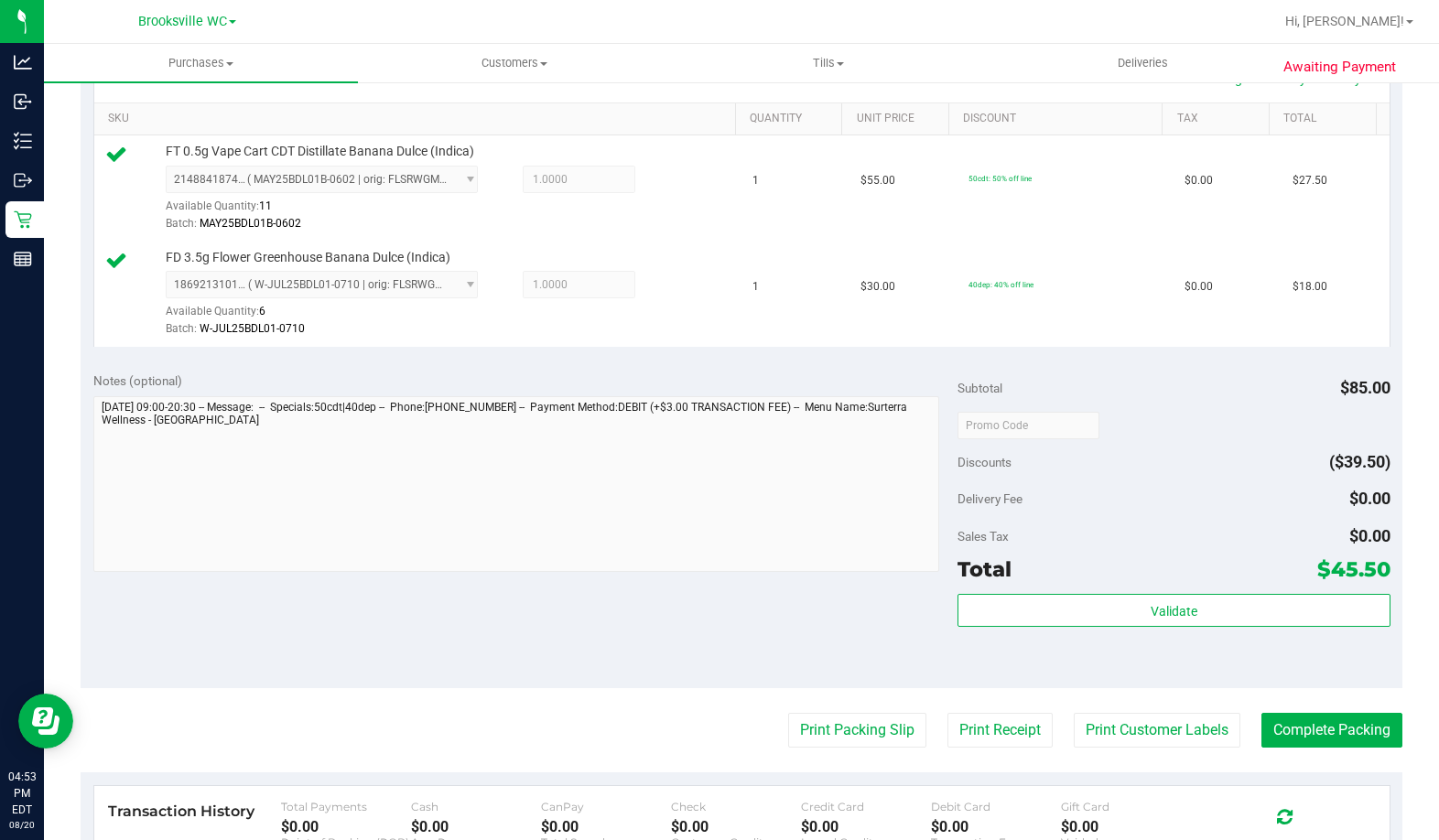
scroll to position [457, 0]
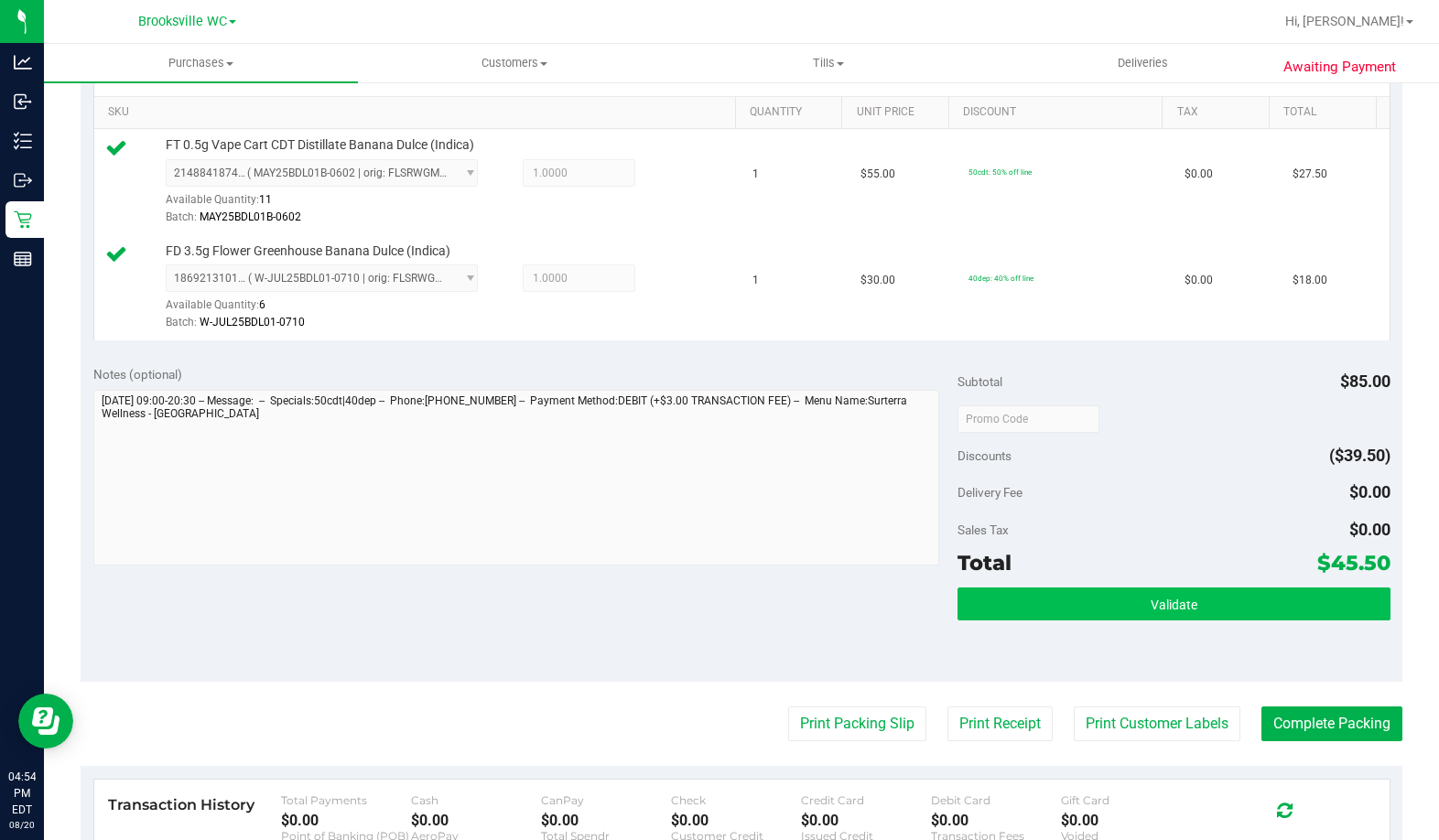
drag, startPoint x: 1093, startPoint y: 576, endPoint x: 1100, endPoint y: 599, distance: 24.0
click at [1093, 577] on div "Total $45.50" at bounding box center [1174, 562] width 432 height 33
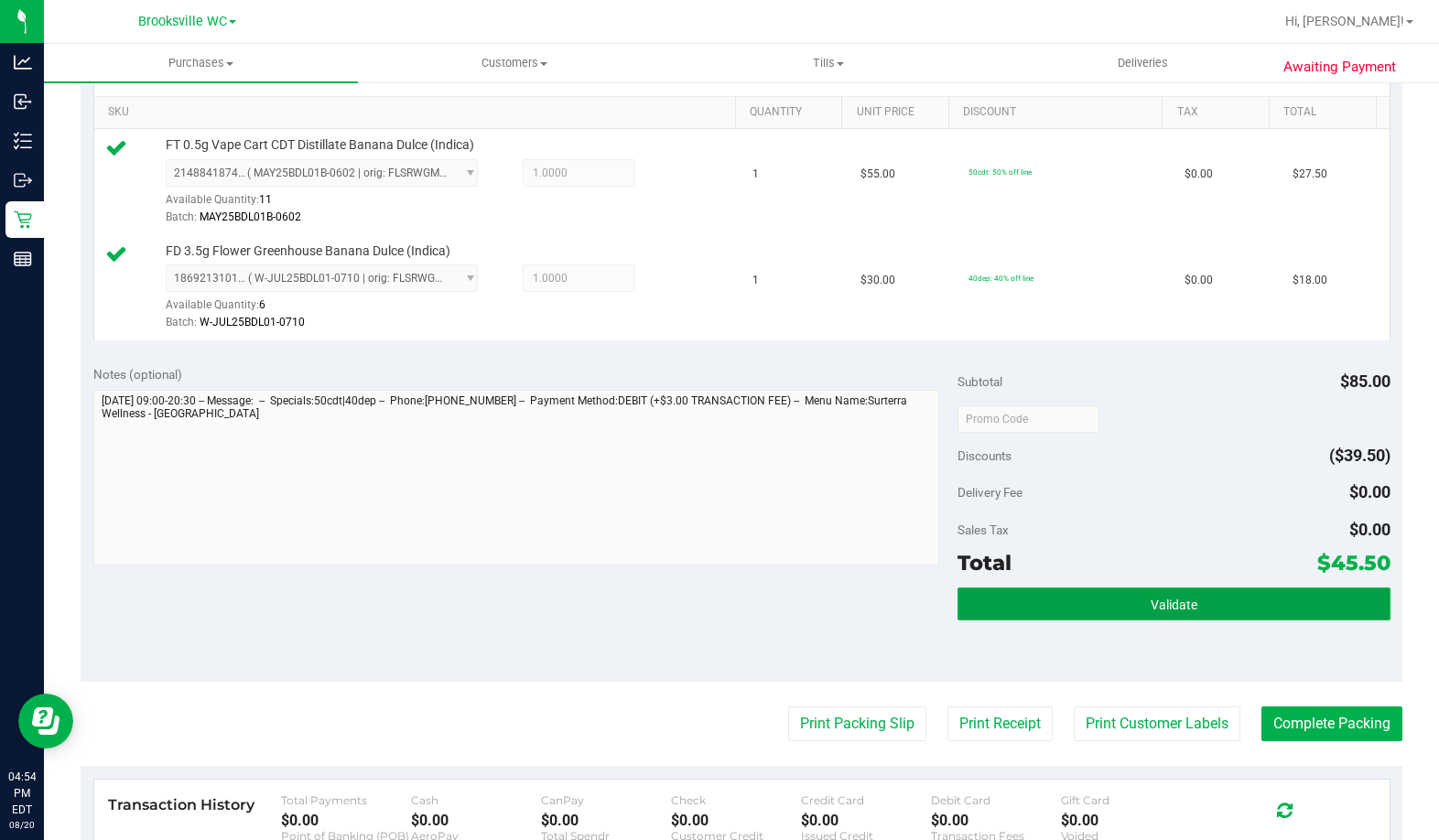
click at [1100, 601] on button "Validate" at bounding box center [1174, 603] width 432 height 33
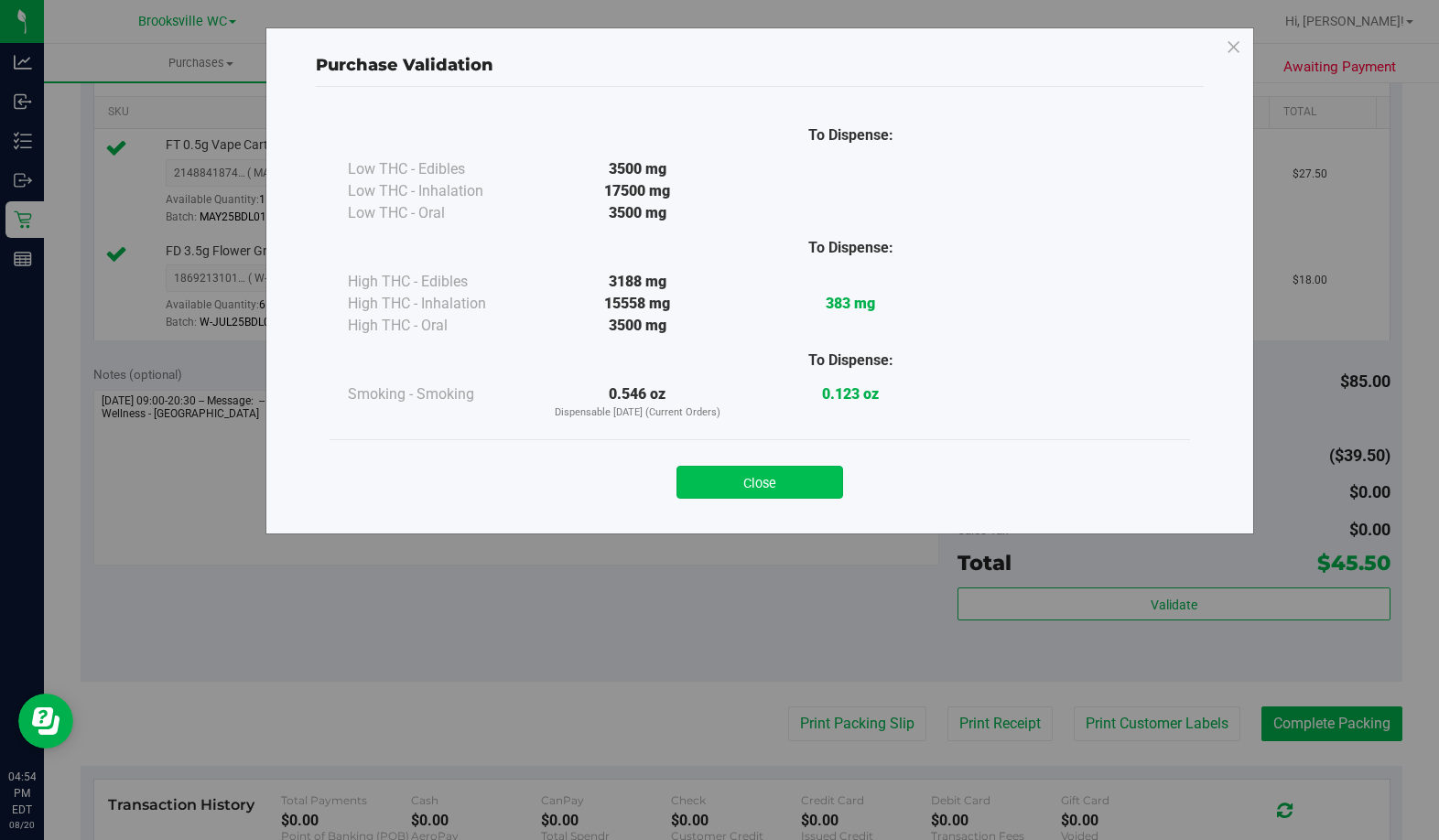
click at [789, 494] on button "Close" at bounding box center [759, 481] width 167 height 33
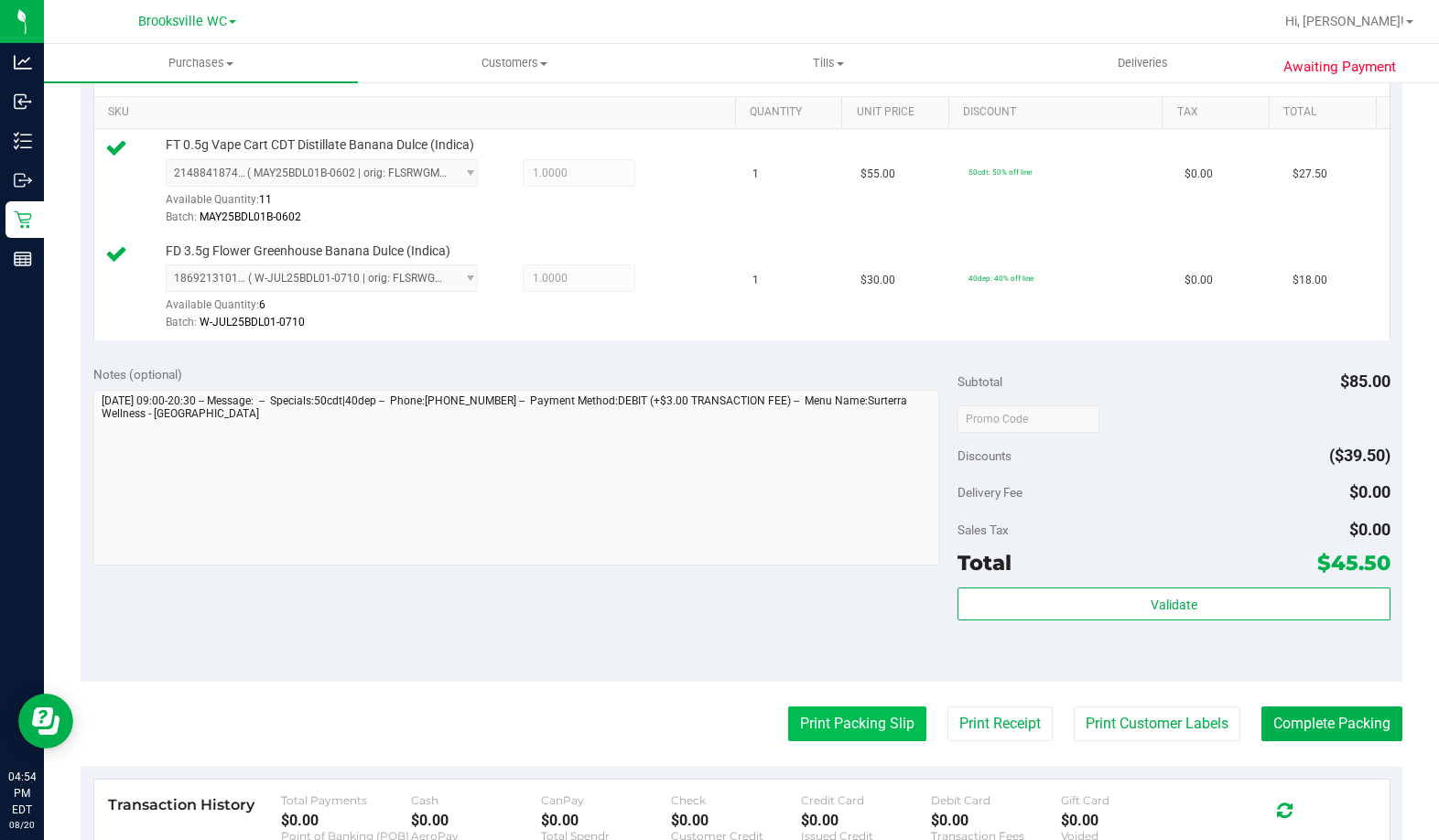
click at [829, 735] on button "Print Packing Slip" at bounding box center [857, 724] width 138 height 34
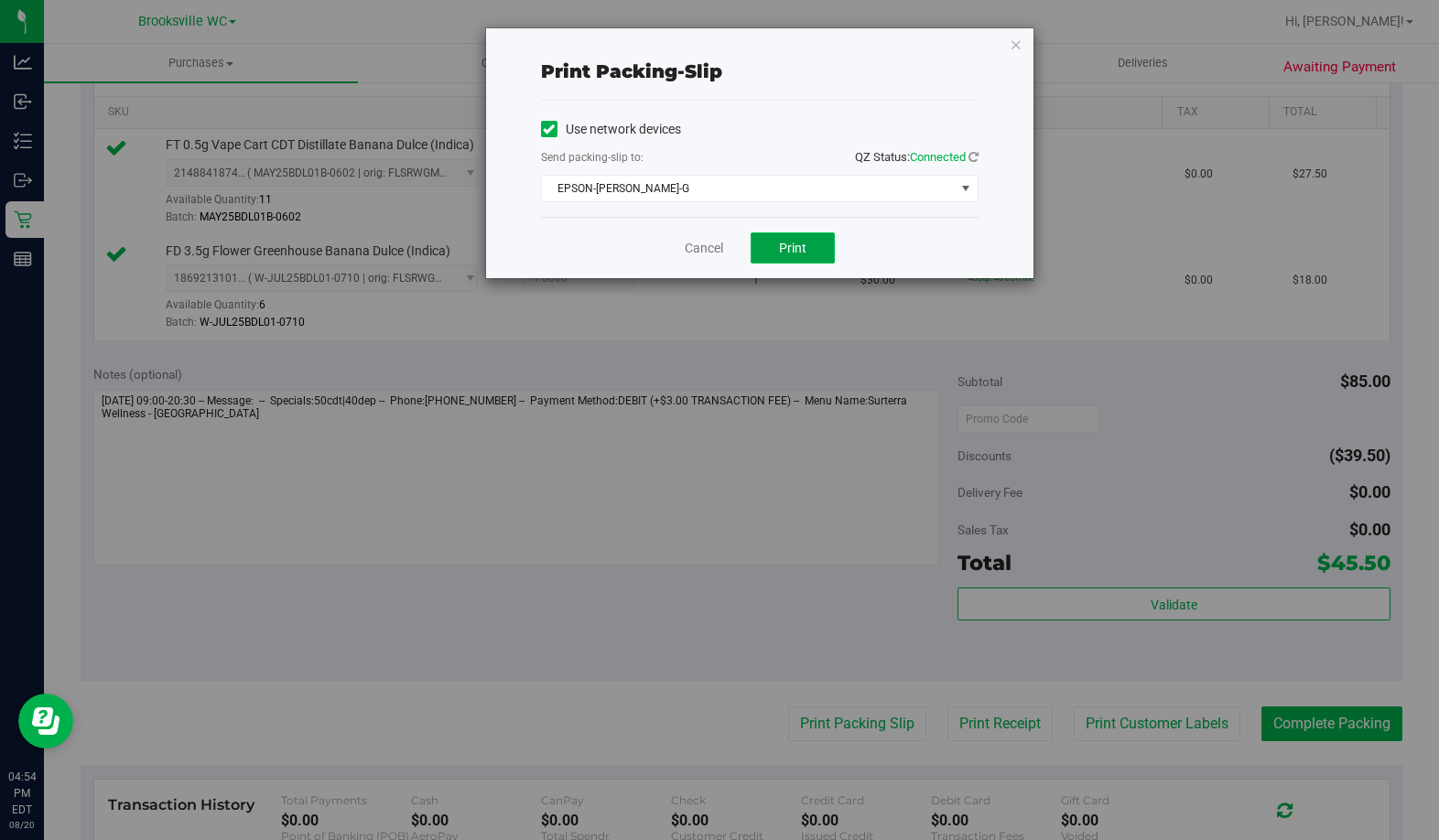
click at [790, 259] on button "Print" at bounding box center [793, 248] width 84 height 31
click at [1014, 44] on icon "button" at bounding box center [1016, 44] width 13 height 22
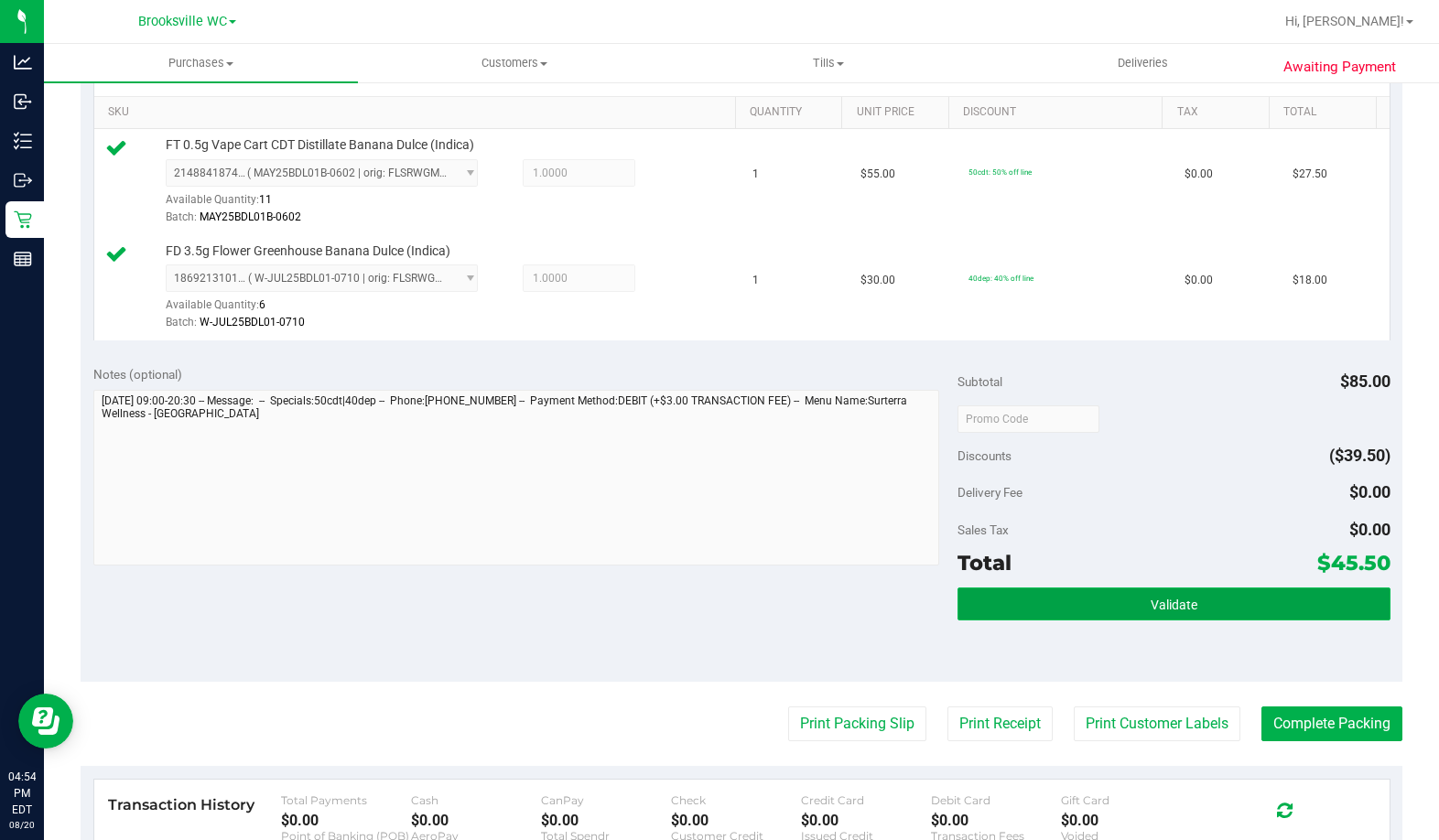
click at [1050, 603] on button "Validate" at bounding box center [1174, 603] width 432 height 33
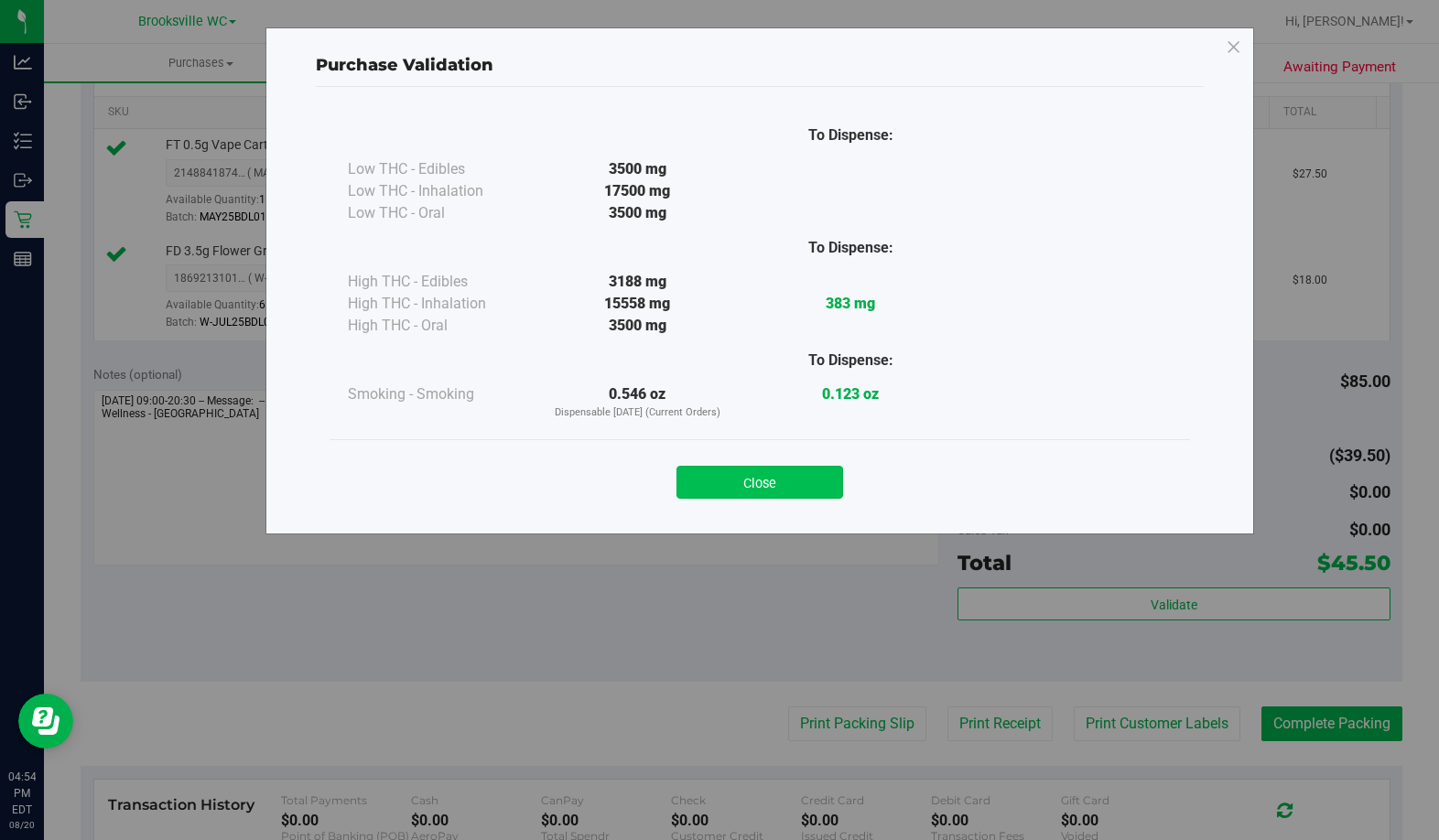
click at [779, 494] on button "Close" at bounding box center [759, 481] width 167 height 33
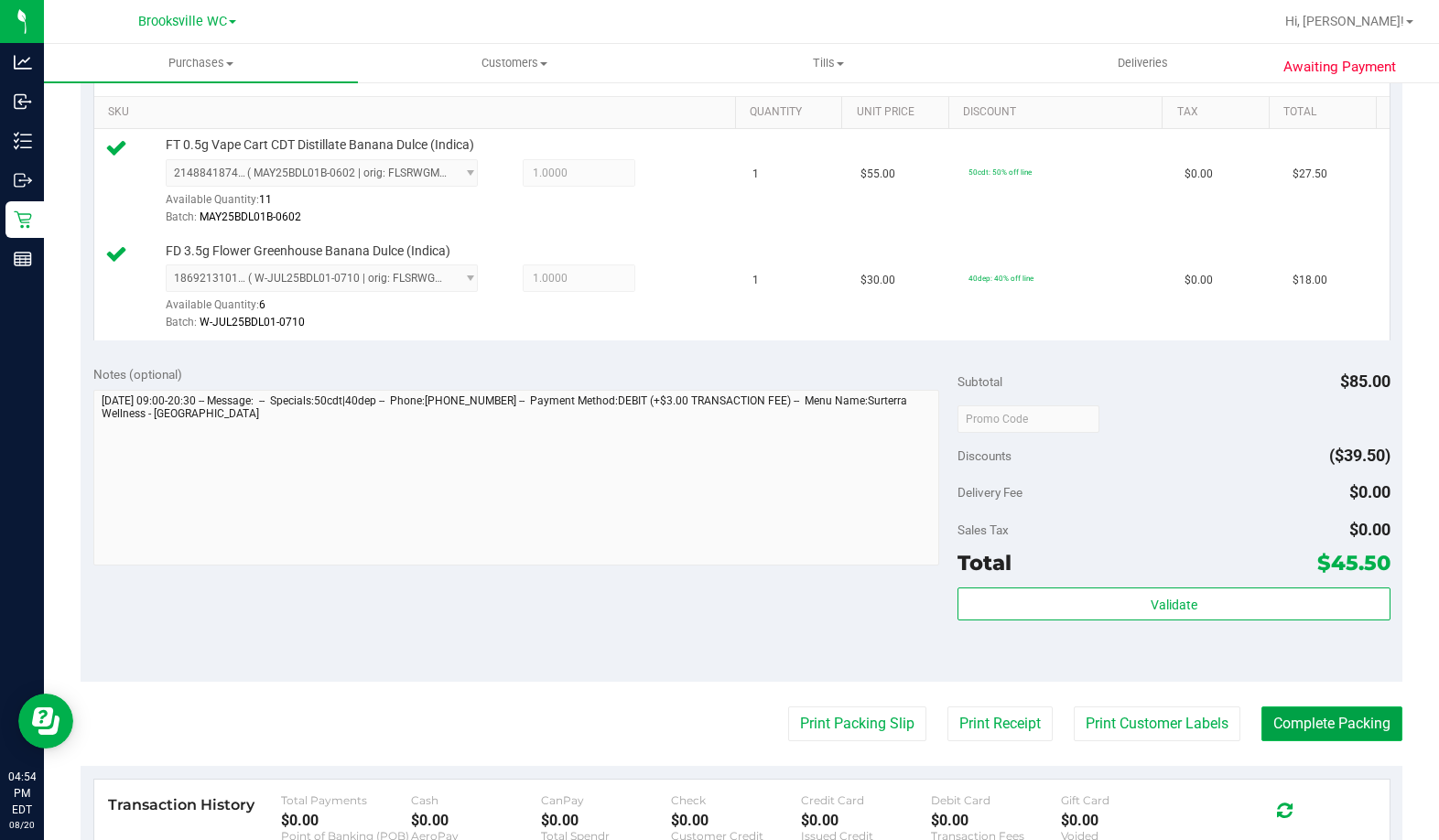
click at [1290, 732] on button "Complete Packing" at bounding box center [1331, 724] width 141 height 34
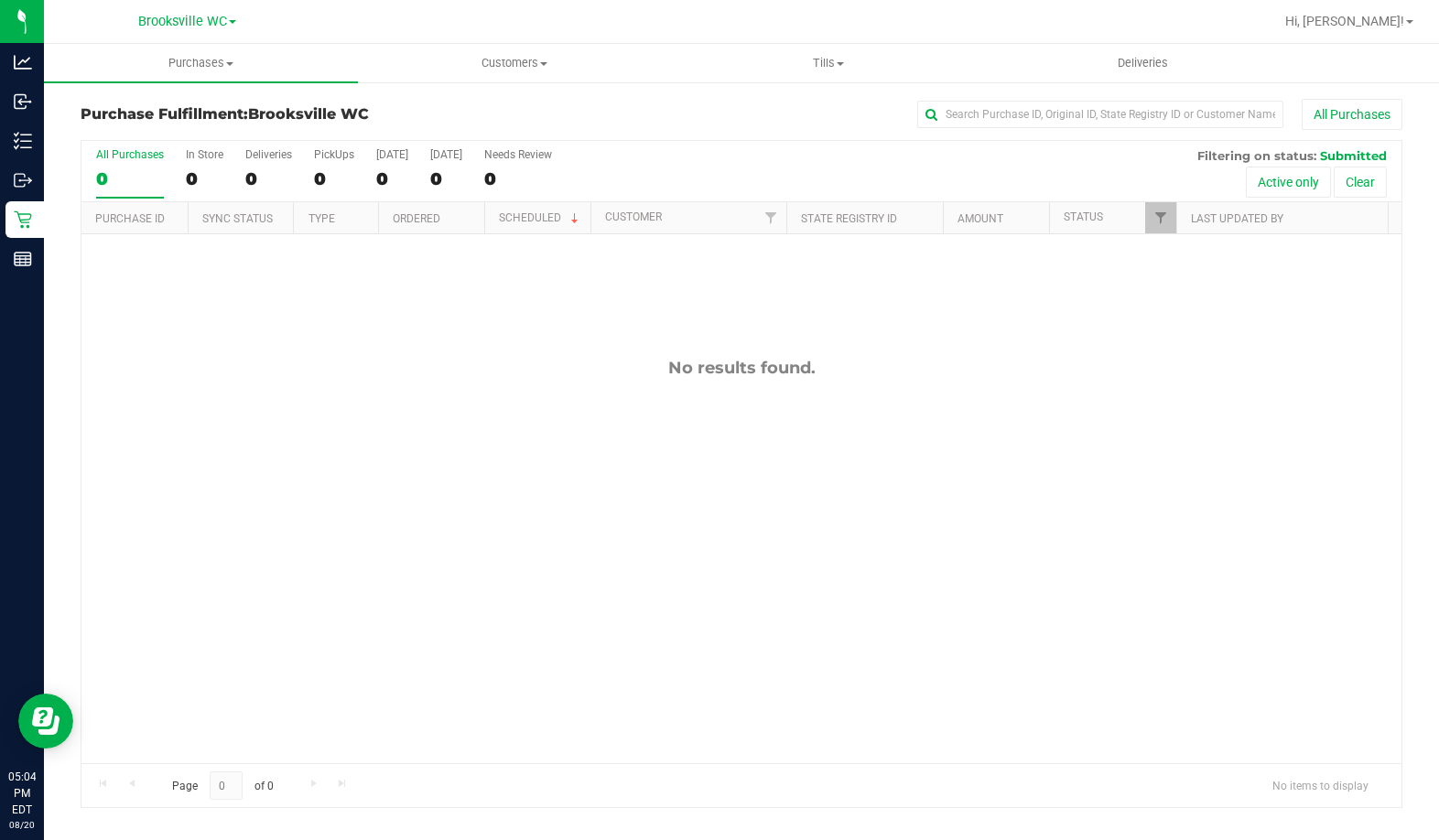
click at [158, 332] on div "No results found." at bounding box center [740, 561] width 1320 height 653
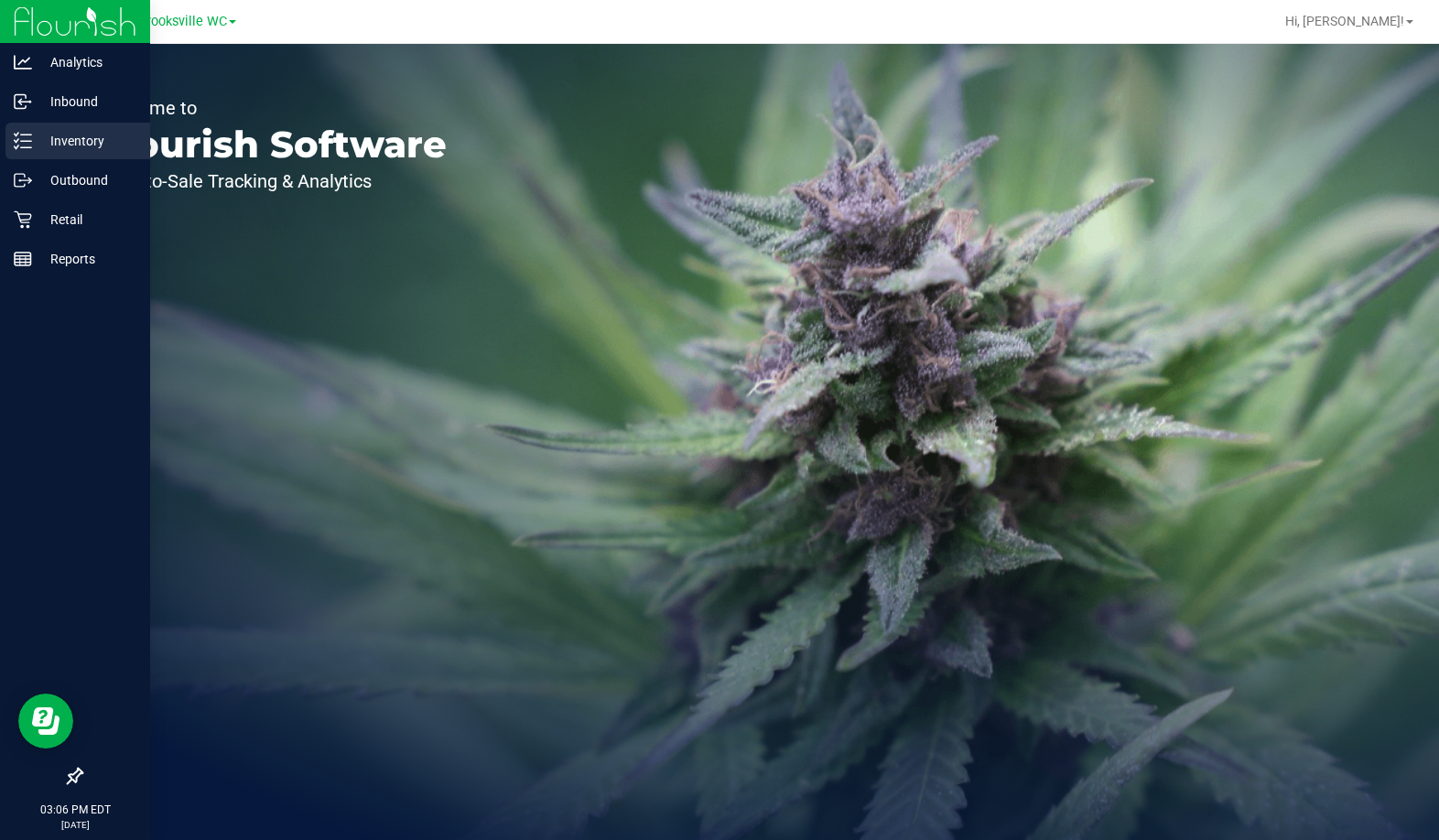
click at [30, 153] on div "Inventory" at bounding box center [77, 141] width 144 height 36
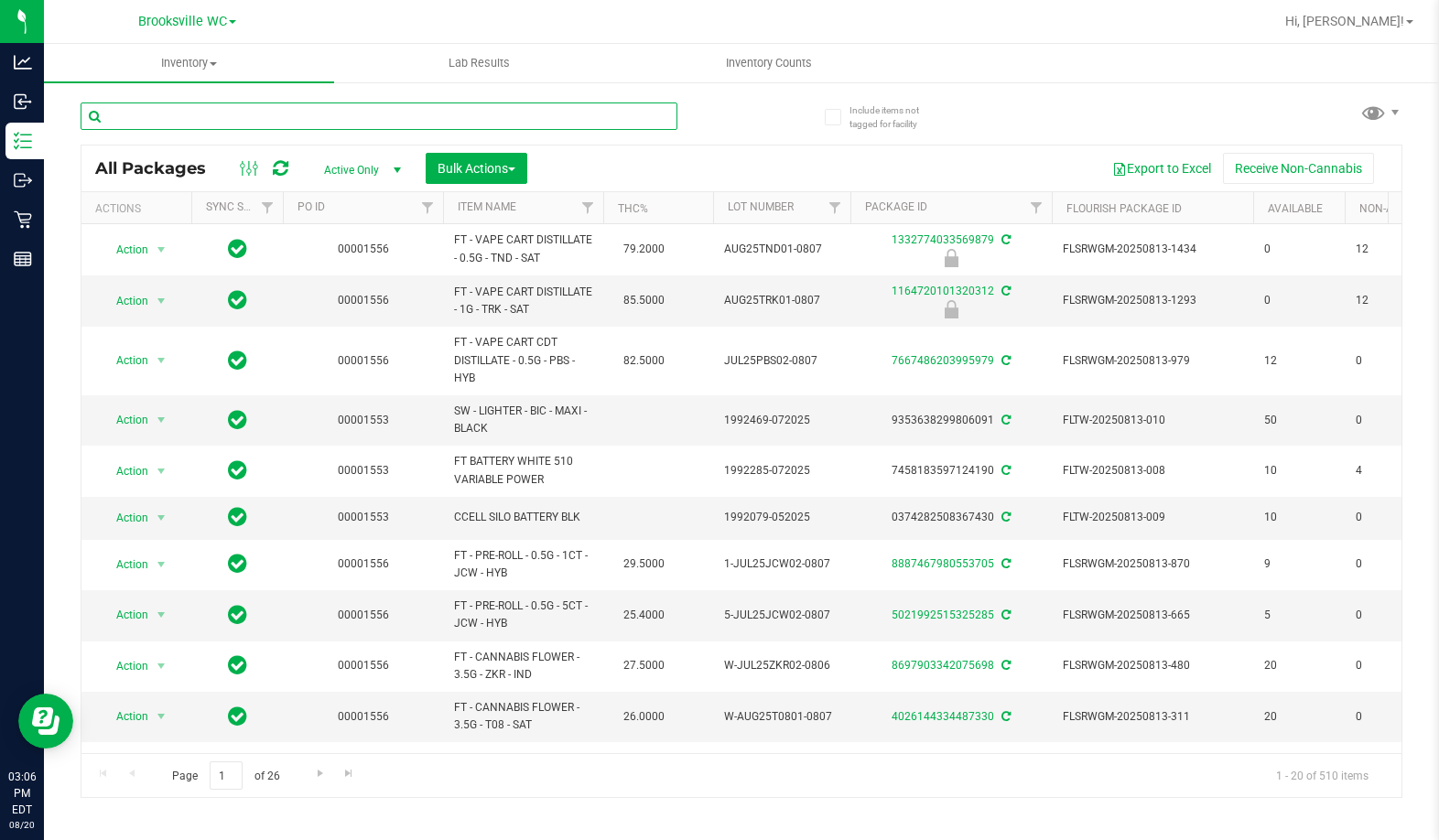
click at [171, 119] on input "text" at bounding box center [378, 115] width 597 height 27
click at [720, 115] on div at bounding box center [411, 115] width 661 height 59
